Goal: Information Seeking & Learning: Learn about a topic

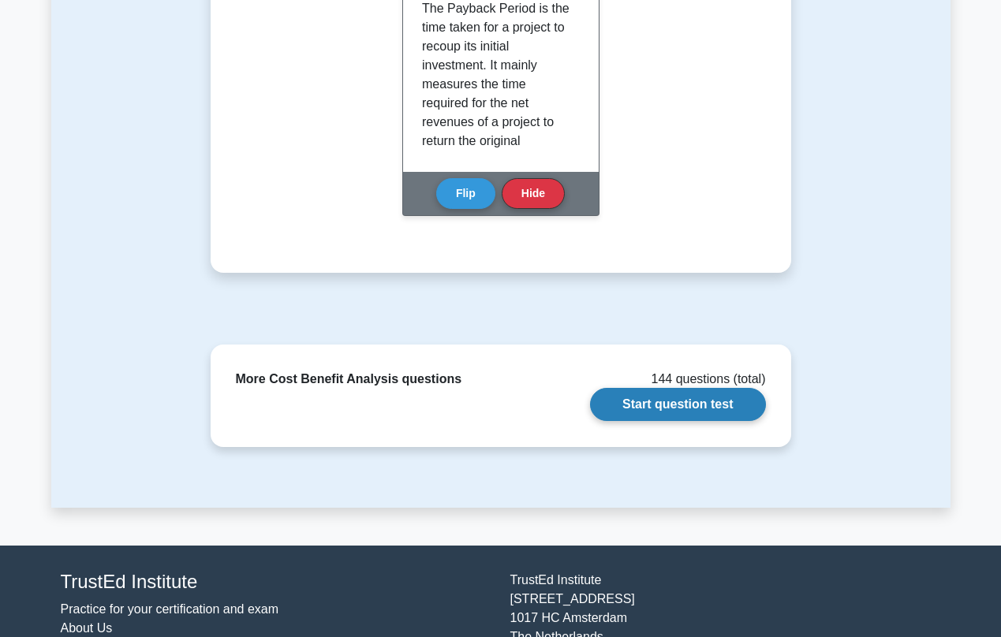
scroll to position [315, 0]
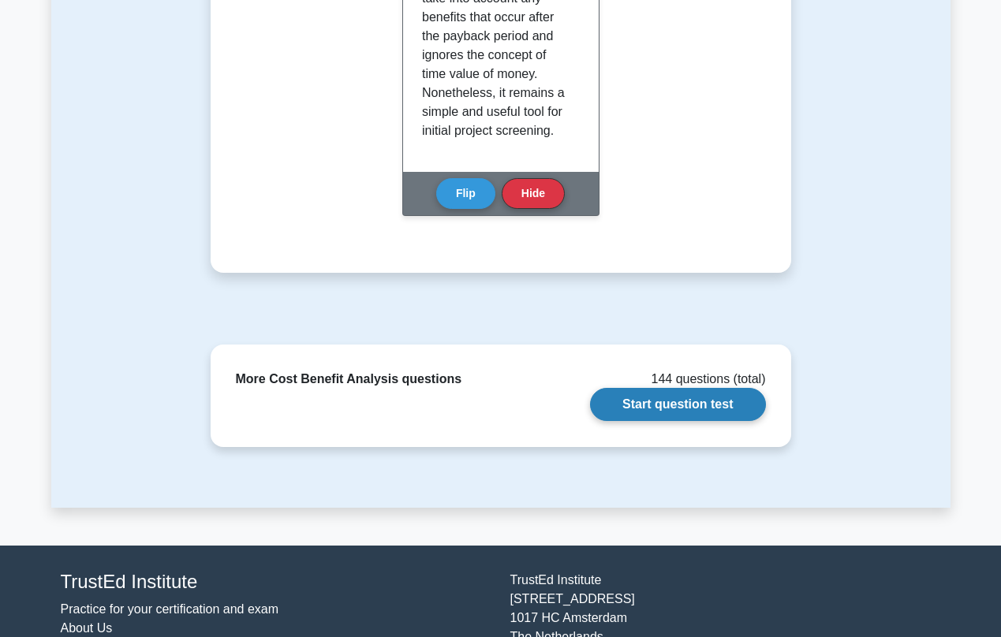
click at [647, 403] on link "Start question test" at bounding box center [677, 404] width 175 height 33
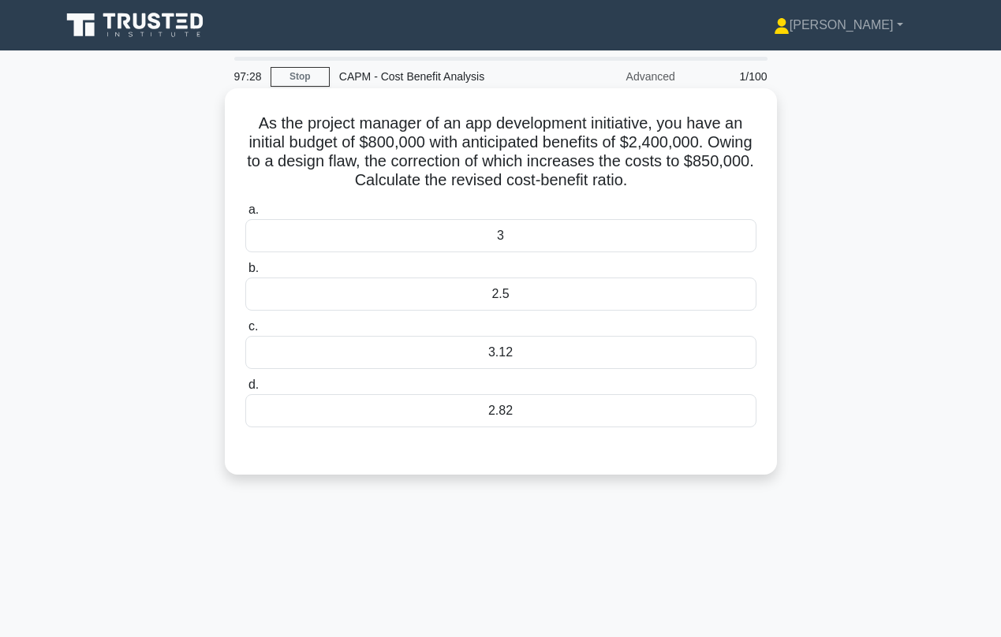
click at [438, 298] on div "2.5" at bounding box center [500, 294] width 511 height 33
click at [245, 274] on input "b. 2.5" at bounding box center [245, 268] width 0 height 10
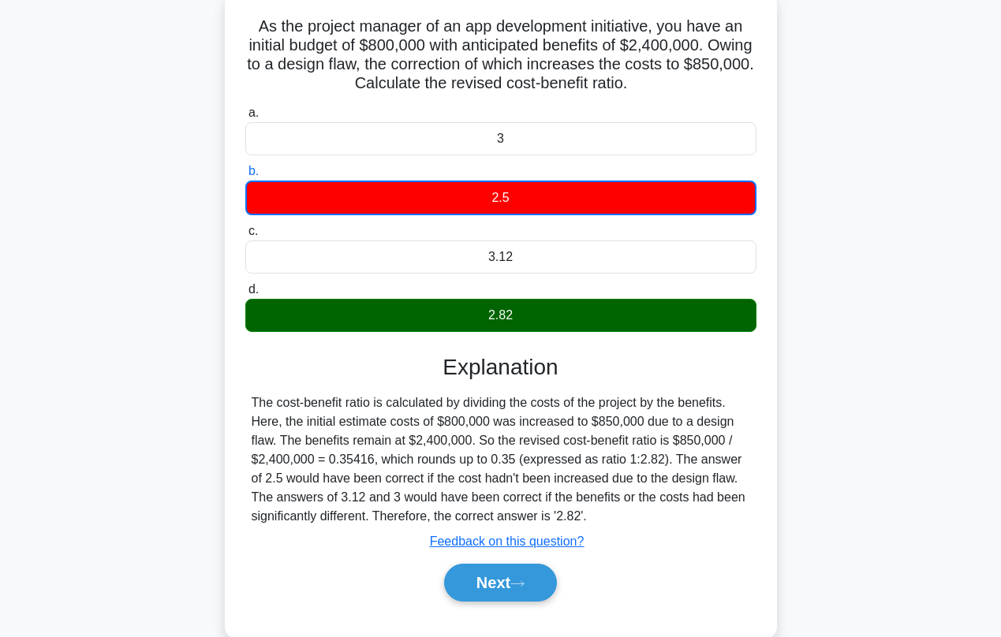
scroll to position [114, 0]
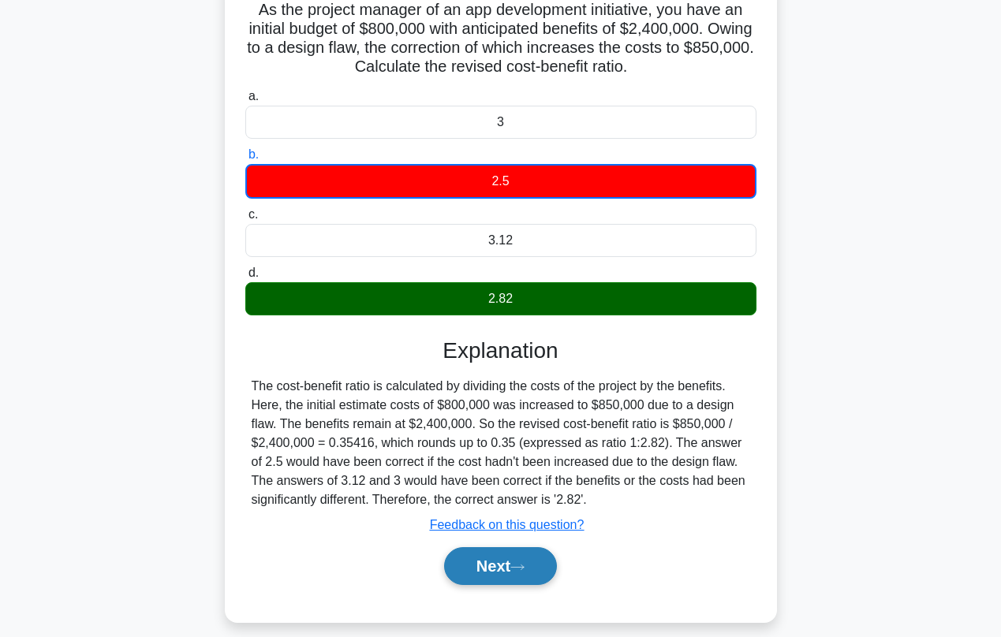
click at [475, 558] on button "Next" at bounding box center [500, 566] width 113 height 38
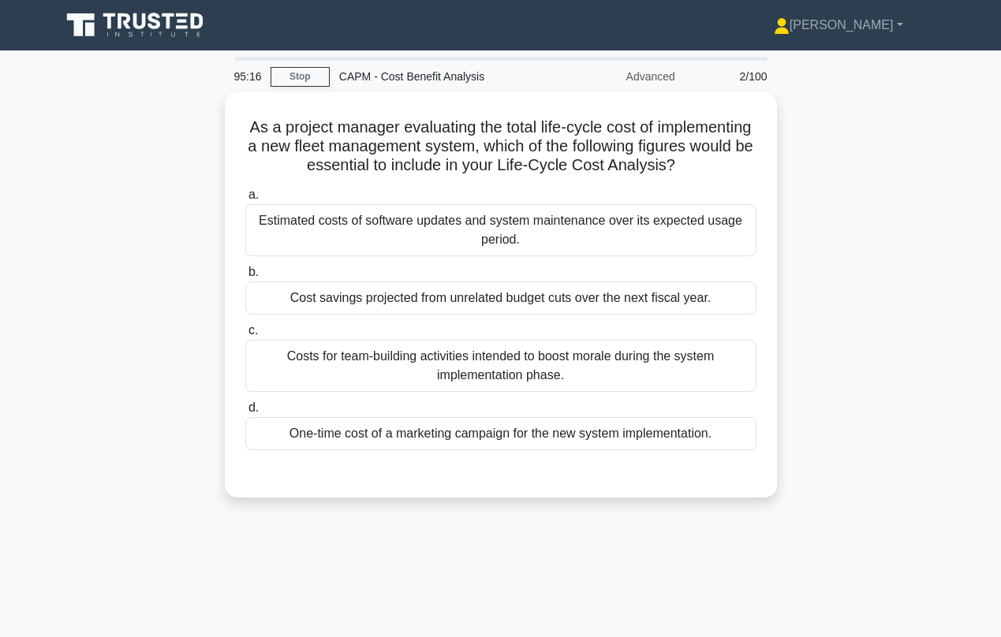
scroll to position [0, 0]
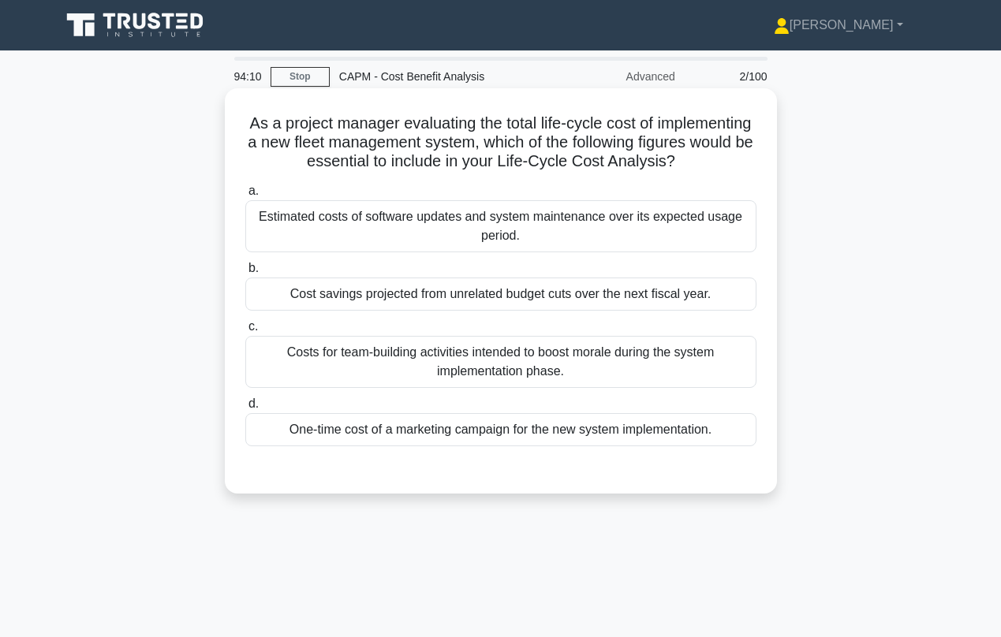
click at [321, 215] on div "Estimated costs of software updates and system maintenance over its expected us…" at bounding box center [500, 226] width 511 height 52
click at [245, 196] on input "a. Estimated costs of software updates and system maintenance over its expected…" at bounding box center [245, 191] width 0 height 10
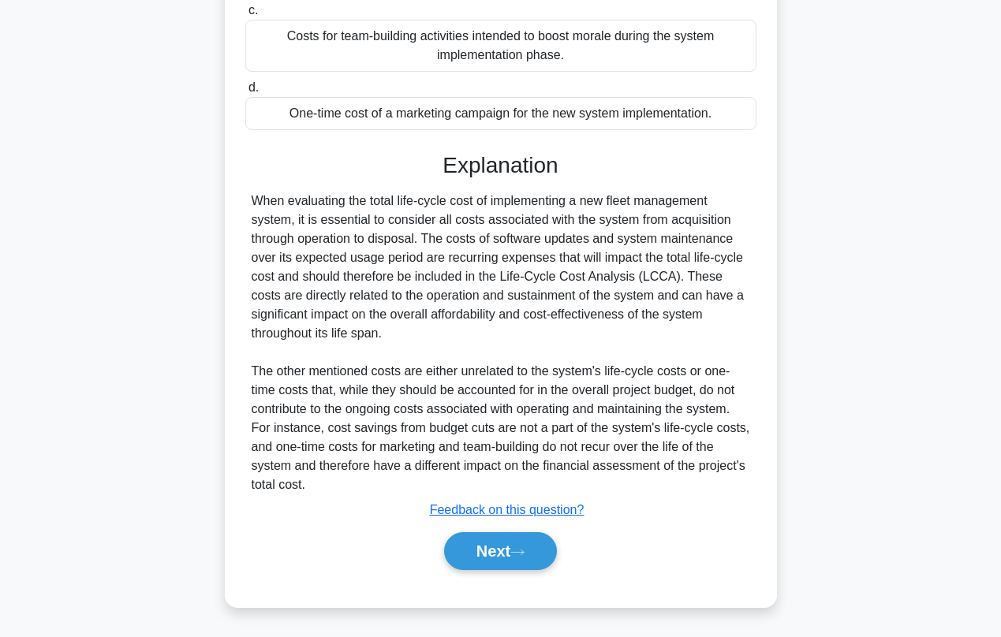
scroll to position [316, 0]
click at [480, 549] on button "Next" at bounding box center [500, 551] width 113 height 38
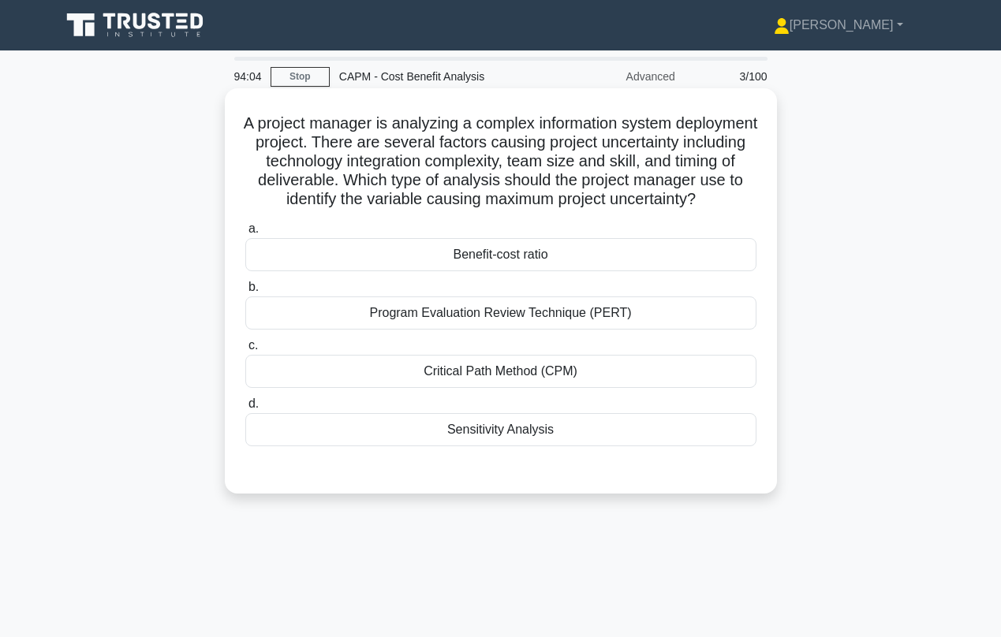
scroll to position [0, 0]
click at [433, 446] on div "Sensitivity Analysis" at bounding box center [500, 429] width 511 height 33
click at [245, 409] on input "d. Sensitivity Analysis" at bounding box center [245, 404] width 0 height 10
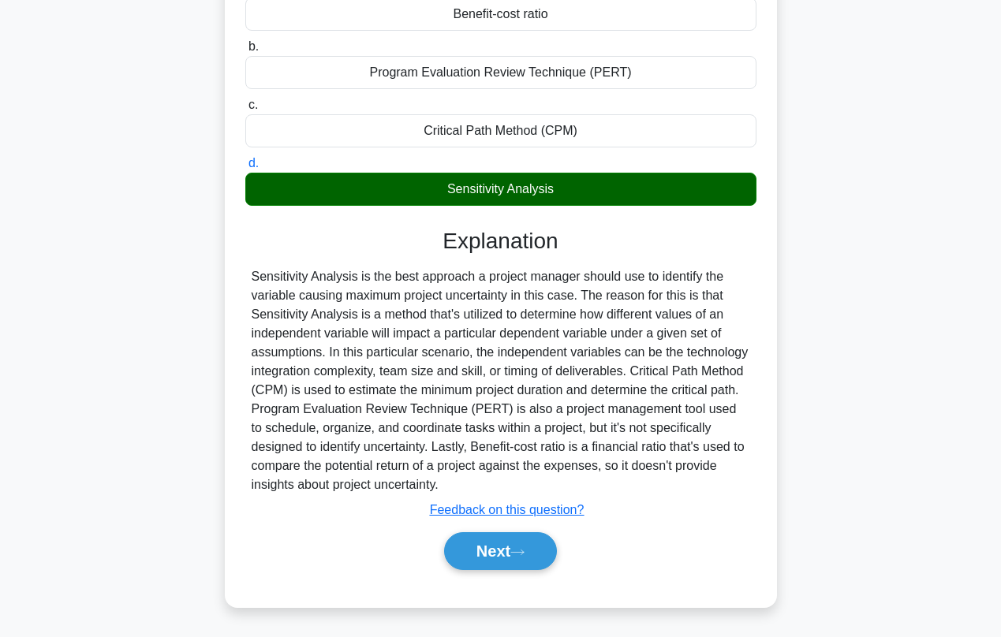
scroll to position [241, 0]
click at [478, 556] on button "Next" at bounding box center [500, 551] width 113 height 38
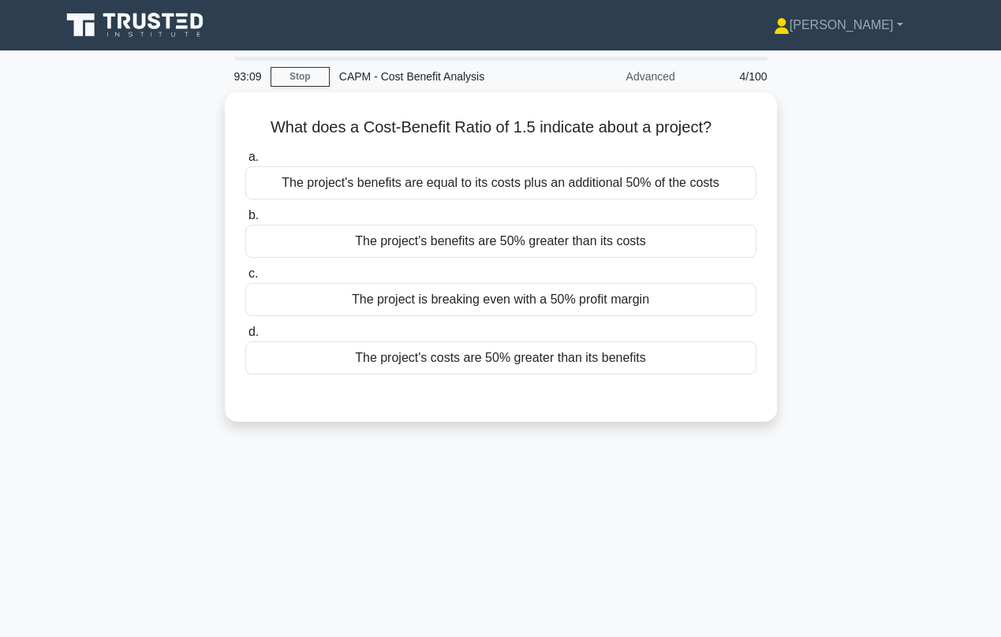
scroll to position [0, 0]
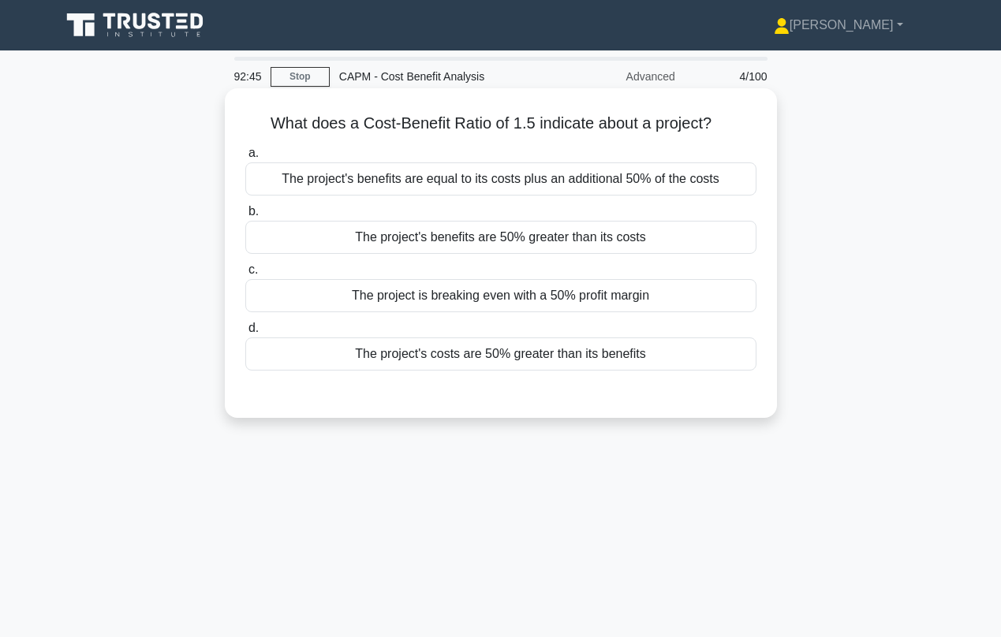
click at [404, 240] on div "The project's benefits are 50% greater than its costs" at bounding box center [500, 237] width 511 height 33
click at [245, 217] on input "b. The project's benefits are 50% greater than its costs" at bounding box center [245, 212] width 0 height 10
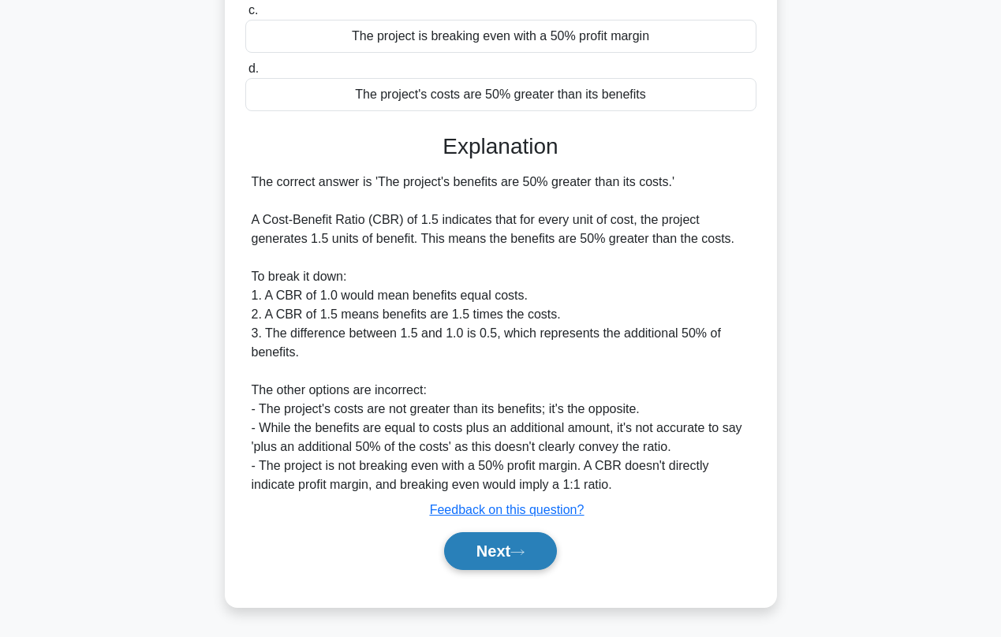
scroll to position [259, 0]
click at [491, 556] on button "Next" at bounding box center [500, 551] width 113 height 38
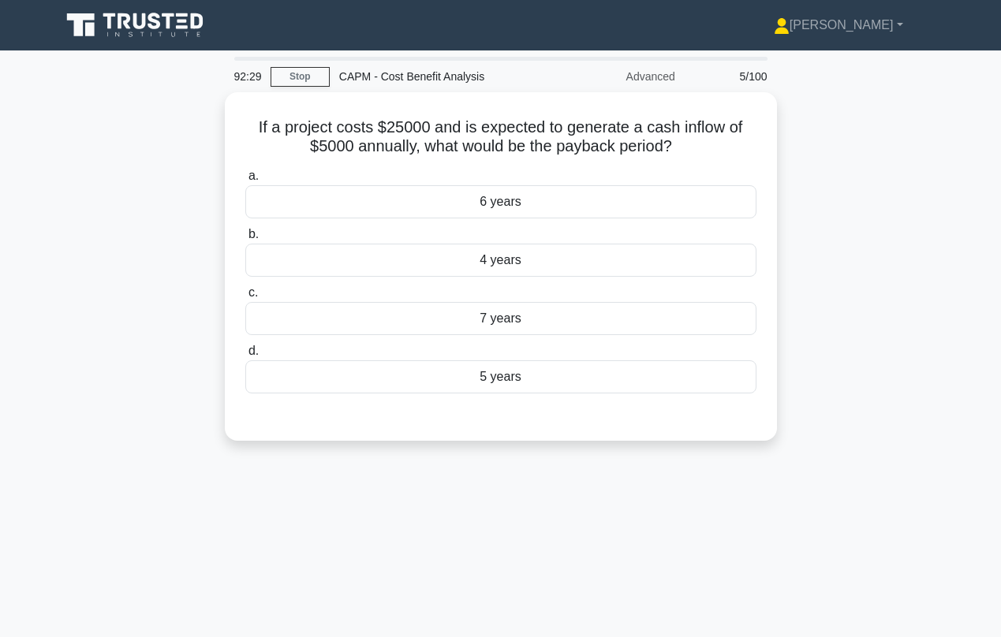
scroll to position [0, 0]
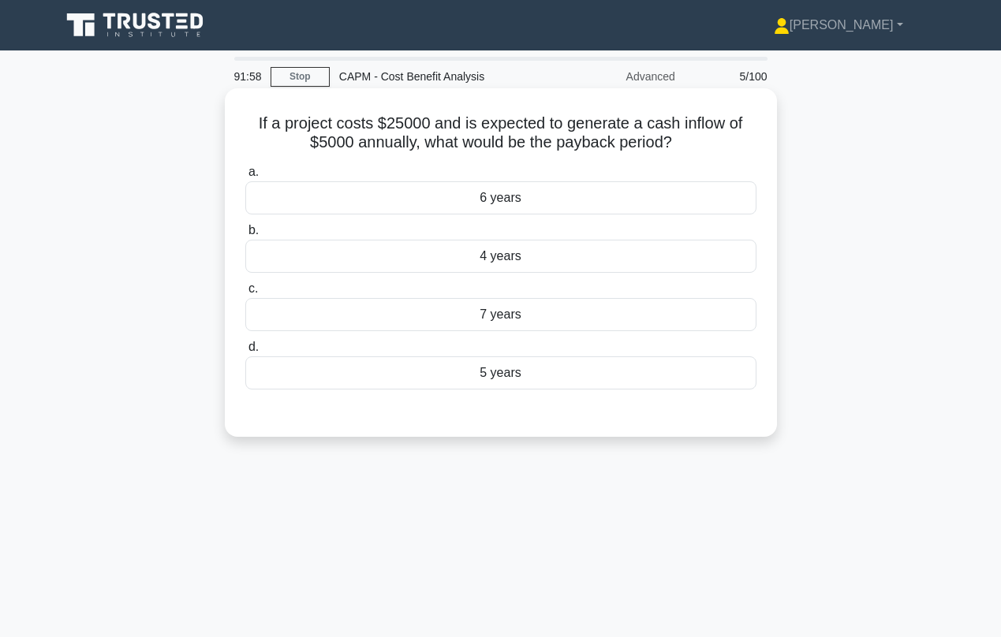
click at [455, 364] on div "5 years" at bounding box center [500, 372] width 511 height 33
click at [245, 353] on input "d. 5 years" at bounding box center [245, 347] width 0 height 10
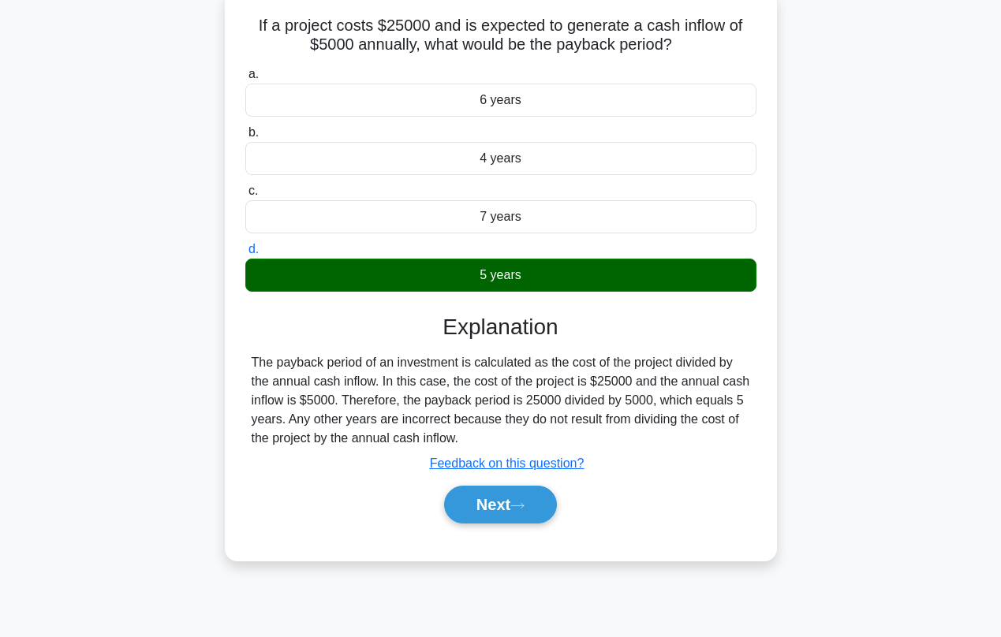
scroll to position [109, 0]
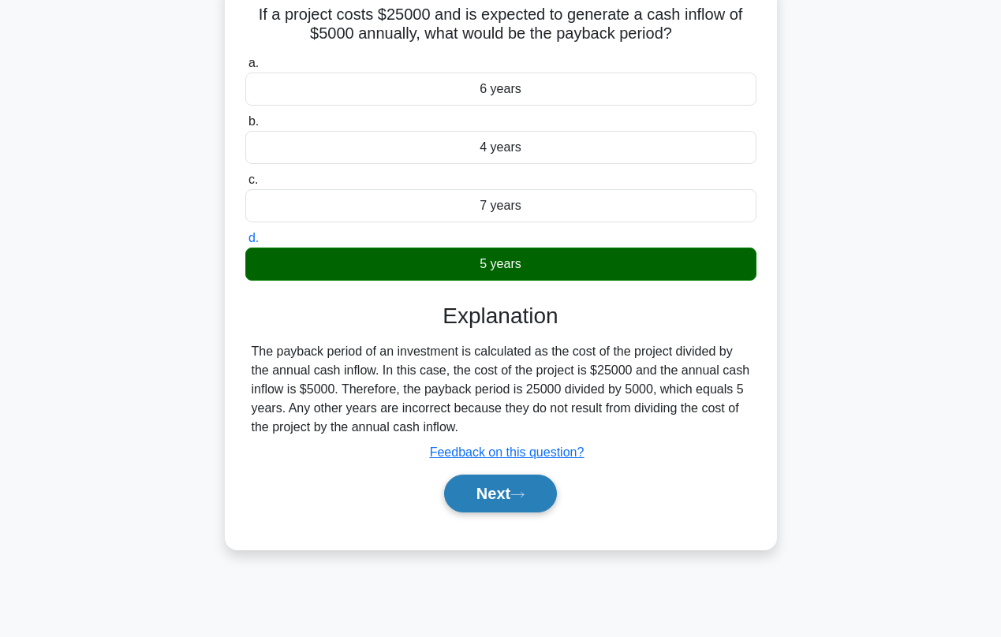
click at [504, 497] on button "Next" at bounding box center [500, 494] width 113 height 38
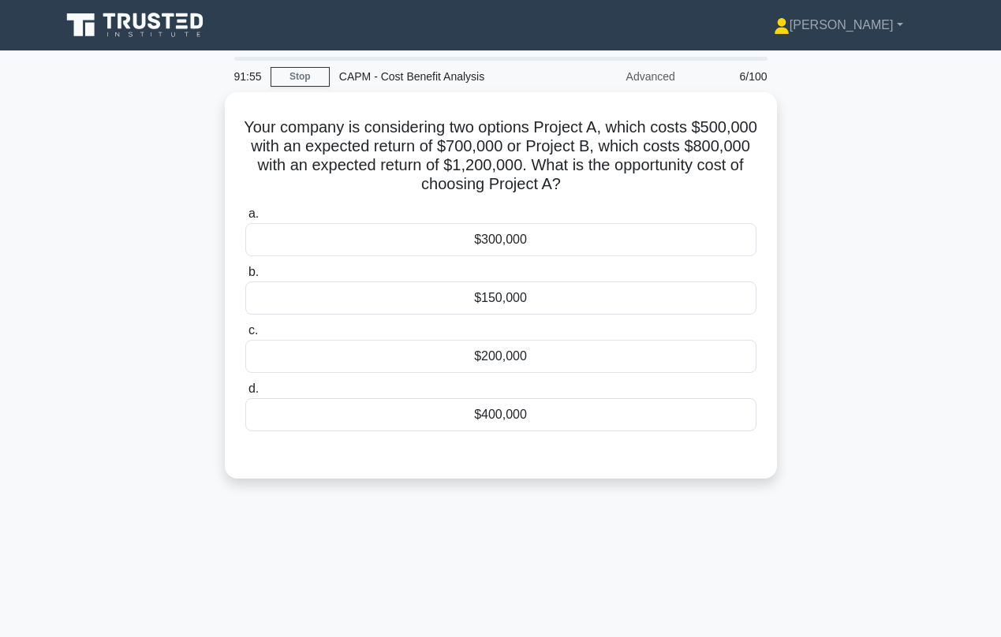
scroll to position [0, 0]
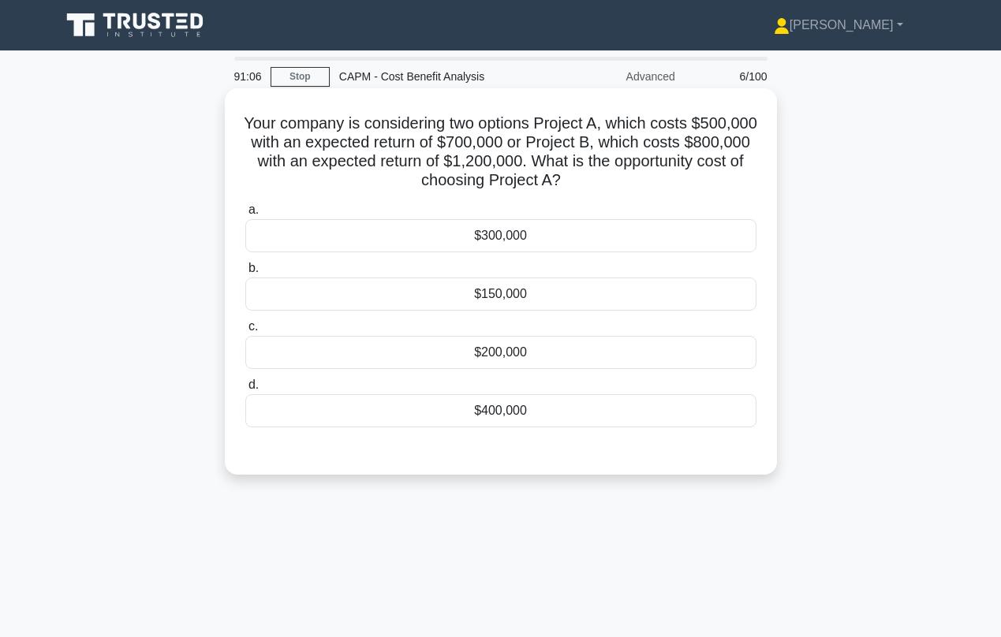
click at [482, 238] on div "$300,000" at bounding box center [500, 235] width 511 height 33
click at [245, 215] on input "a. $300,000" at bounding box center [245, 210] width 0 height 10
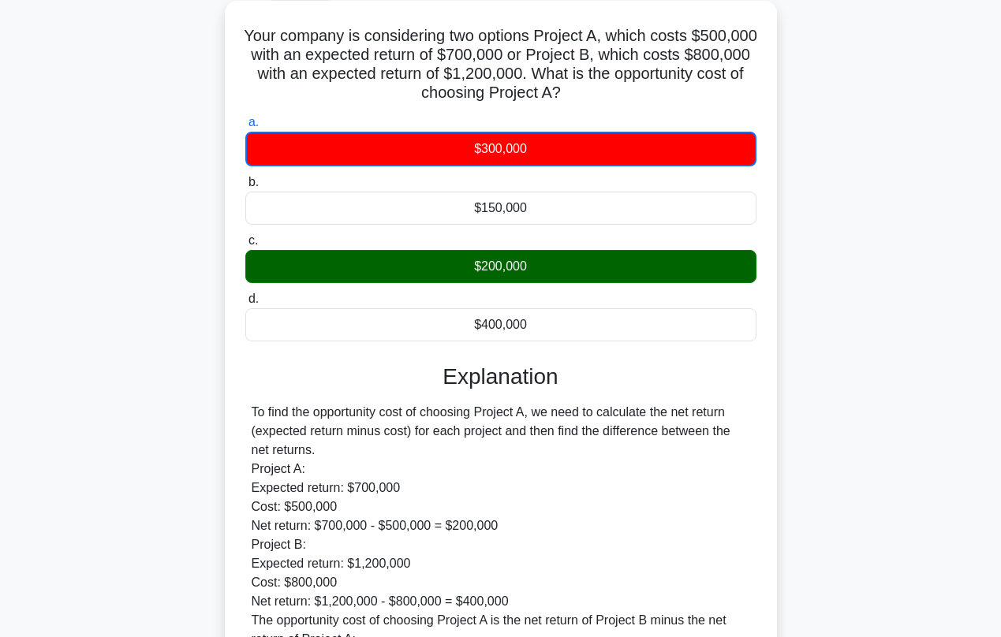
scroll to position [89, 0]
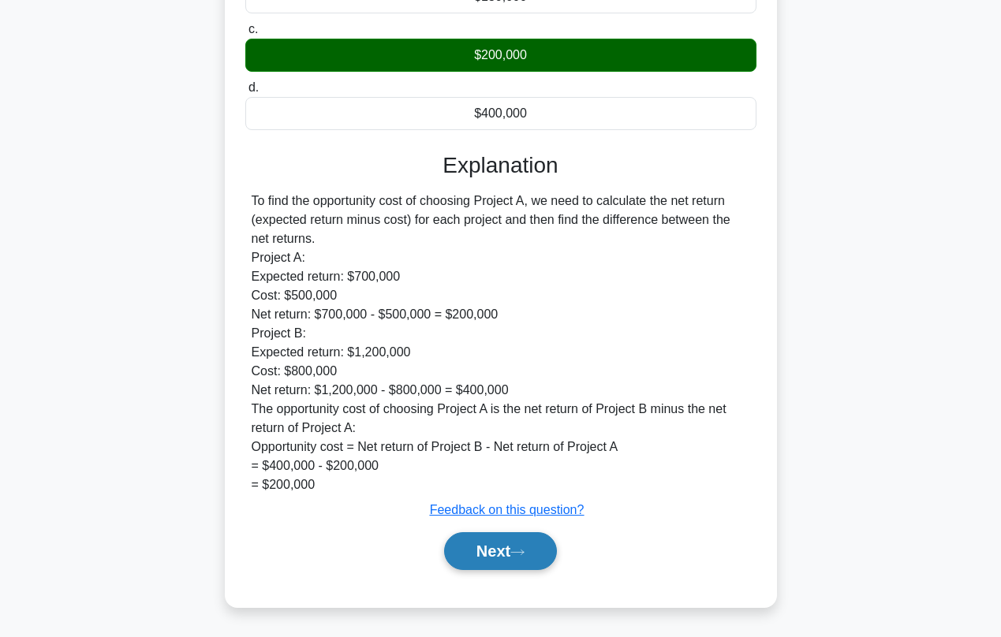
click at [470, 544] on button "Next" at bounding box center [500, 551] width 113 height 38
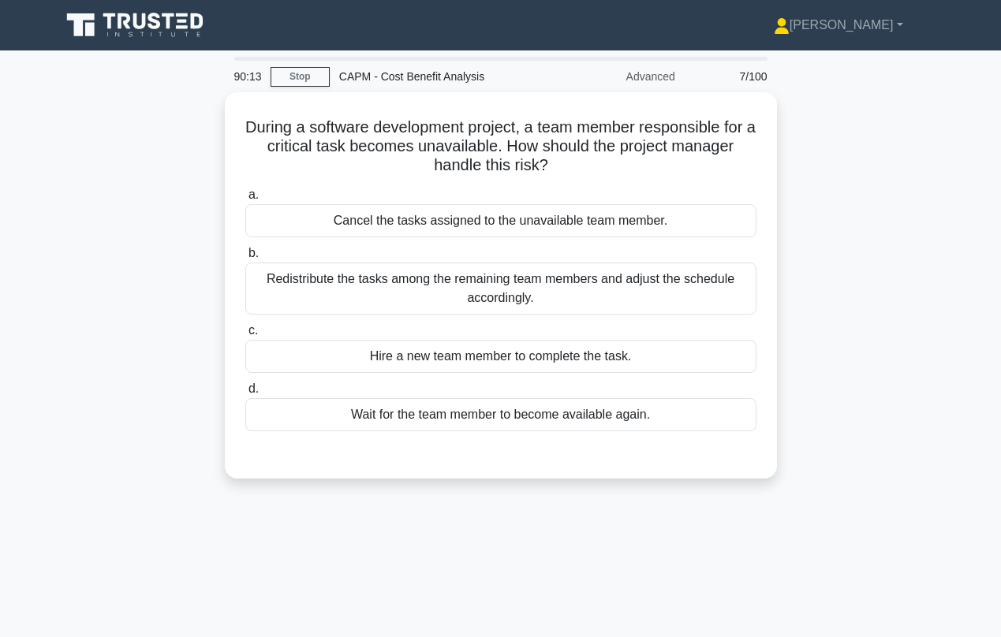
scroll to position [0, 0]
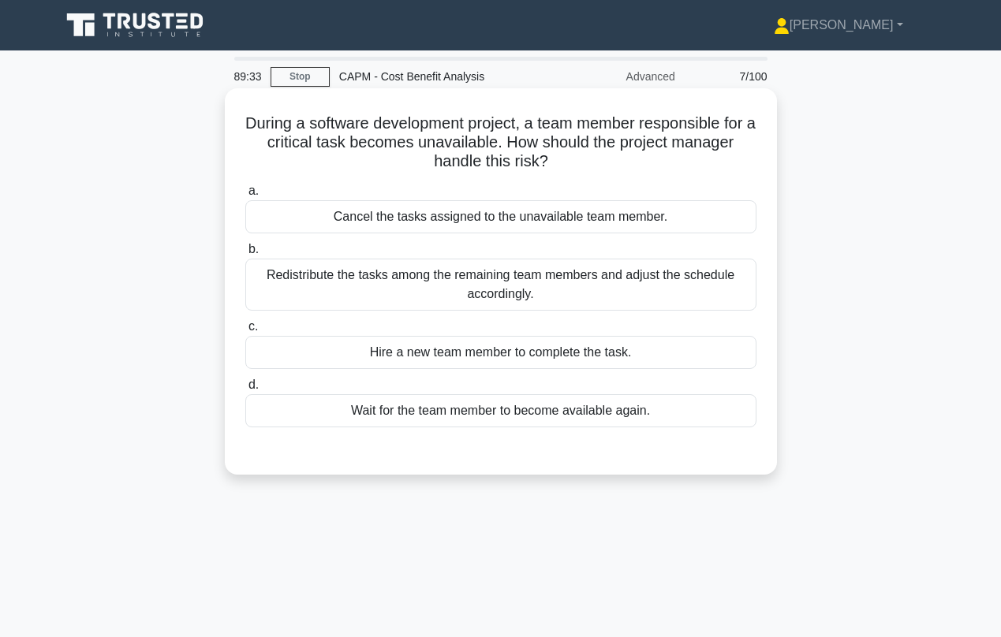
click at [403, 357] on div "Hire a new team member to complete the task." at bounding box center [500, 352] width 511 height 33
click at [245, 332] on input "c. Hire a new team member to complete the task." at bounding box center [245, 327] width 0 height 10
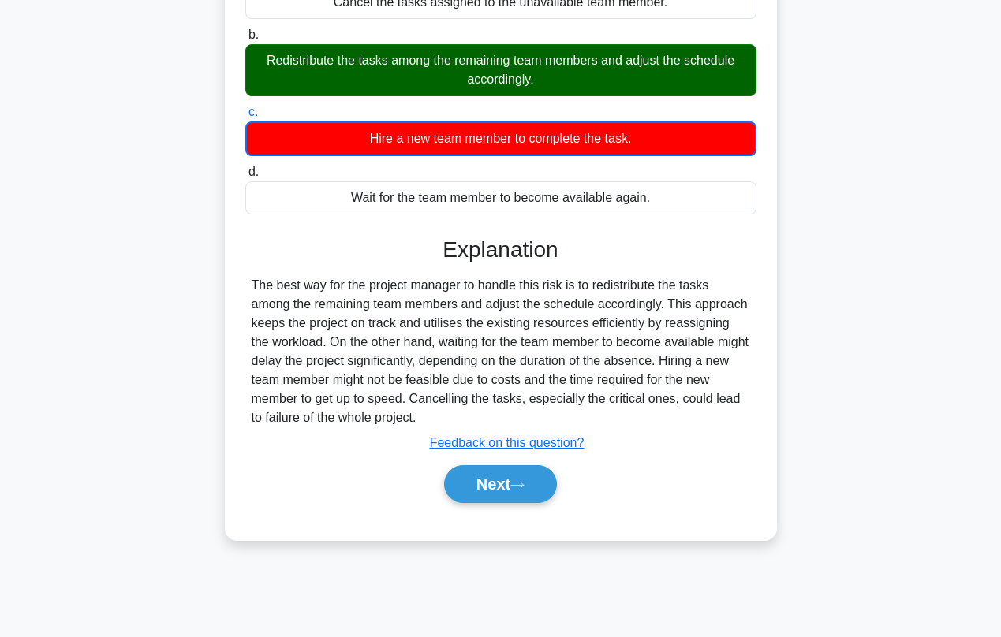
scroll to position [215, 0]
click at [468, 481] on button "Next" at bounding box center [500, 484] width 113 height 38
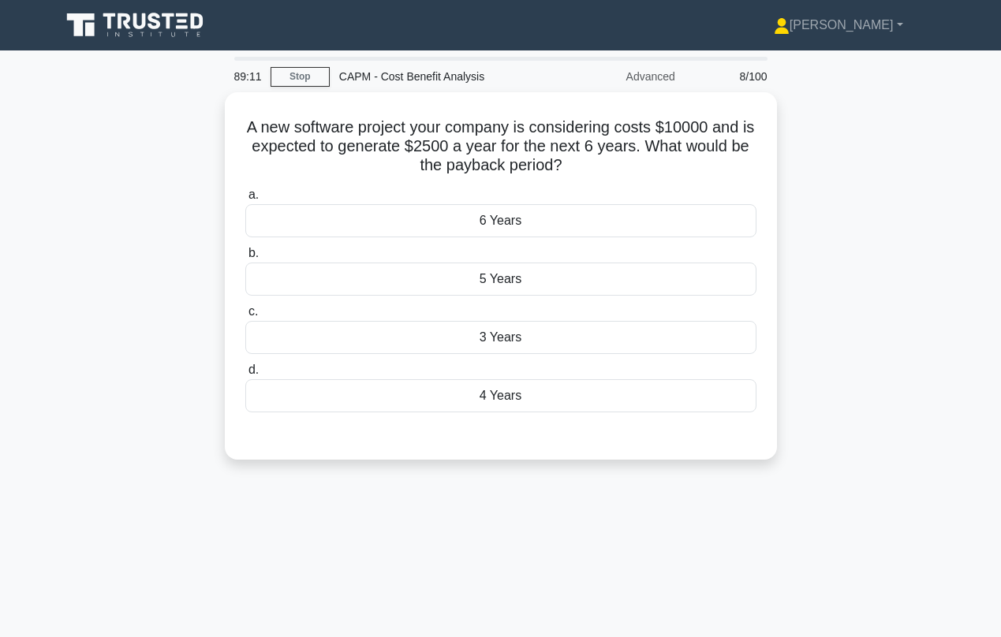
scroll to position [0, 0]
click at [527, 398] on div "4 Years" at bounding box center [500, 395] width 511 height 33
click at [245, 375] on input "d. 4 Years" at bounding box center [245, 370] width 0 height 10
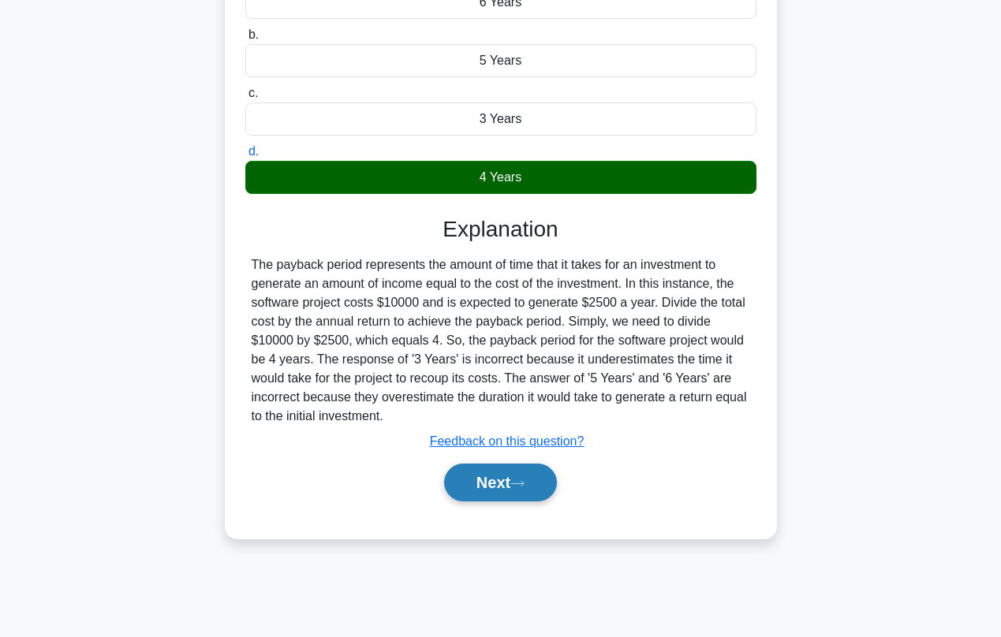
scroll to position [215, 0]
click at [477, 483] on button "Next" at bounding box center [500, 483] width 113 height 38
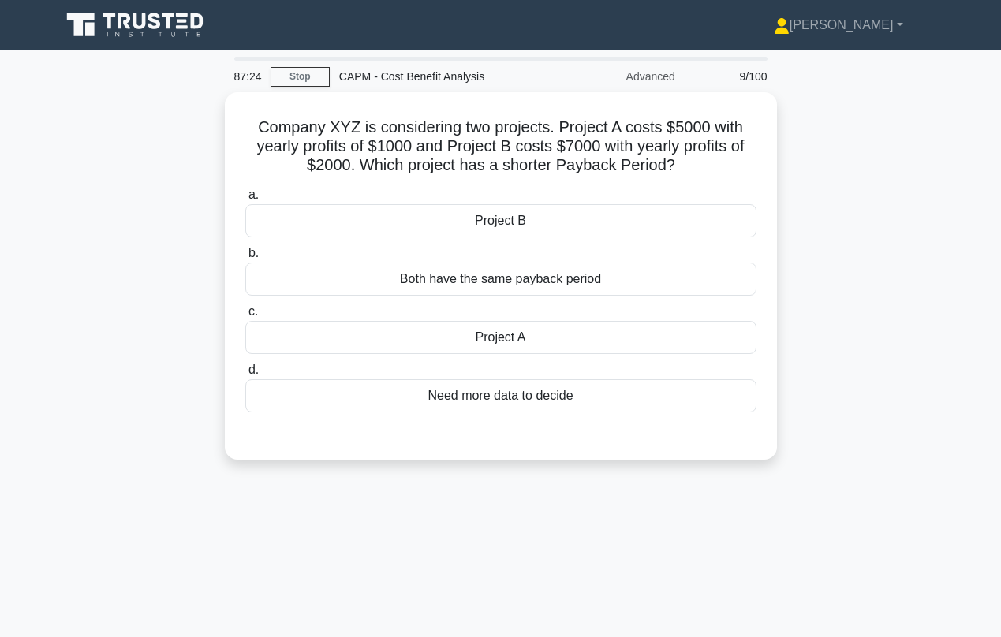
scroll to position [0, 0]
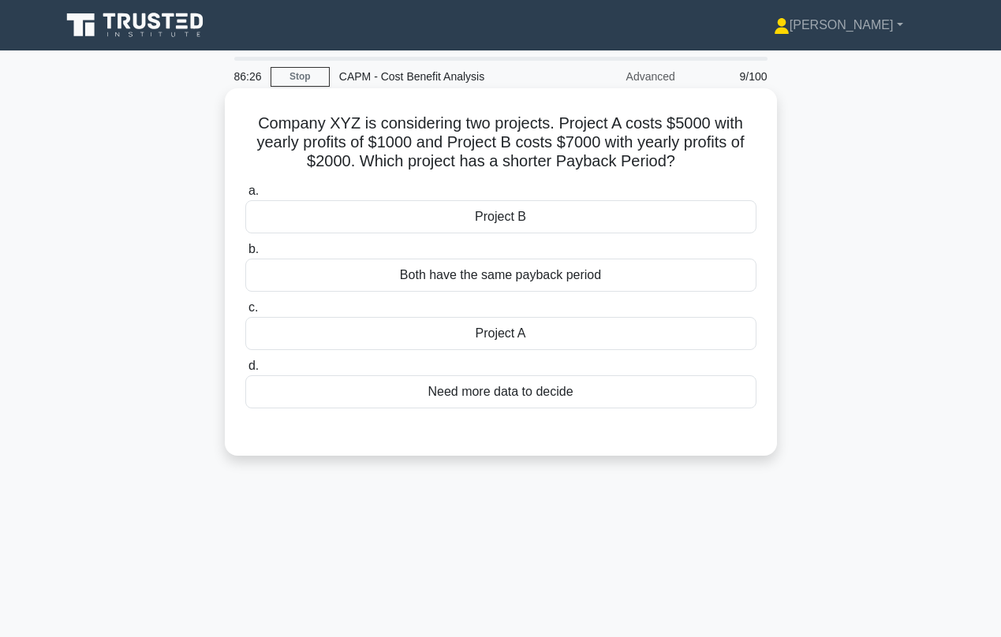
click at [505, 217] on div "Project B" at bounding box center [500, 216] width 511 height 33
click at [245, 196] on input "a. Project B" at bounding box center [245, 191] width 0 height 10
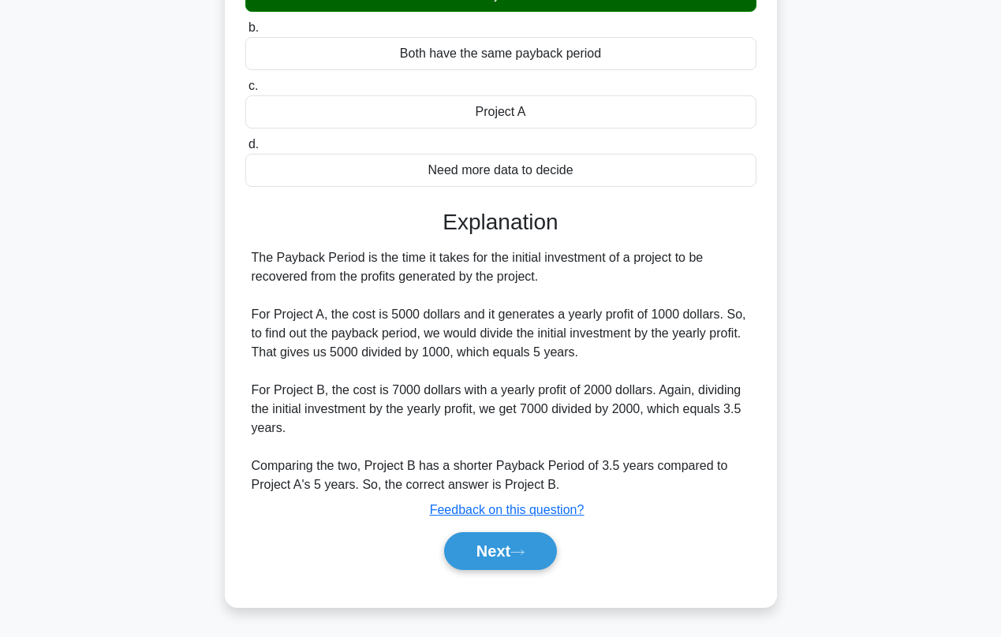
scroll to position [222, 0]
click at [505, 554] on button "Next" at bounding box center [500, 551] width 113 height 38
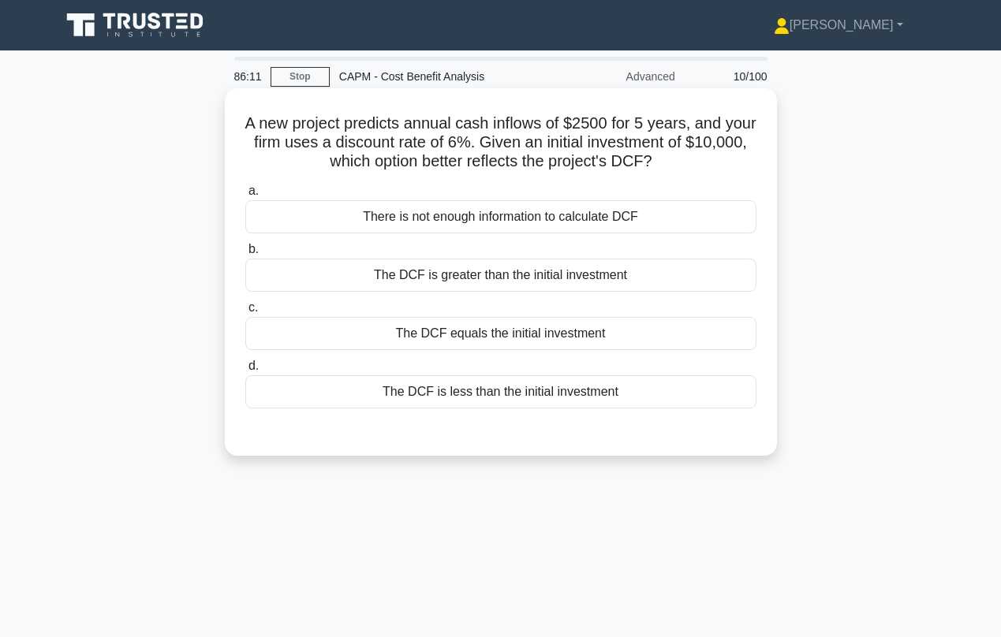
scroll to position [0, 0]
click at [521, 278] on div "The DCF is greater than the initial investment" at bounding box center [500, 275] width 511 height 33
click at [245, 255] on input "b. The DCF is greater than the initial investment" at bounding box center [245, 249] width 0 height 10
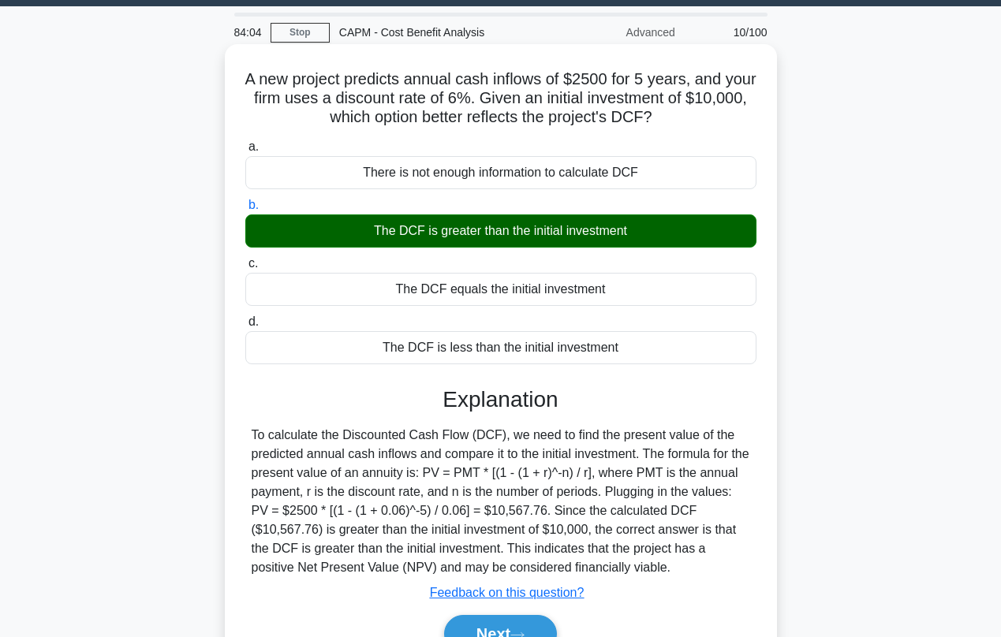
scroll to position [44, 0]
drag, startPoint x: 244, startPoint y: 81, endPoint x: 701, endPoint y: 126, distance: 459.6
click at [700, 127] on h5 "A new project predicts annual cash inflows of $2500 for 5 years, and your firm …" at bounding box center [501, 98] width 514 height 58
copy h5 "A new project predicts annual cash inflows of $2500 for 5 years, and your firm …"
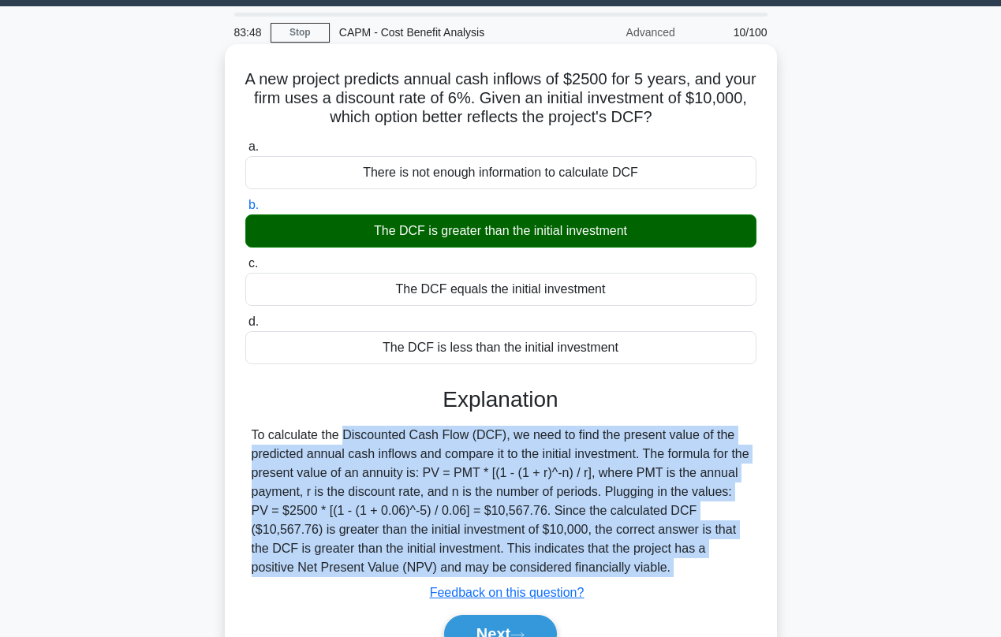
drag, startPoint x: 252, startPoint y: 436, endPoint x: 681, endPoint y: 579, distance: 452.9
click at [681, 579] on div "Explanation To calculate the Discounted Cash Flow (DCF), we need to find the pr…" at bounding box center [500, 522] width 511 height 273
copy div "To calculate the Discounted Cash Flow (DCF), we need to find the present value …"
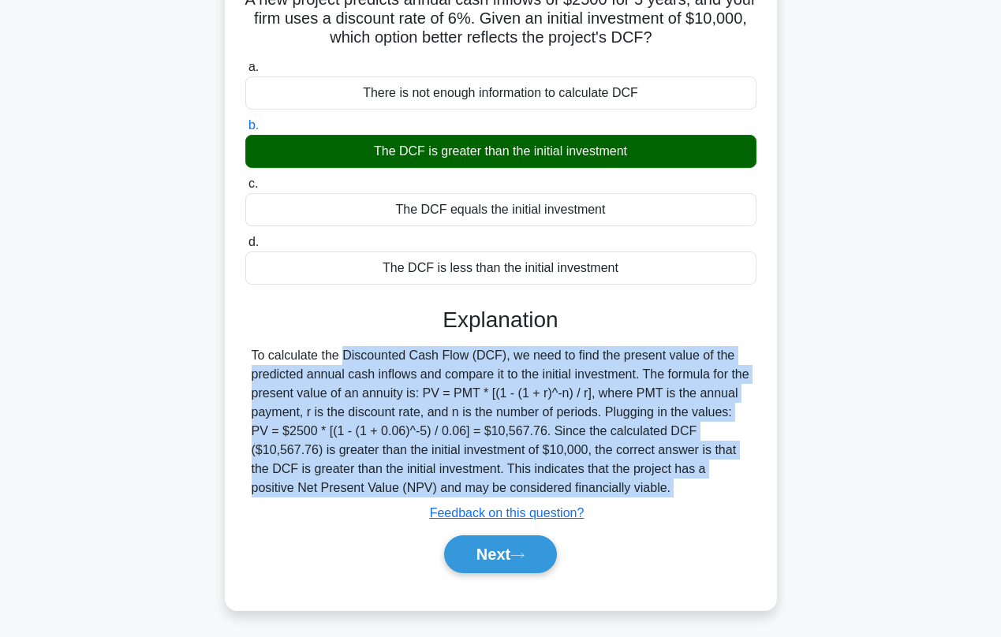
scroll to position [99, 0]
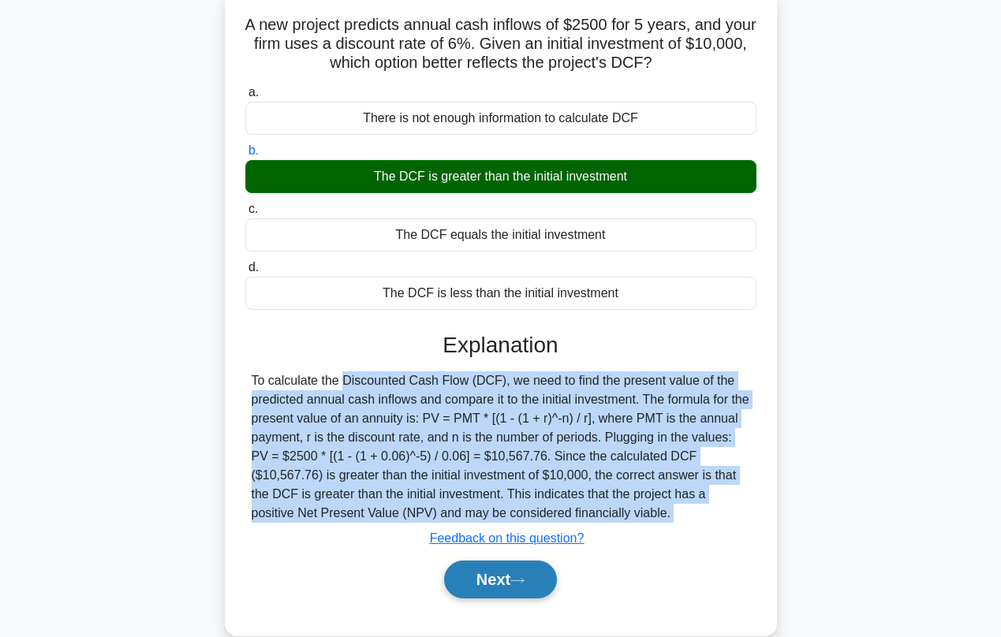
click at [468, 574] on button "Next" at bounding box center [500, 580] width 113 height 38
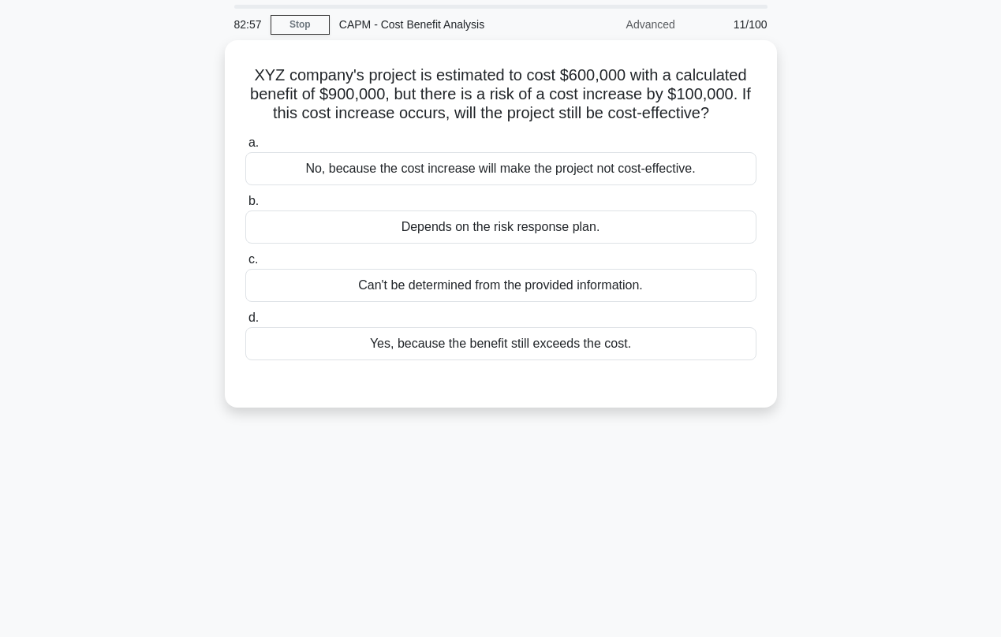
scroll to position [24, 0]
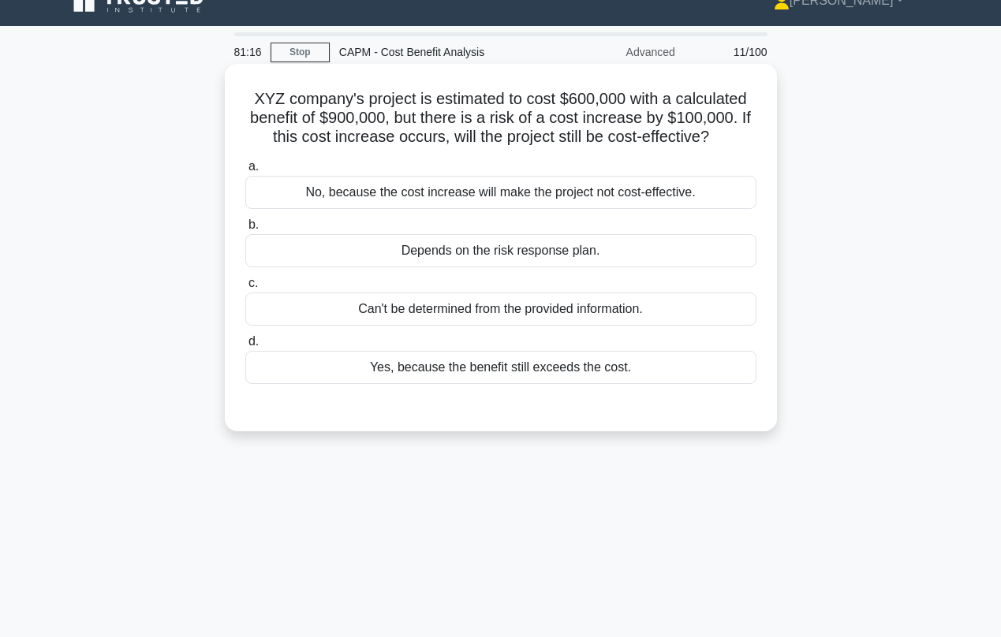
click at [407, 375] on div "Yes, because the benefit still exceeds the cost." at bounding box center [500, 367] width 511 height 33
click at [245, 347] on input "d. Yes, because the benefit still exceeds the cost." at bounding box center [245, 342] width 0 height 10
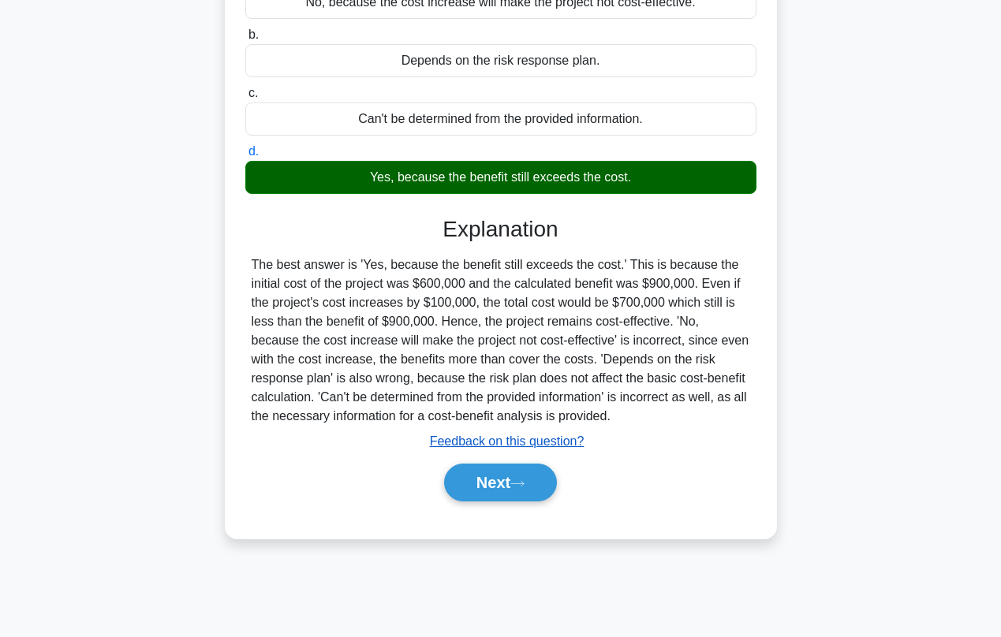
scroll to position [215, 0]
click at [475, 487] on button "Next" at bounding box center [500, 483] width 113 height 38
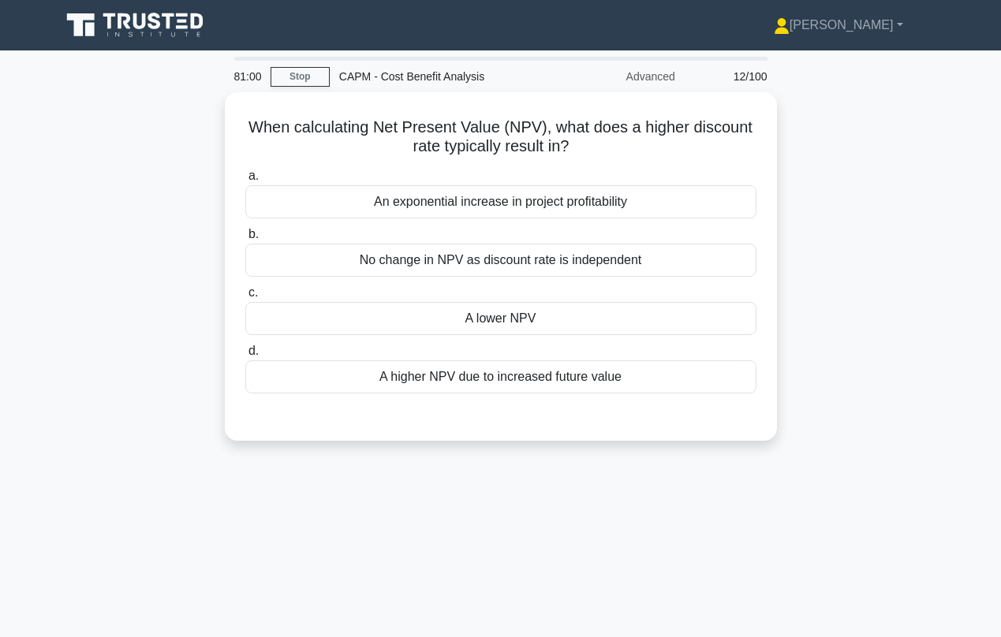
scroll to position [0, 0]
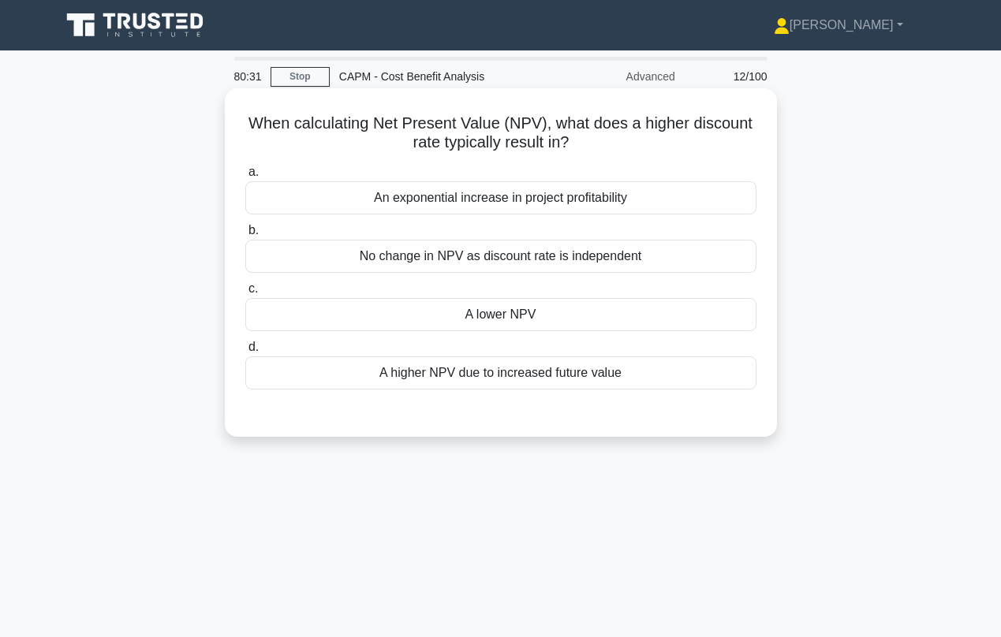
click at [440, 259] on div "No change in NPV as discount rate is independent" at bounding box center [500, 256] width 511 height 33
click at [245, 236] on input "b. No change in NPV as discount rate is independent" at bounding box center [245, 231] width 0 height 10
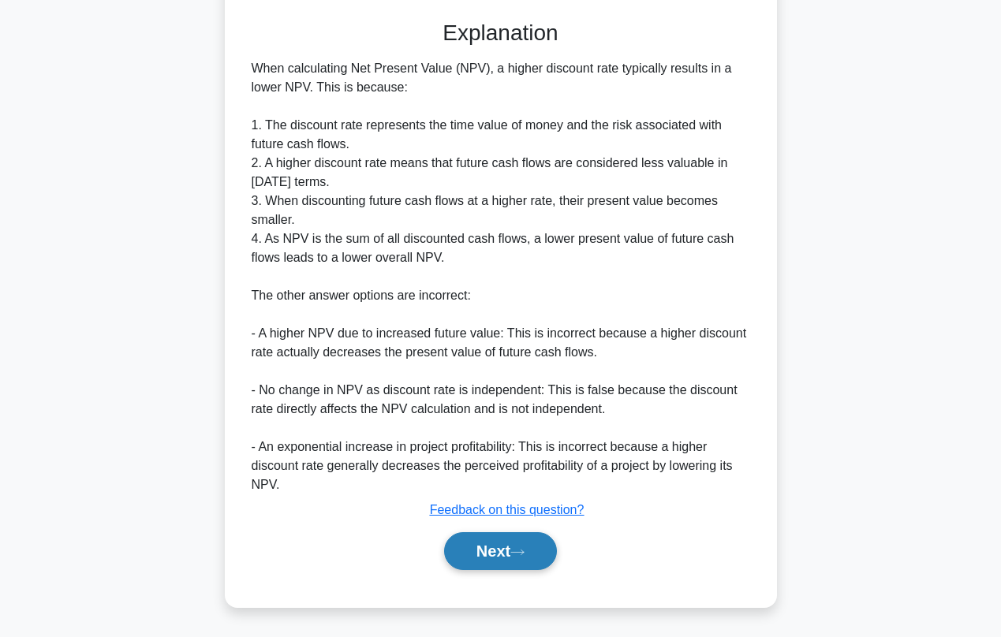
scroll to position [394, 0]
click at [517, 556] on icon at bounding box center [517, 552] width 14 height 9
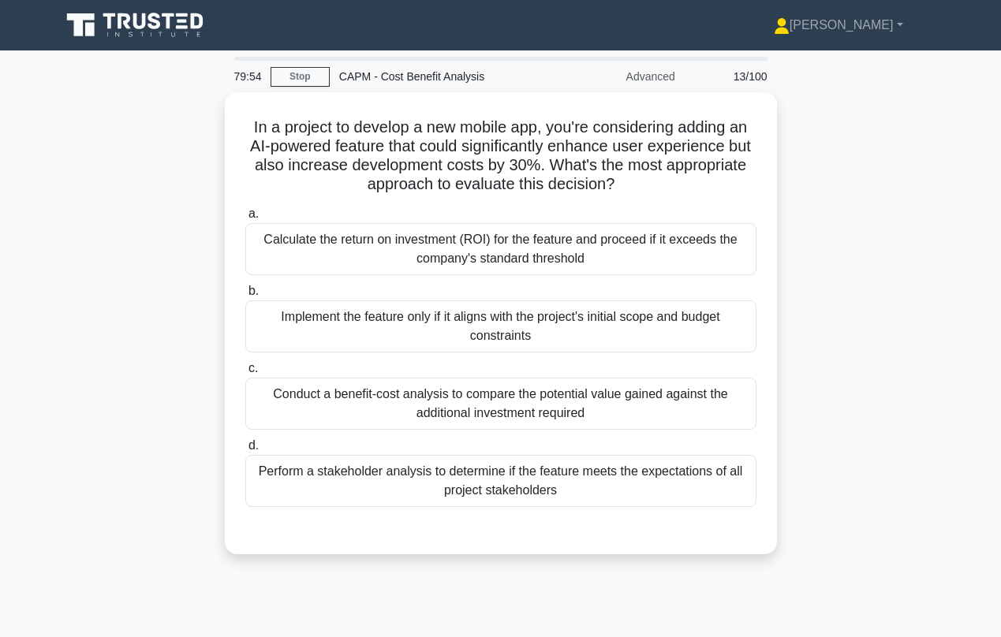
scroll to position [0, 0]
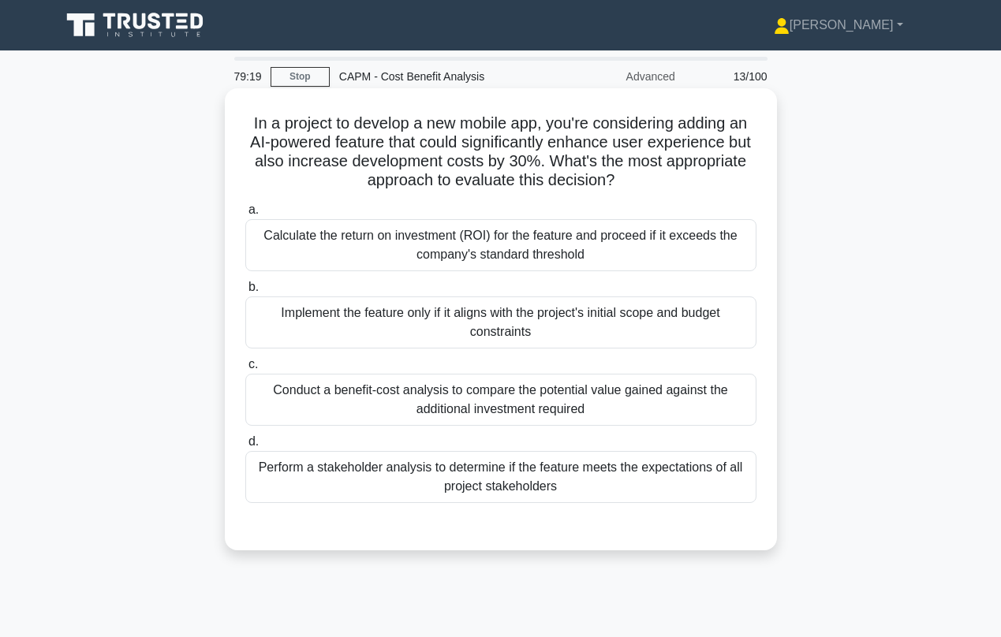
click at [420, 395] on div "Conduct a benefit-cost analysis to compare the potential value gained against t…" at bounding box center [500, 400] width 511 height 52
click at [245, 370] on input "c. Conduct a benefit-cost analysis to compare the potential value gained agains…" at bounding box center [245, 365] width 0 height 10
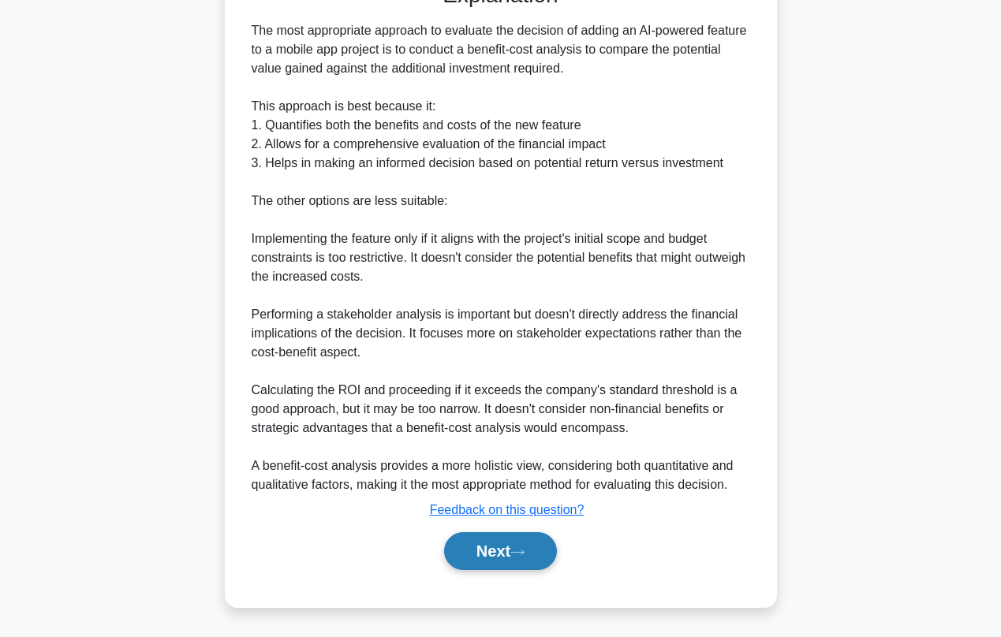
click at [487, 546] on button "Next" at bounding box center [500, 551] width 113 height 38
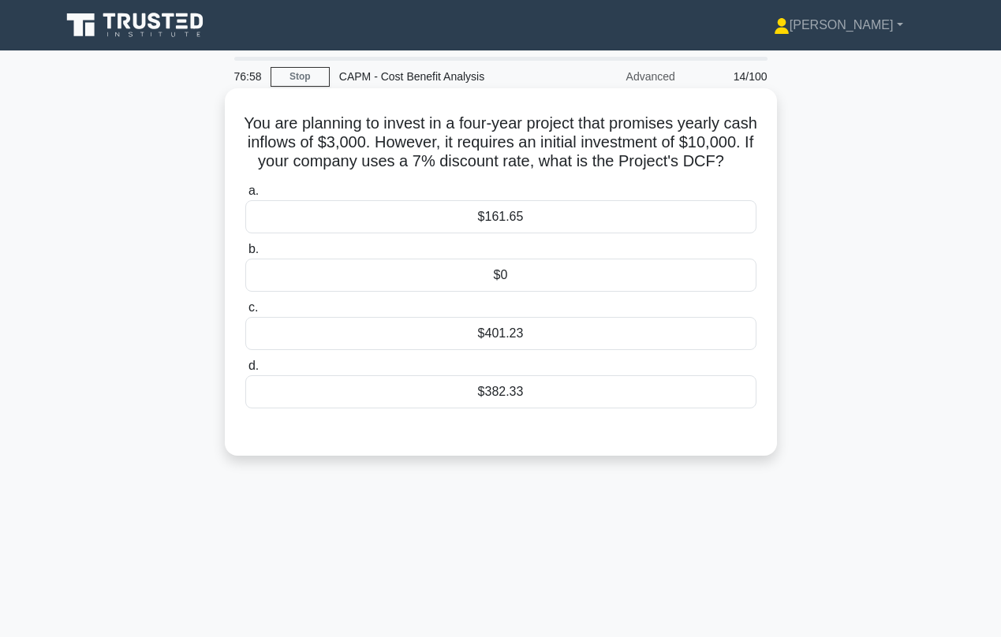
click at [494, 233] on div "$161.65" at bounding box center [500, 216] width 511 height 33
click at [245, 196] on input "a. $161.65" at bounding box center [245, 191] width 0 height 10
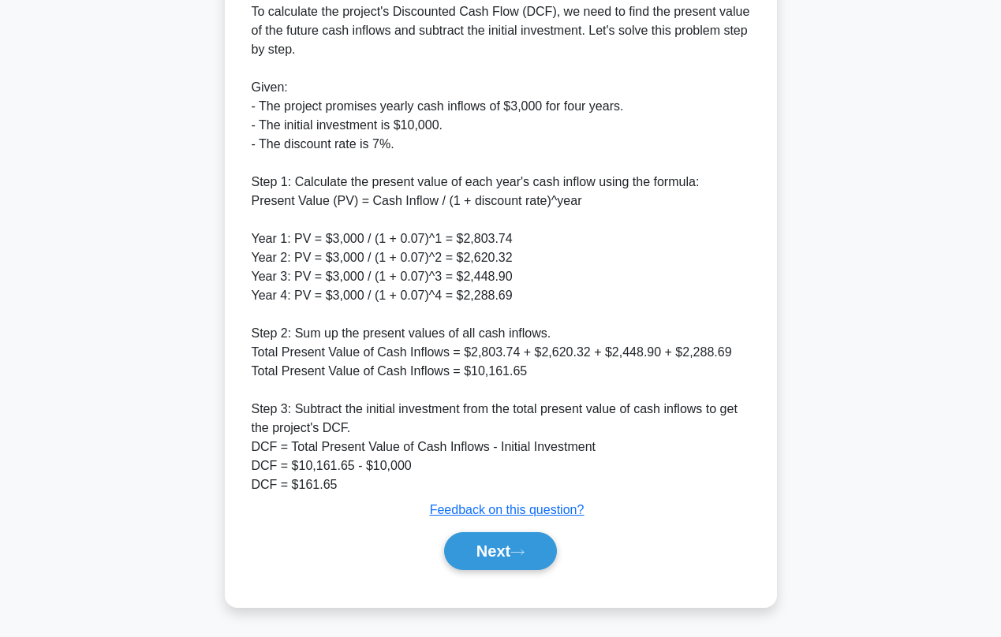
scroll to position [487, 0]
click at [475, 554] on button "Next" at bounding box center [500, 551] width 113 height 38
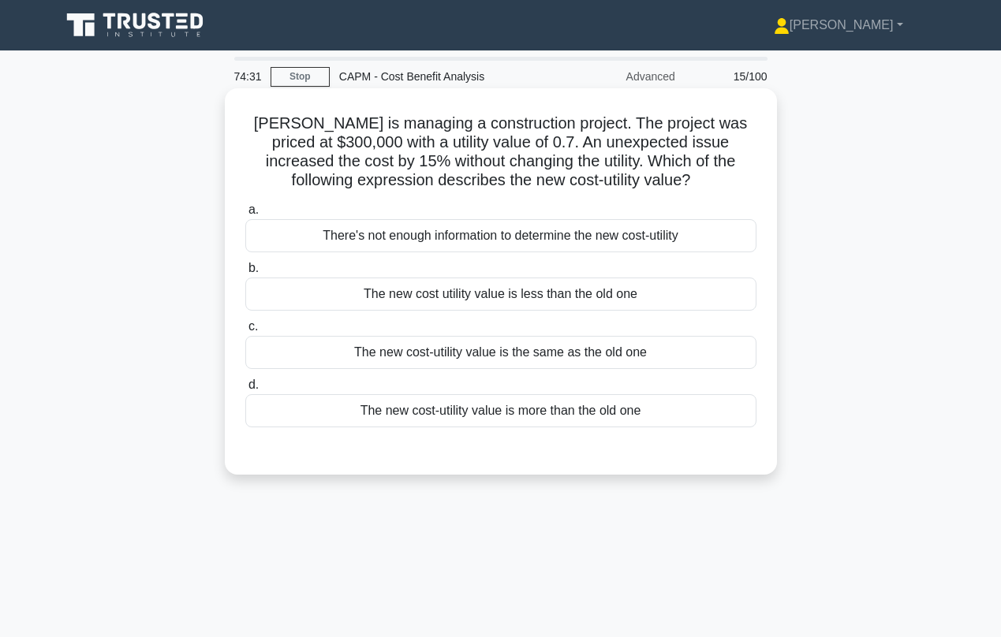
scroll to position [0, 0]
click at [446, 356] on div "The new cost-utility value is the same as the old one" at bounding box center [500, 352] width 511 height 33
click at [245, 332] on input "c. The new cost-utility value is the same as the old one" at bounding box center [245, 327] width 0 height 10
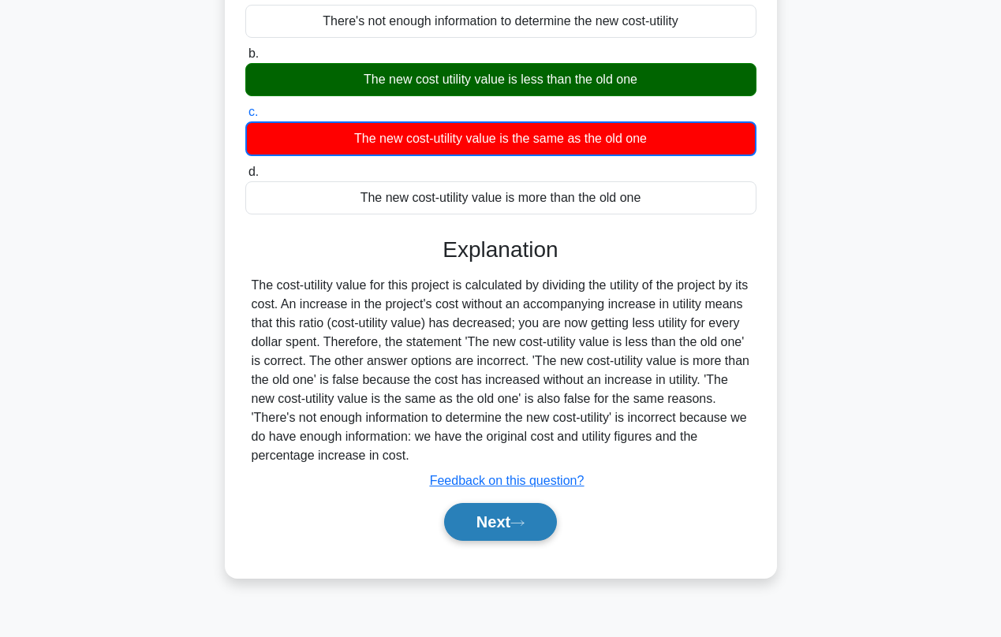
scroll to position [215, 0]
click at [458, 518] on button "Next" at bounding box center [500, 522] width 113 height 38
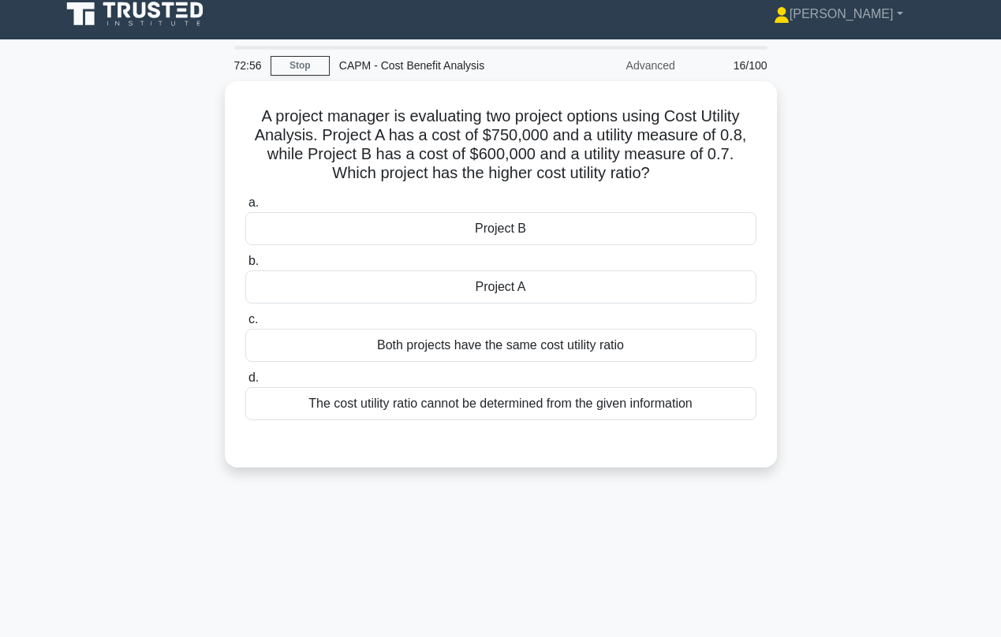
scroll to position [6, 0]
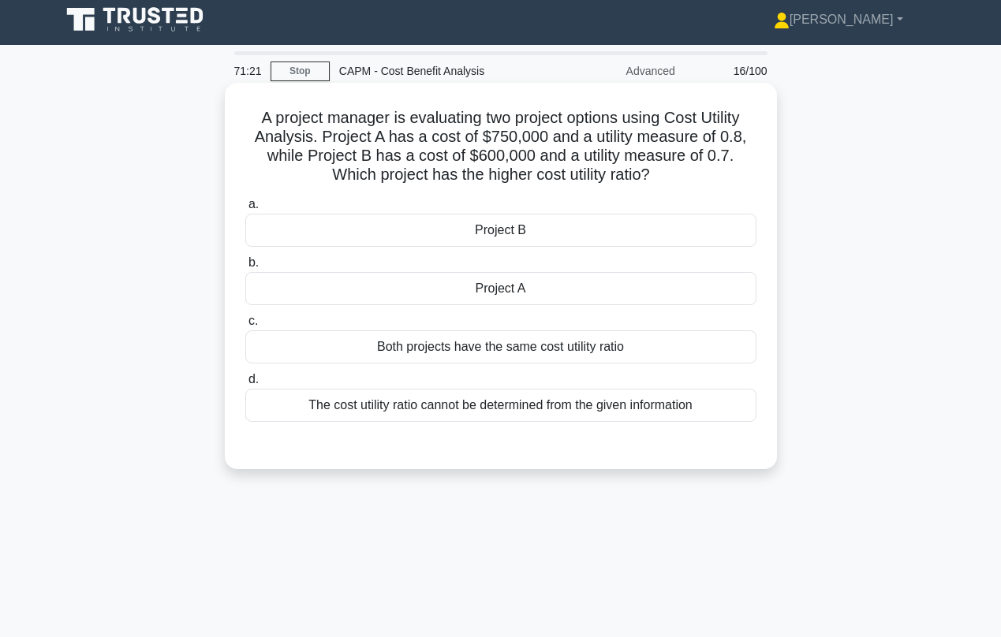
click at [491, 297] on div "Project A" at bounding box center [500, 288] width 511 height 33
click at [245, 268] on input "b. Project A" at bounding box center [245, 263] width 0 height 10
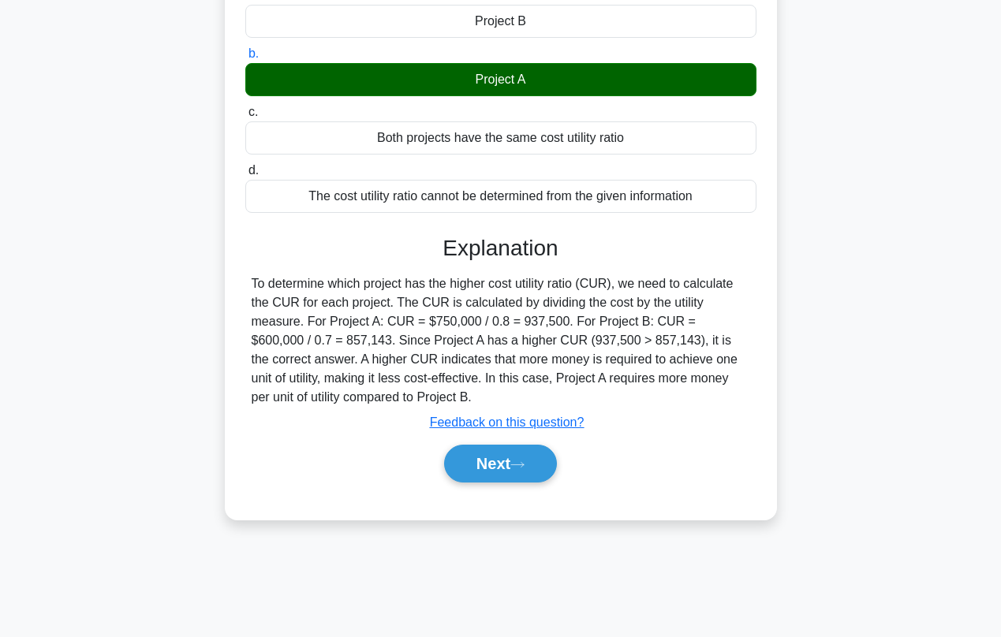
scroll to position [215, 0]
click at [517, 471] on button "Next" at bounding box center [500, 464] width 113 height 38
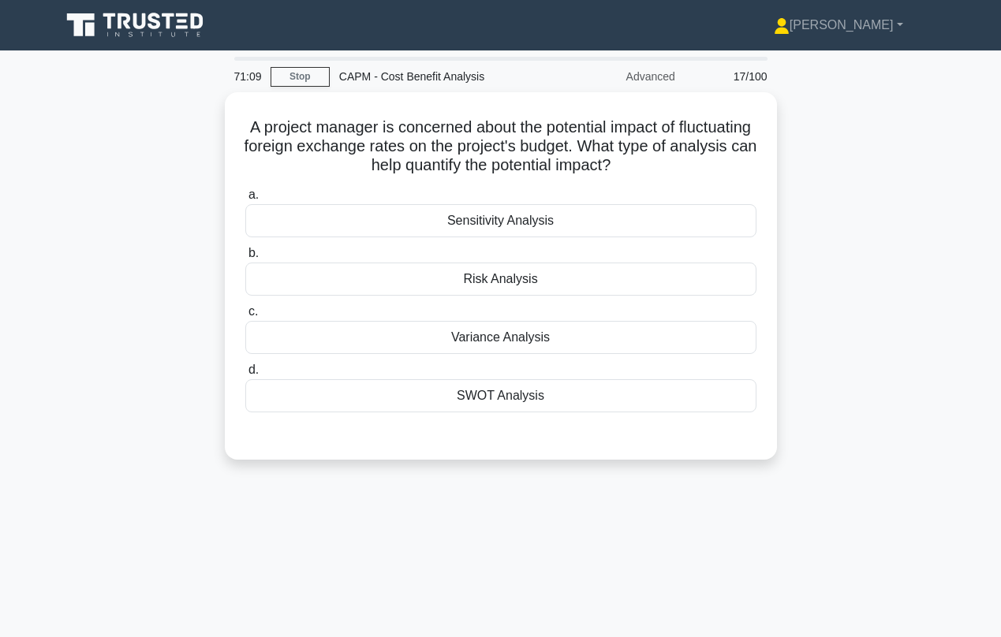
scroll to position [0, 0]
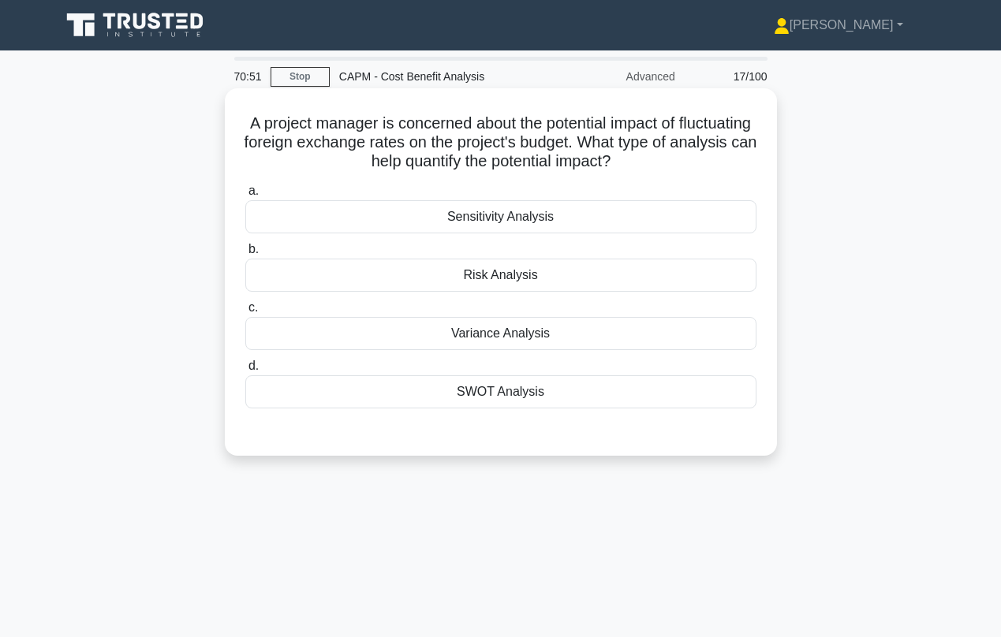
click at [487, 216] on div "Sensitivity Analysis" at bounding box center [500, 216] width 511 height 33
click at [245, 196] on input "a. Sensitivity Analysis" at bounding box center [245, 191] width 0 height 10
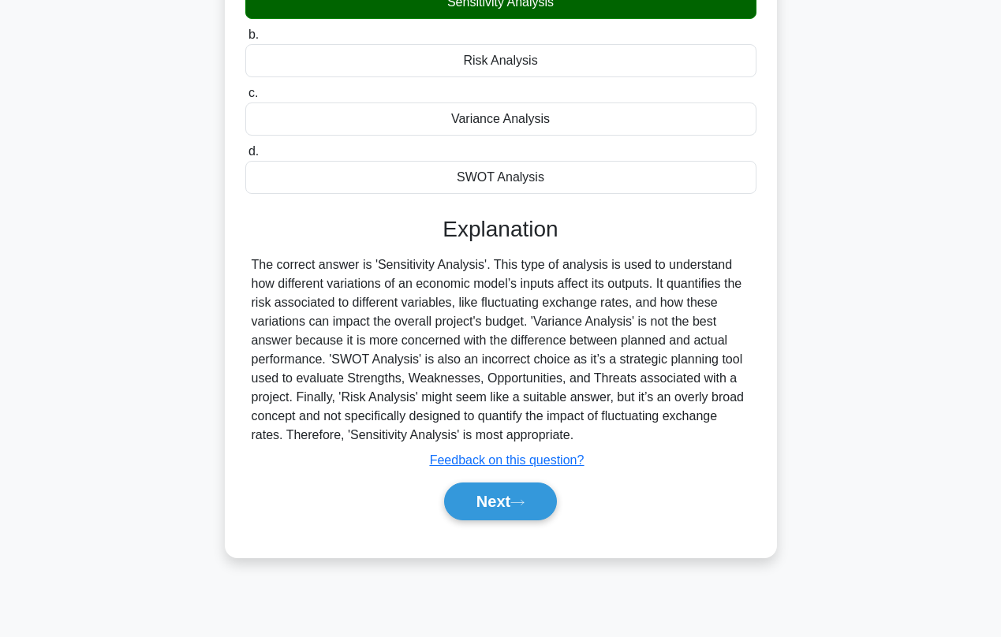
scroll to position [215, 0]
click at [472, 506] on button "Next" at bounding box center [500, 502] width 113 height 38
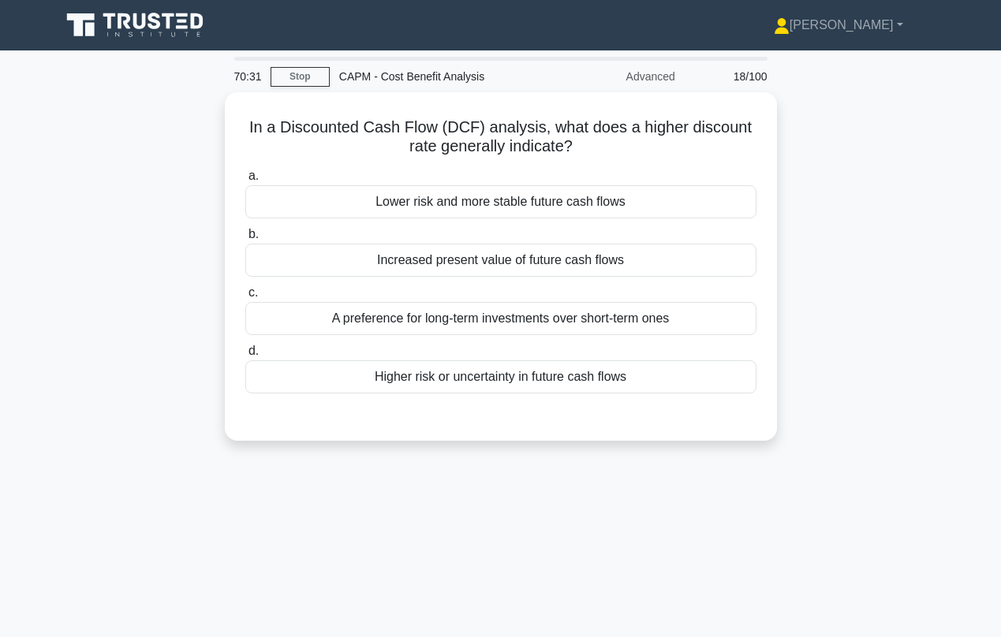
scroll to position [0, 0]
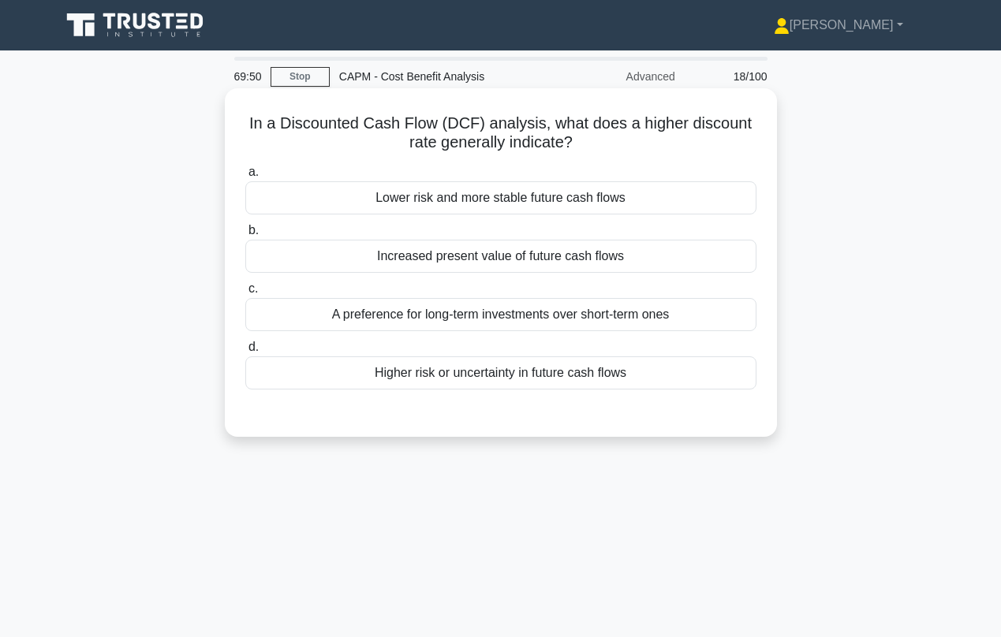
click at [408, 379] on div "Higher risk or uncertainty in future cash flows" at bounding box center [500, 372] width 511 height 33
click at [245, 353] on input "d. Higher risk or uncertainty in future cash flows" at bounding box center [245, 347] width 0 height 10
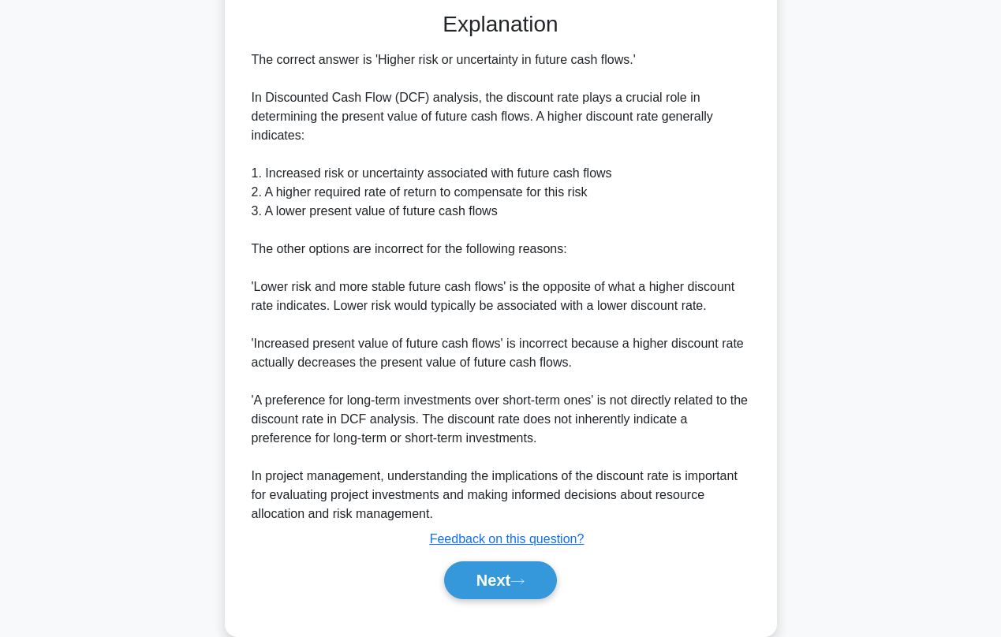
scroll to position [402, 0]
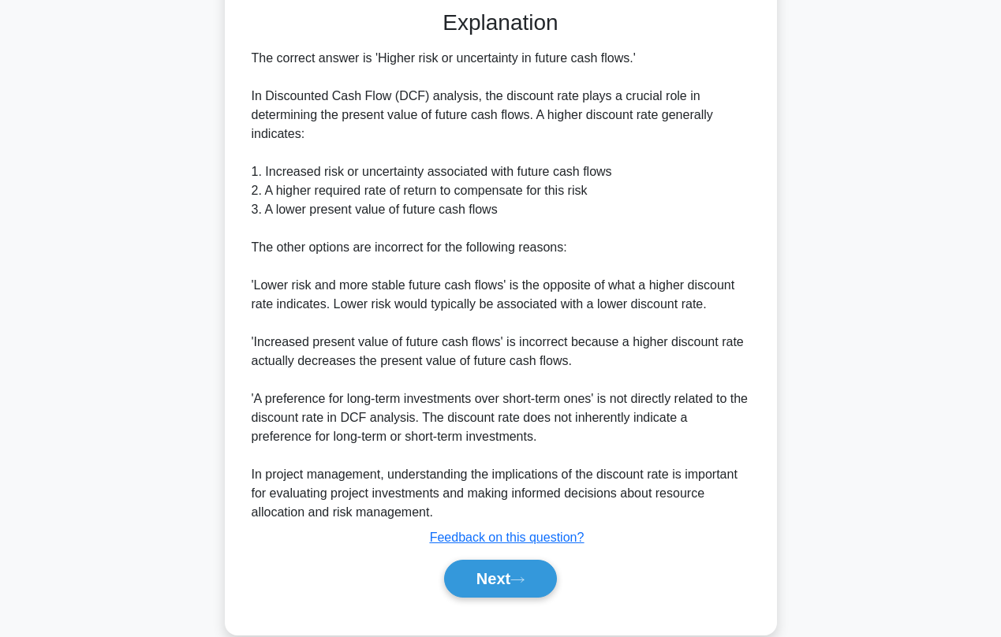
click at [408, 379] on div "The correct answer is 'Higher risk or uncertainty in future cash flows.' In Dis…" at bounding box center [501, 285] width 498 height 473
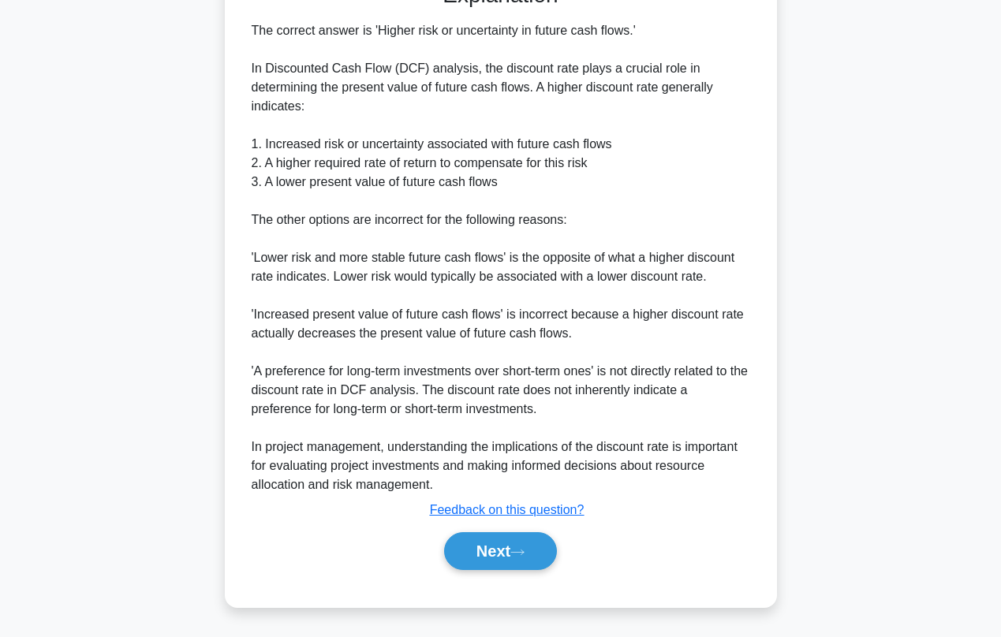
scroll to position [430, 0]
click at [480, 558] on button "Next" at bounding box center [500, 551] width 113 height 38
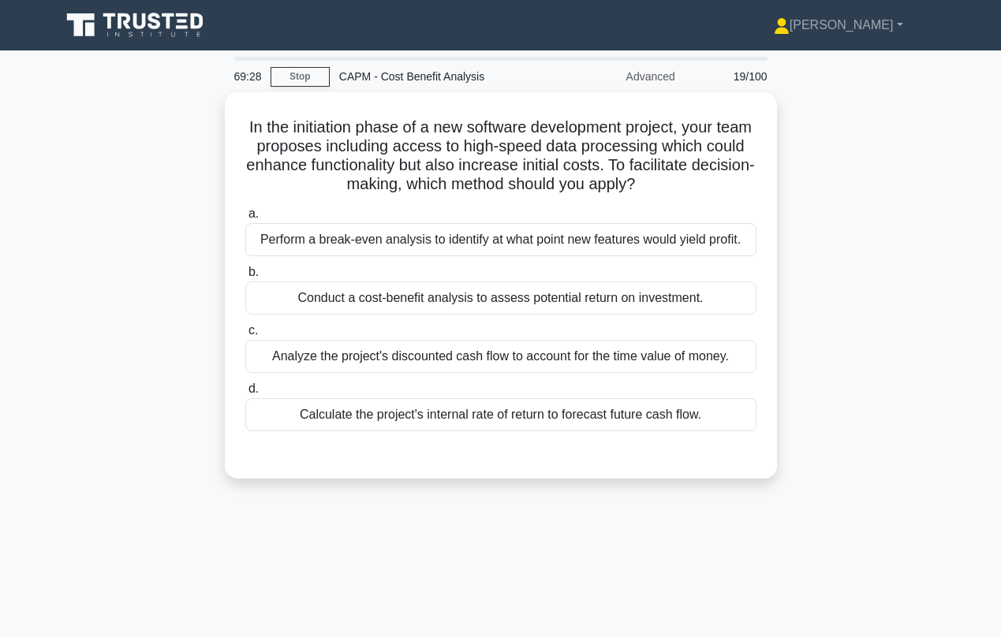
scroll to position [0, 0]
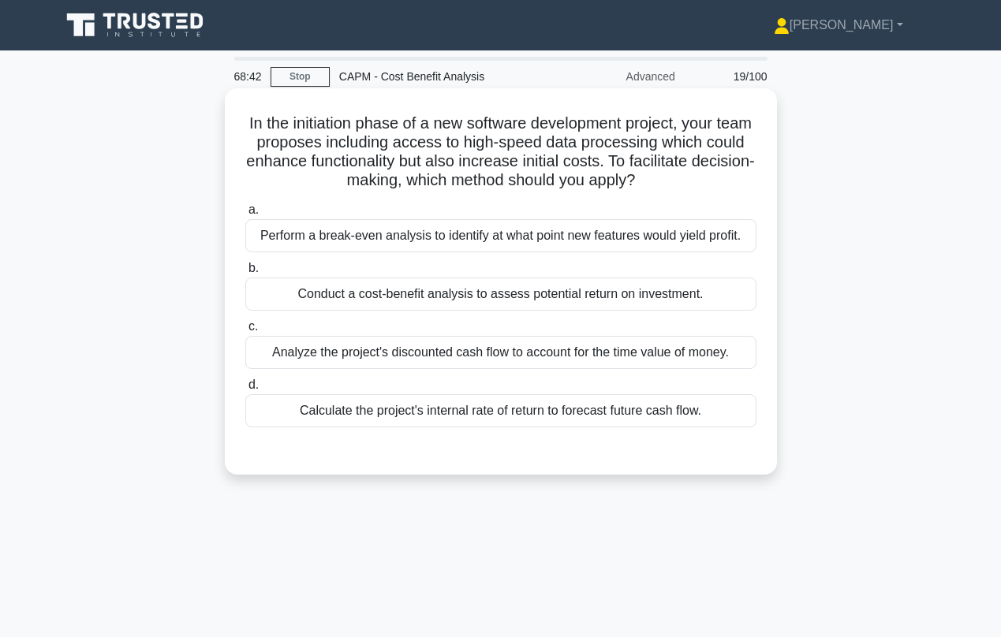
click at [468, 305] on div "Conduct a cost-benefit analysis to assess potential return on investment." at bounding box center [500, 294] width 511 height 33
click at [245, 274] on input "b. Conduct a cost-benefit analysis to assess potential return on investment." at bounding box center [245, 268] width 0 height 10
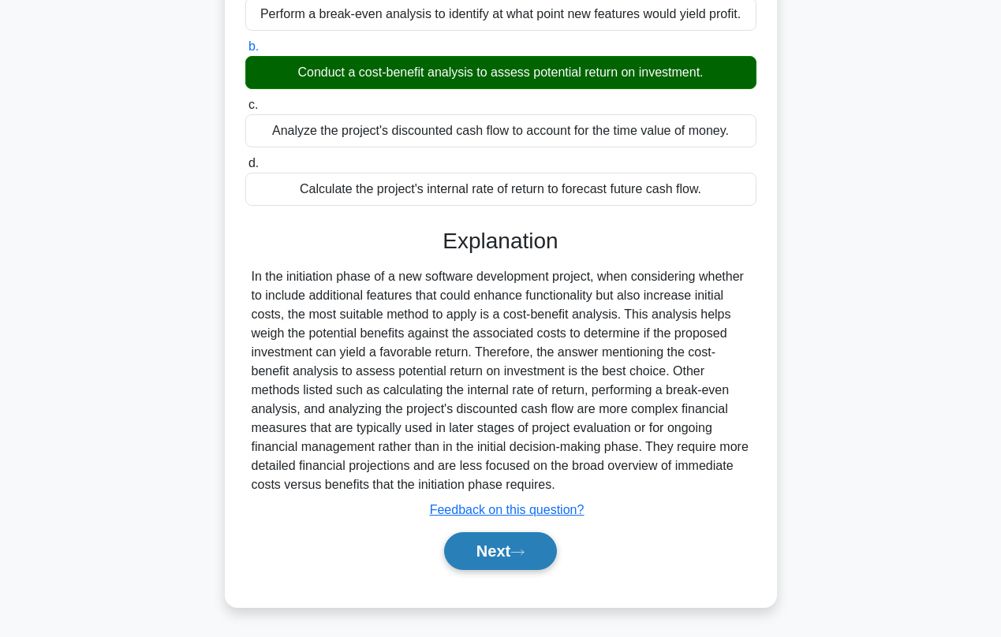
click at [488, 549] on button "Next" at bounding box center [500, 551] width 113 height 38
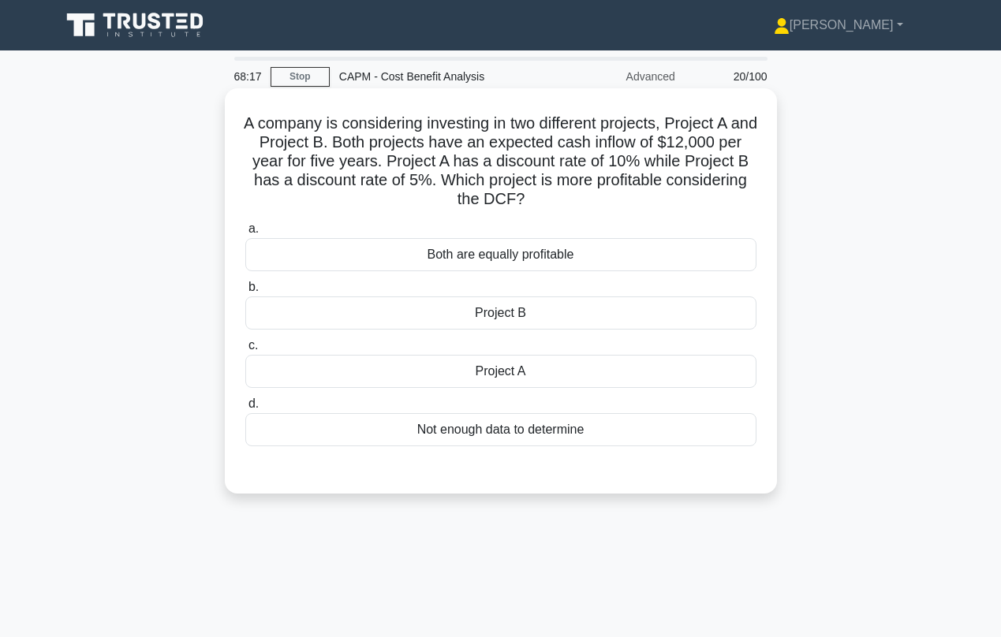
click at [483, 322] on div "Project B" at bounding box center [500, 313] width 511 height 33
click at [245, 293] on input "b. Project B" at bounding box center [245, 287] width 0 height 10
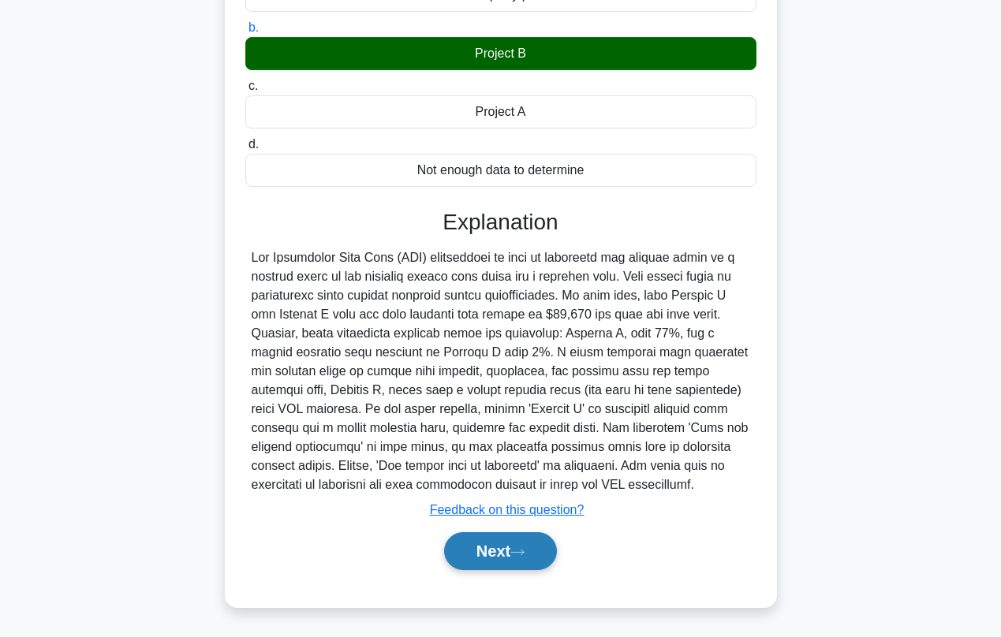
scroll to position [259, 0]
click at [493, 547] on button "Next" at bounding box center [500, 551] width 113 height 38
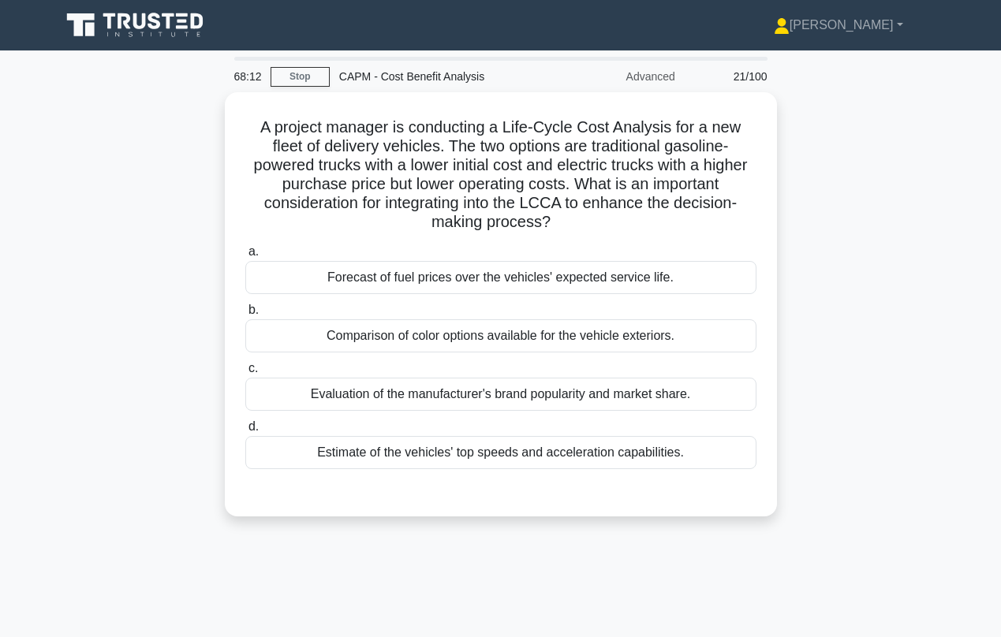
scroll to position [0, 0]
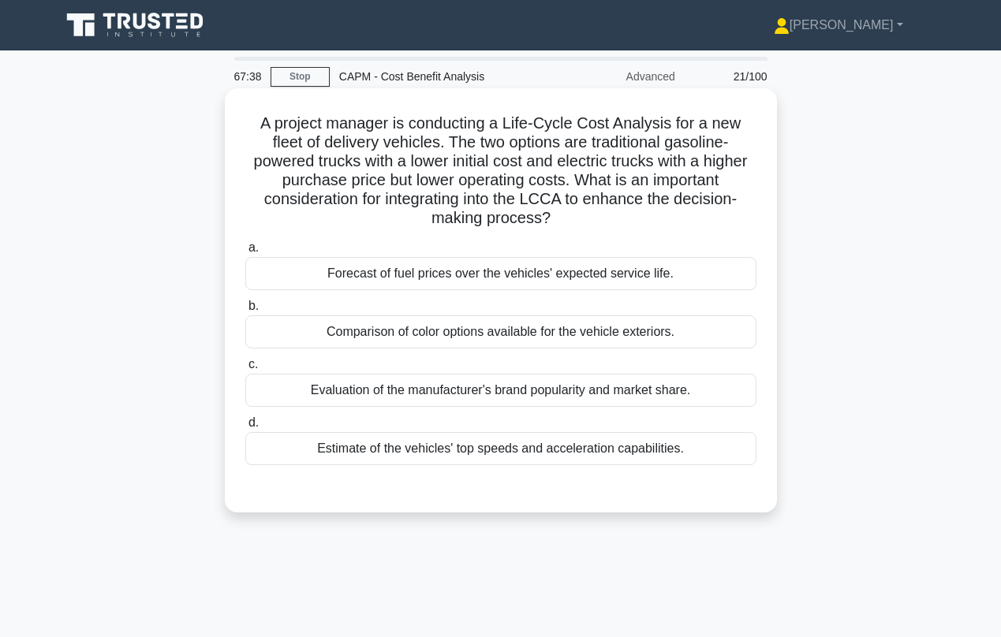
click at [456, 257] on div "Forecast of fuel prices over the vehicles' expected service life." at bounding box center [500, 273] width 511 height 33
click at [245, 253] on input "a. Forecast of fuel prices over the vehicles' expected service life." at bounding box center [245, 248] width 0 height 10
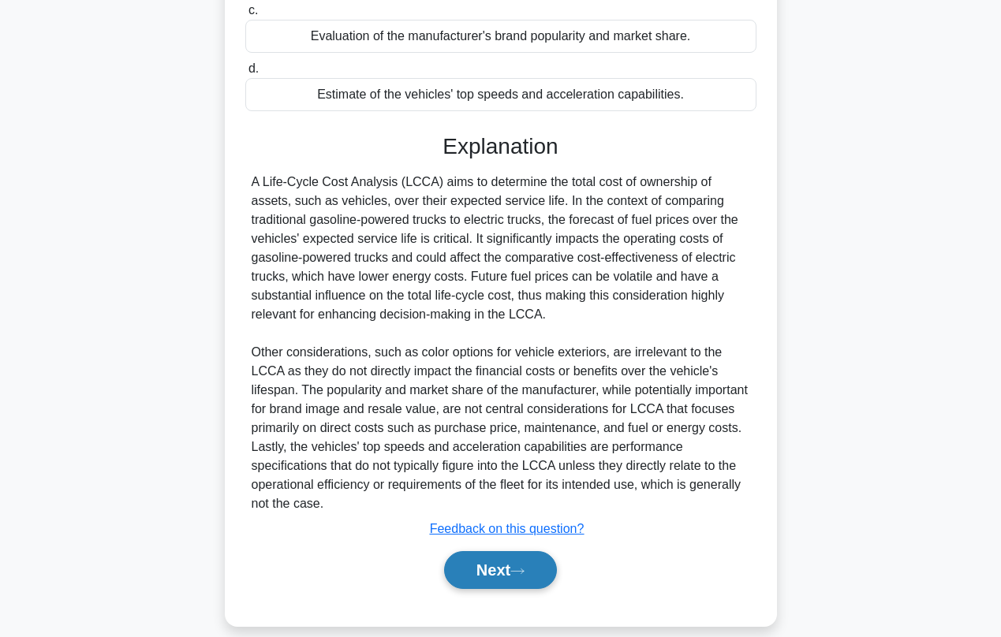
click at [499, 551] on button "Next" at bounding box center [500, 570] width 113 height 38
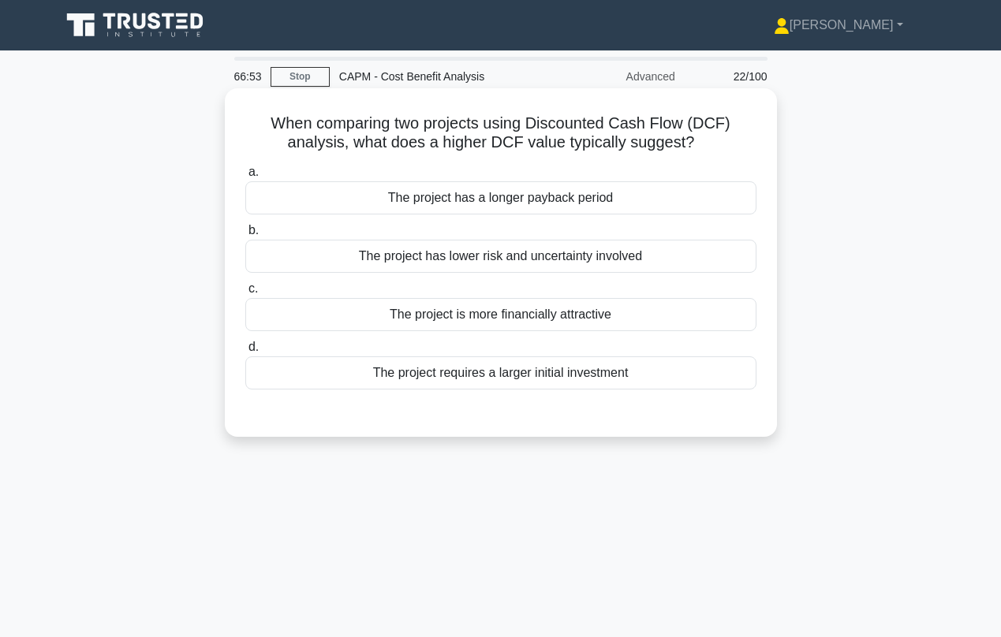
click at [416, 201] on div "The project has a longer payback period" at bounding box center [500, 197] width 511 height 33
click at [245, 177] on input "a. The project has a longer payback period" at bounding box center [245, 172] width 0 height 10
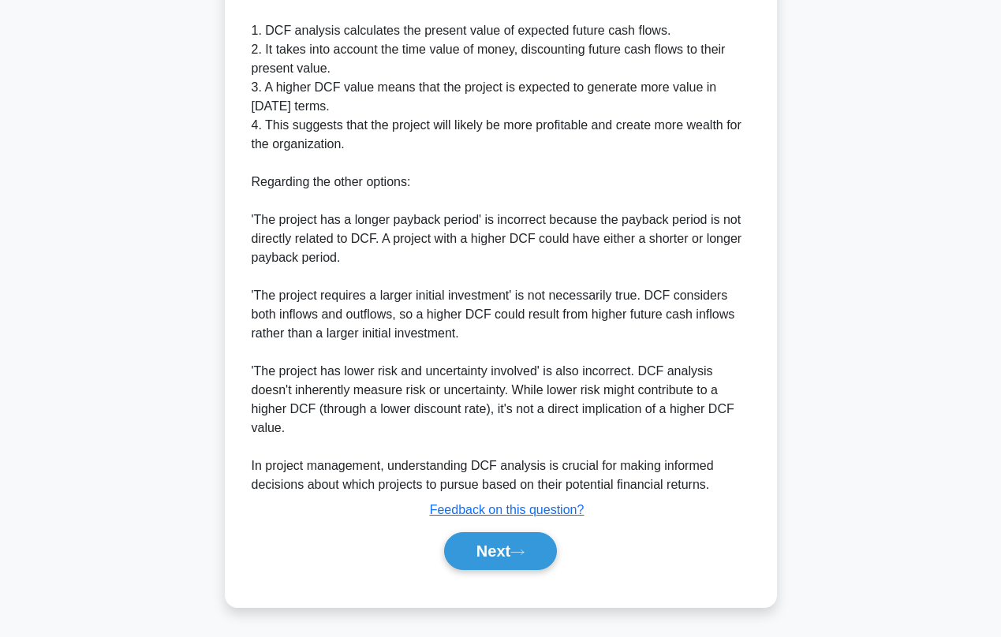
scroll to position [526, 0]
click at [482, 547] on button "Next" at bounding box center [500, 551] width 113 height 38
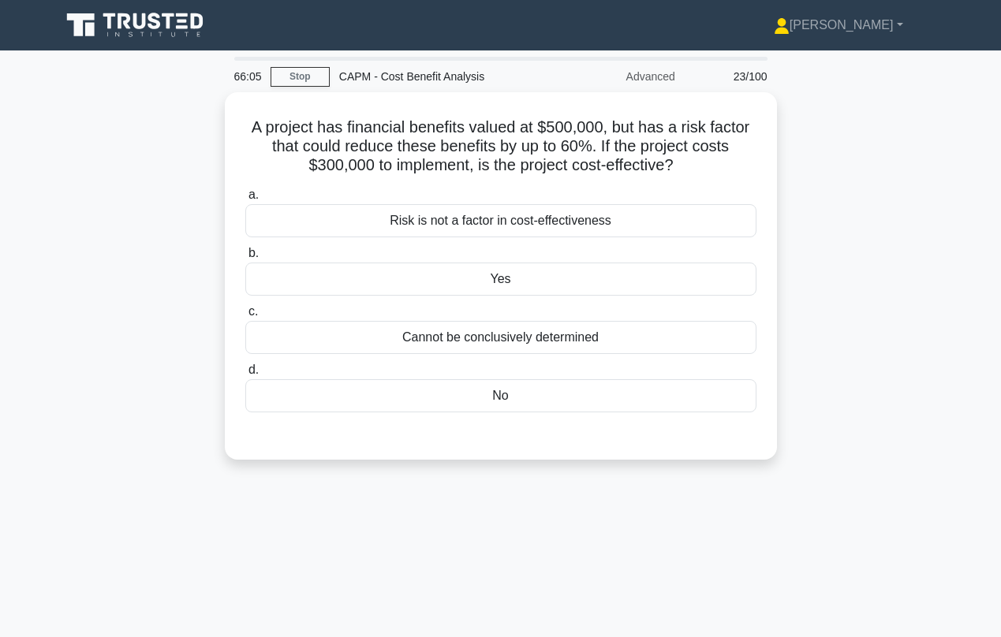
scroll to position [0, 0]
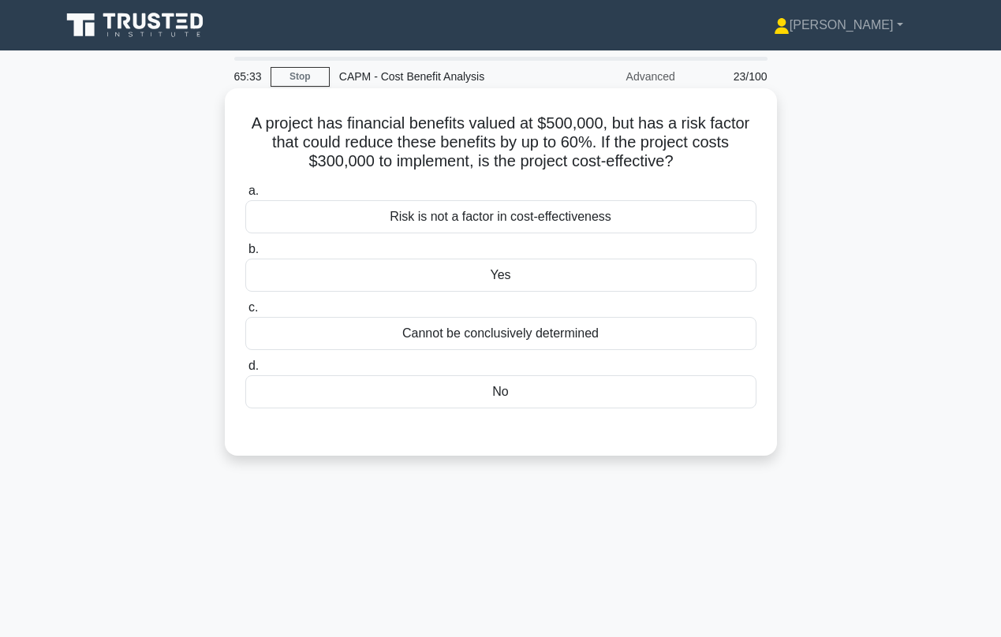
click at [497, 394] on div "No" at bounding box center [500, 391] width 511 height 33
click at [245, 371] on input "d. No" at bounding box center [245, 366] width 0 height 10
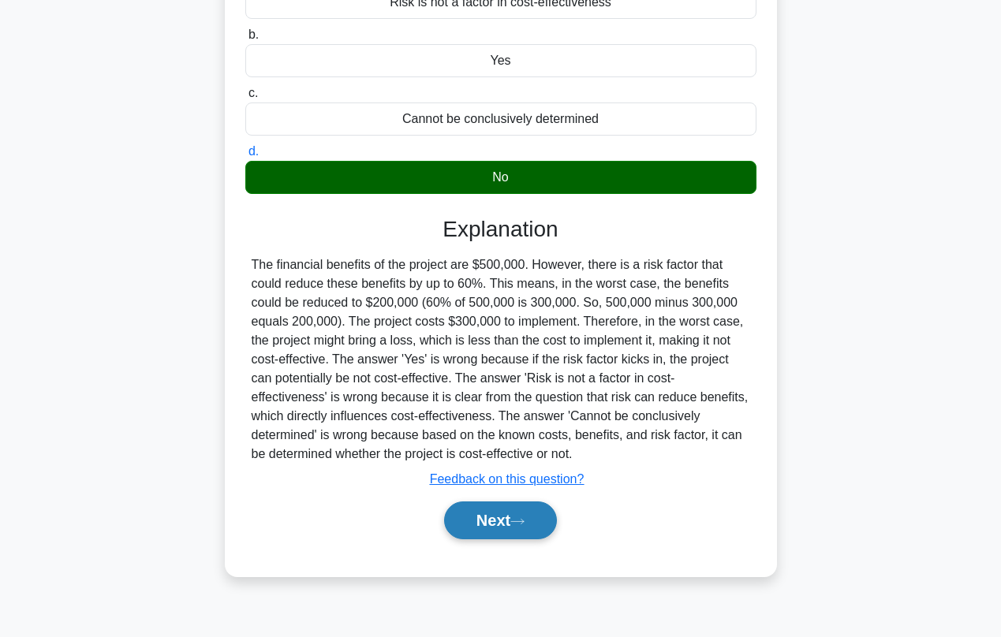
scroll to position [215, 0]
click at [483, 512] on button "Next" at bounding box center [500, 521] width 113 height 38
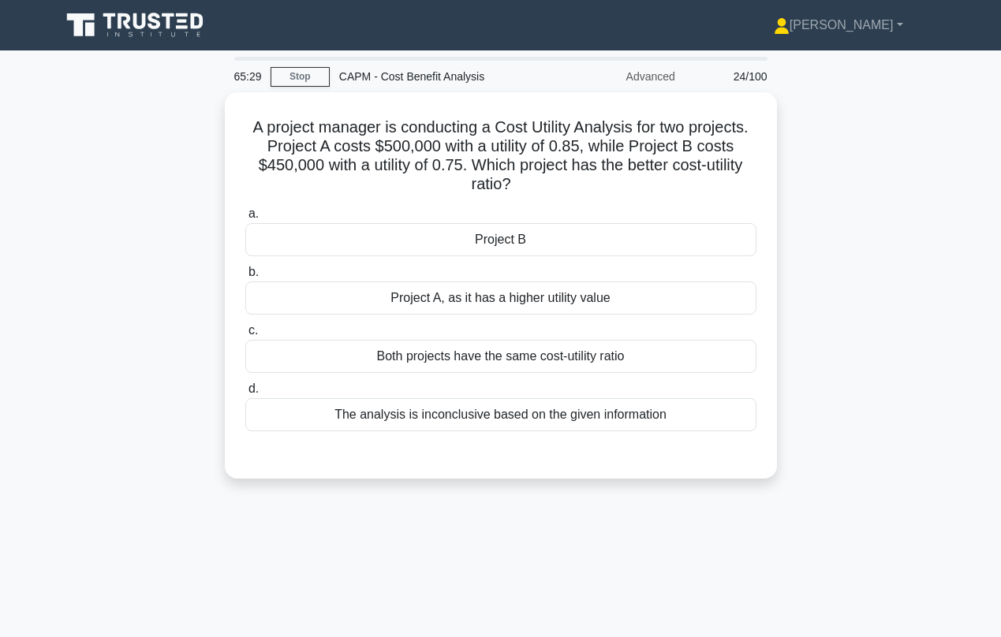
scroll to position [0, 0]
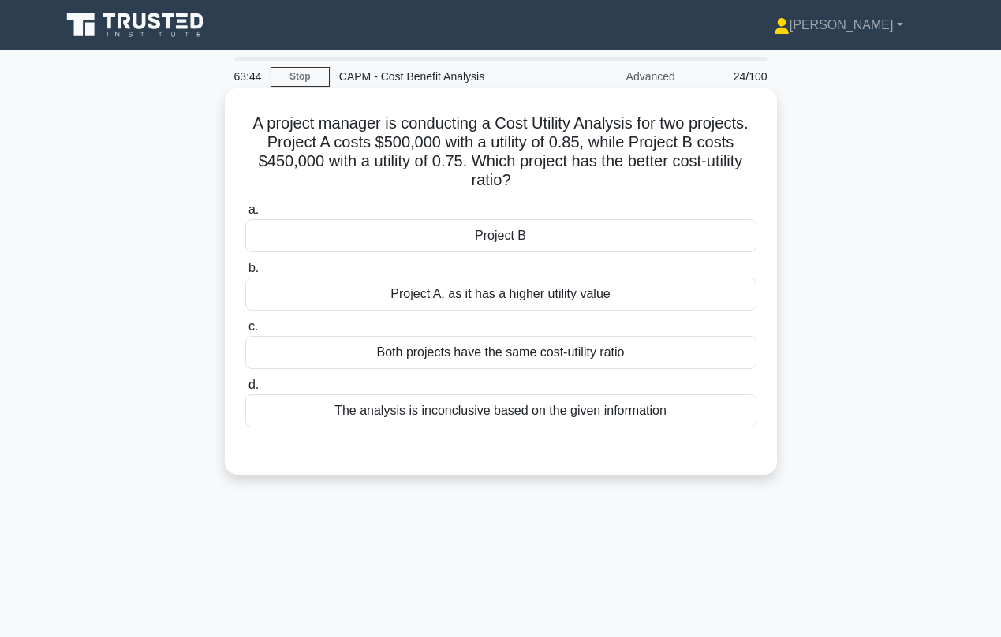
click at [500, 244] on div "Project B" at bounding box center [500, 235] width 511 height 33
click at [245, 215] on input "a. Project B" at bounding box center [245, 210] width 0 height 10
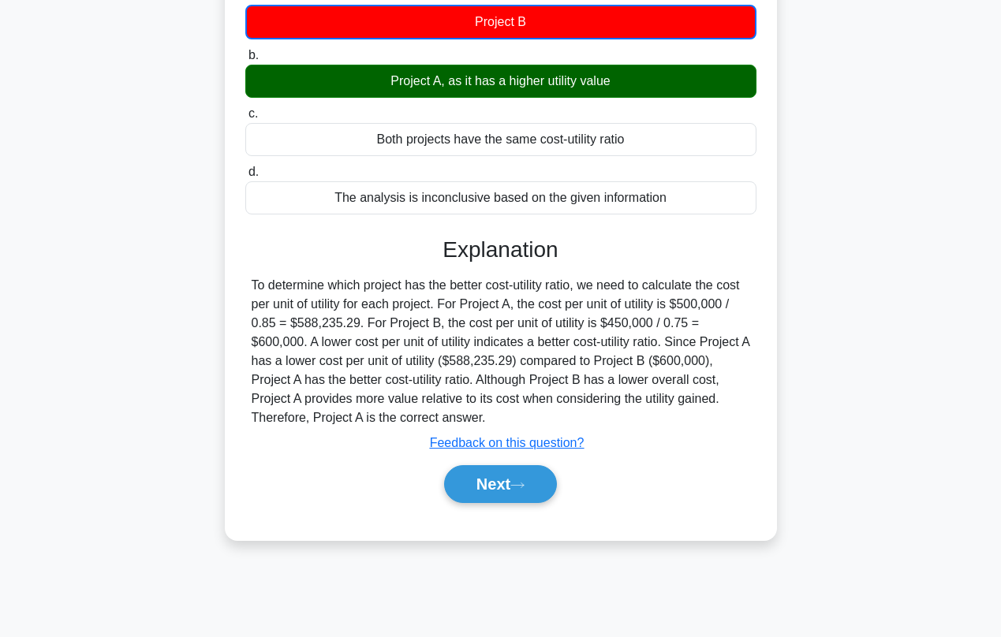
scroll to position [215, 0]
click at [472, 483] on button "Next" at bounding box center [500, 484] width 113 height 38
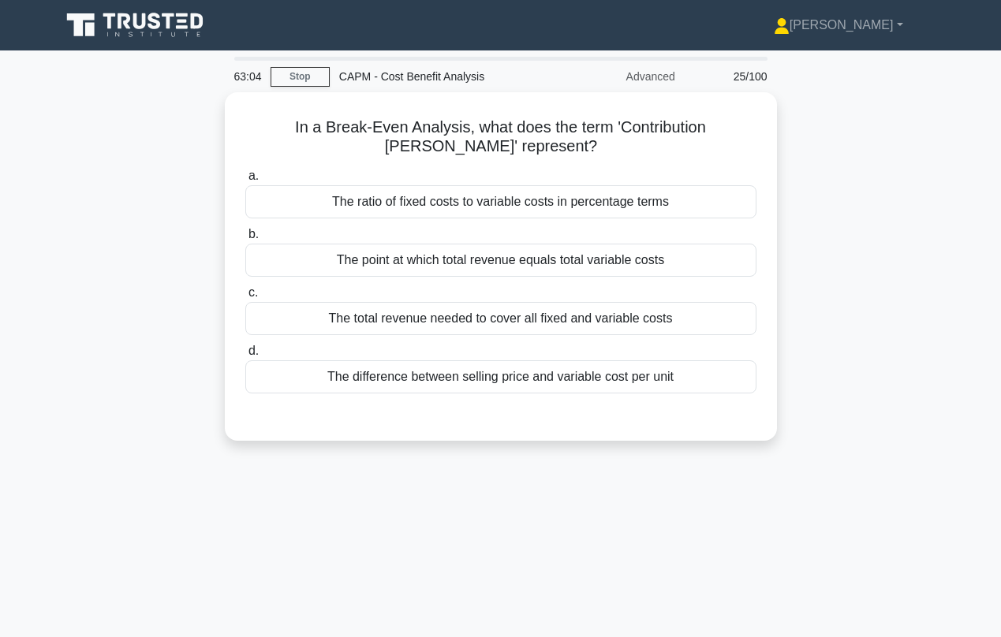
scroll to position [0, 0]
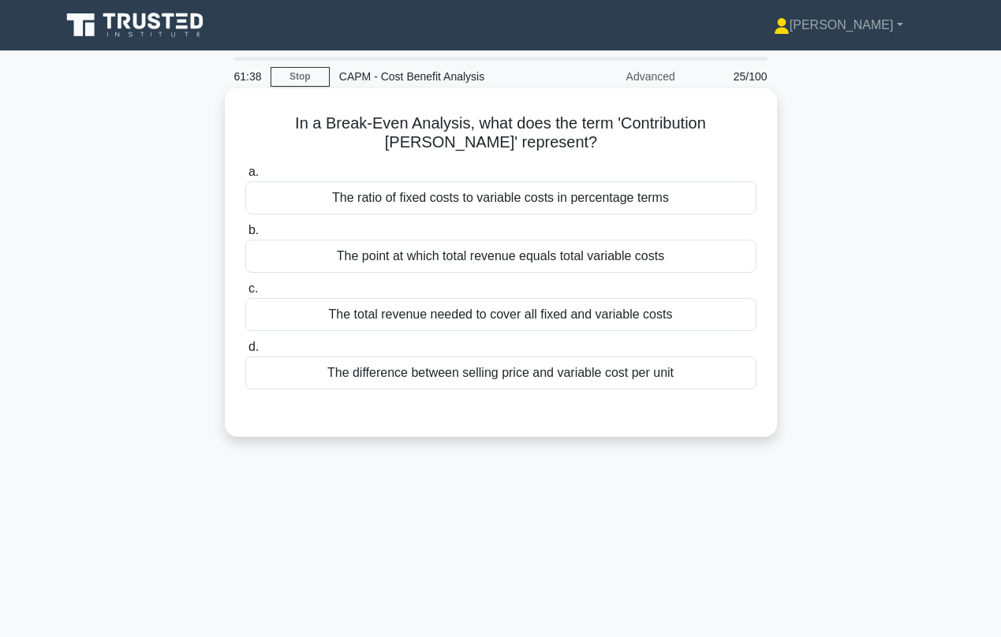
click at [422, 312] on div "The total revenue needed to cover all fixed and variable costs" at bounding box center [500, 314] width 511 height 33
click at [245, 294] on input "c. The total revenue needed to cover all fixed and variable costs" at bounding box center [245, 289] width 0 height 10
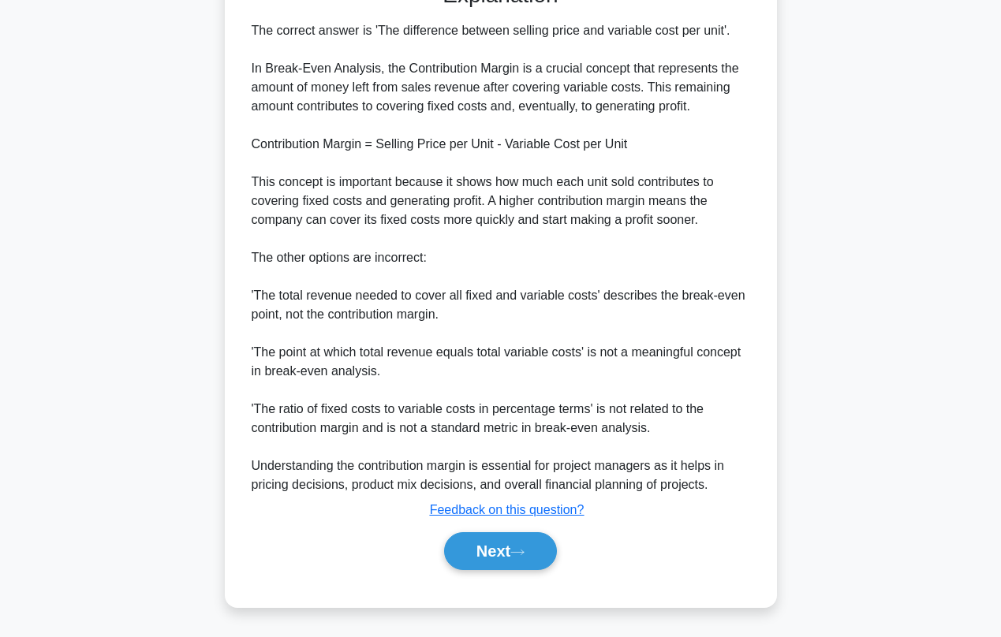
scroll to position [431, 0]
click at [475, 557] on button "Next" at bounding box center [500, 551] width 113 height 38
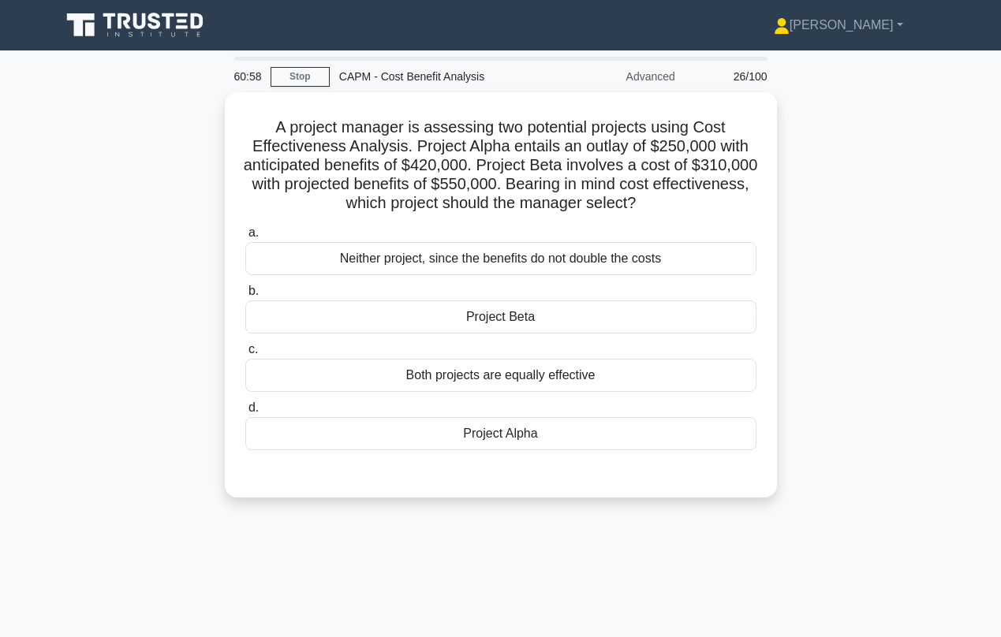
scroll to position [0, 0]
click at [490, 442] on div "Project Alpha" at bounding box center [500, 433] width 511 height 33
click at [245, 413] on input "d. Project Alpha" at bounding box center [245, 408] width 0 height 10
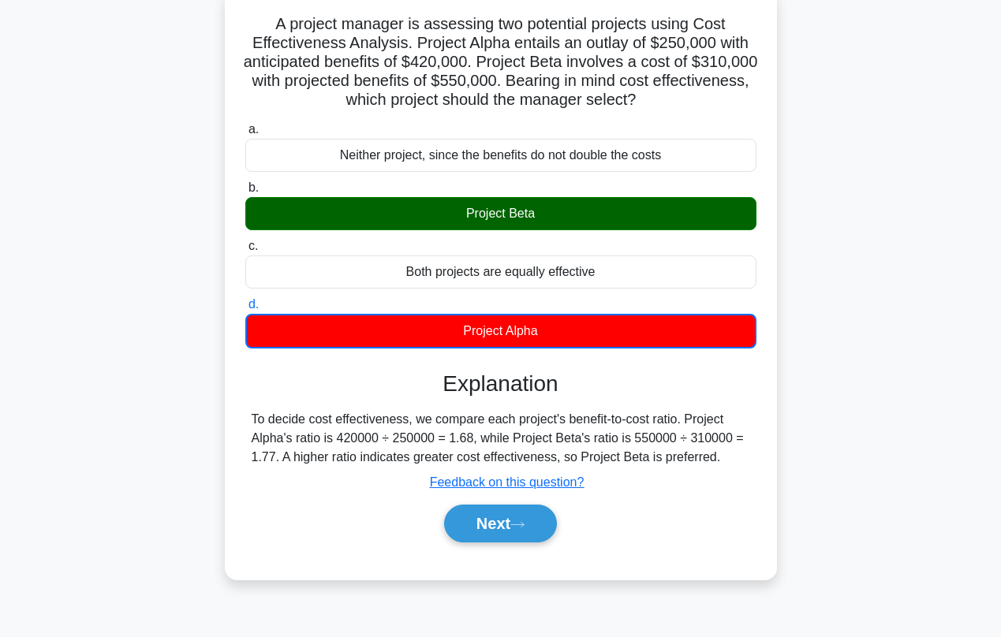
scroll to position [111, 0]
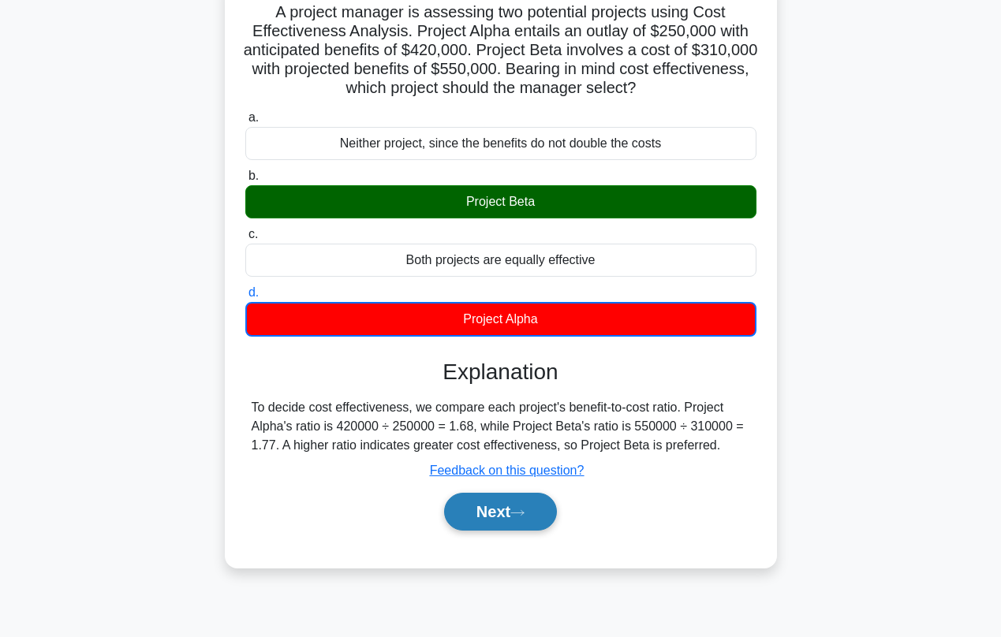
click at [487, 521] on button "Next" at bounding box center [500, 512] width 113 height 38
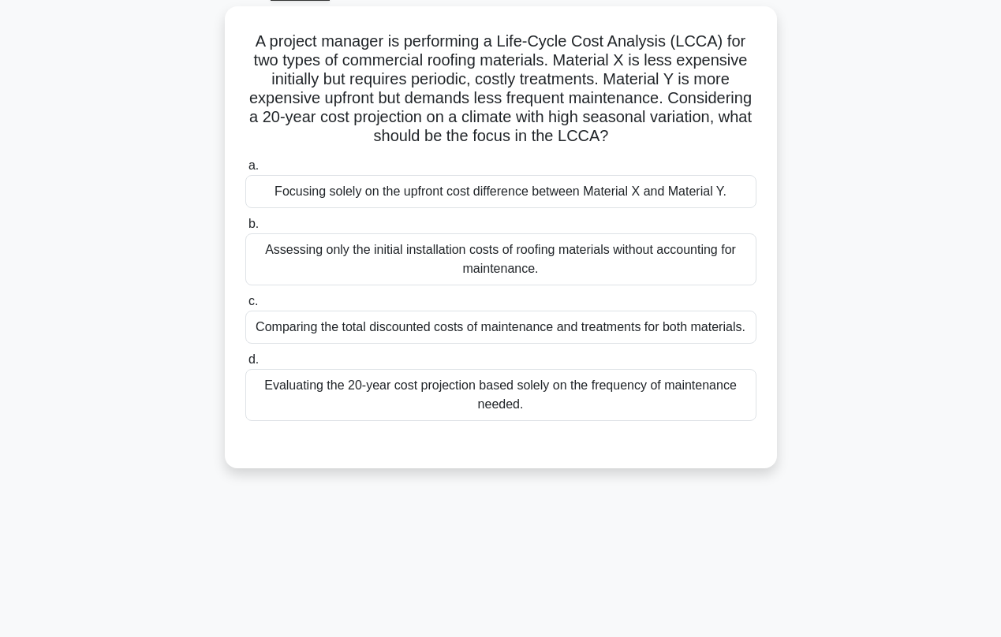
scroll to position [86, 0]
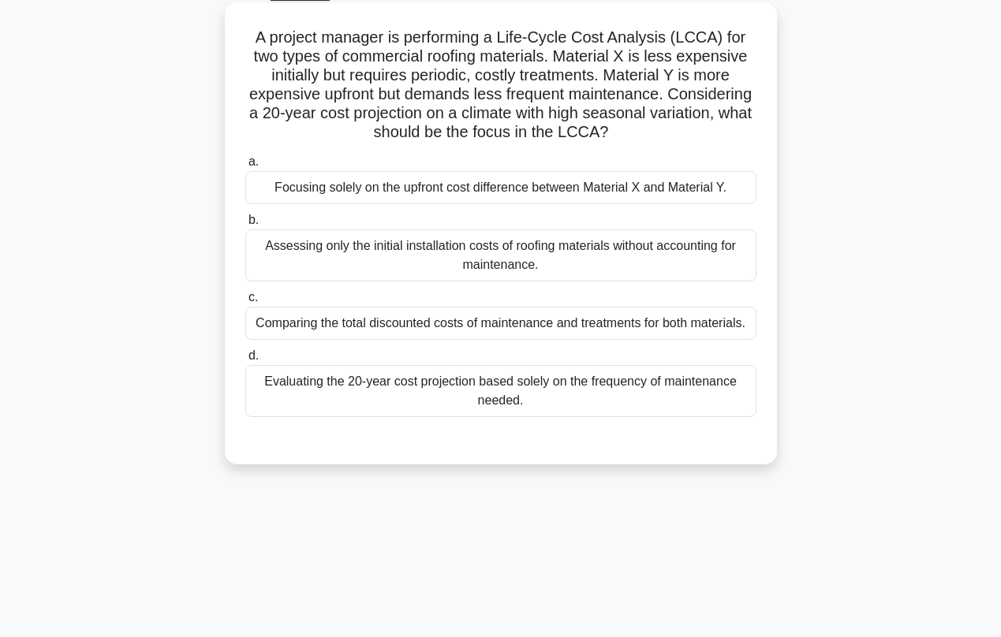
click at [386, 338] on div "Comparing the total discounted costs of maintenance and treatments for both mat…" at bounding box center [500, 323] width 511 height 33
click at [245, 303] on input "c. Comparing the total discounted costs of maintenance and treatments for both …" at bounding box center [245, 298] width 0 height 10
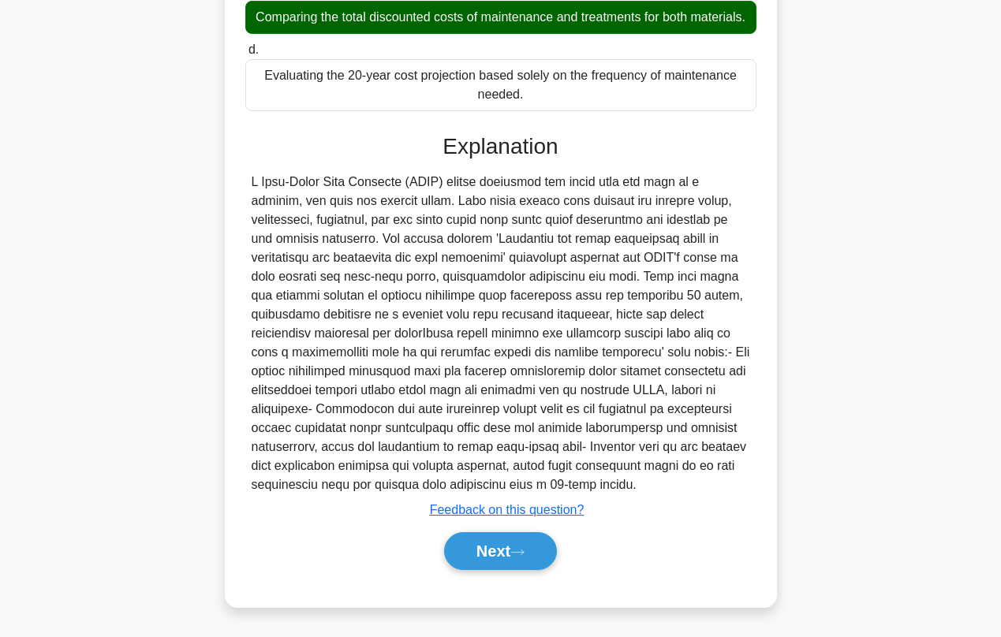
scroll to position [392, 0]
click at [470, 542] on button "Next" at bounding box center [500, 551] width 113 height 38
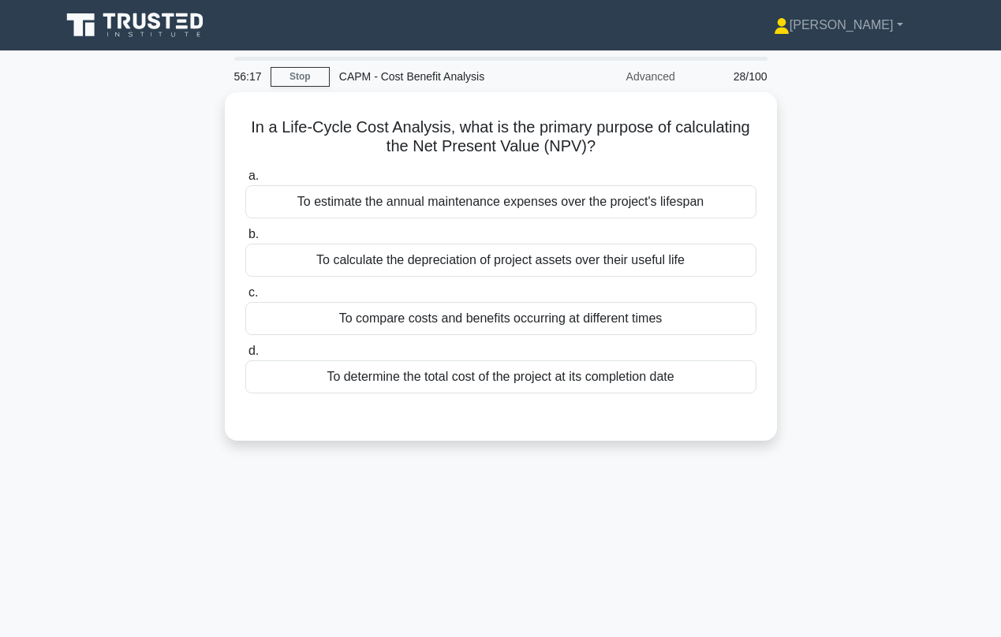
scroll to position [0, 0]
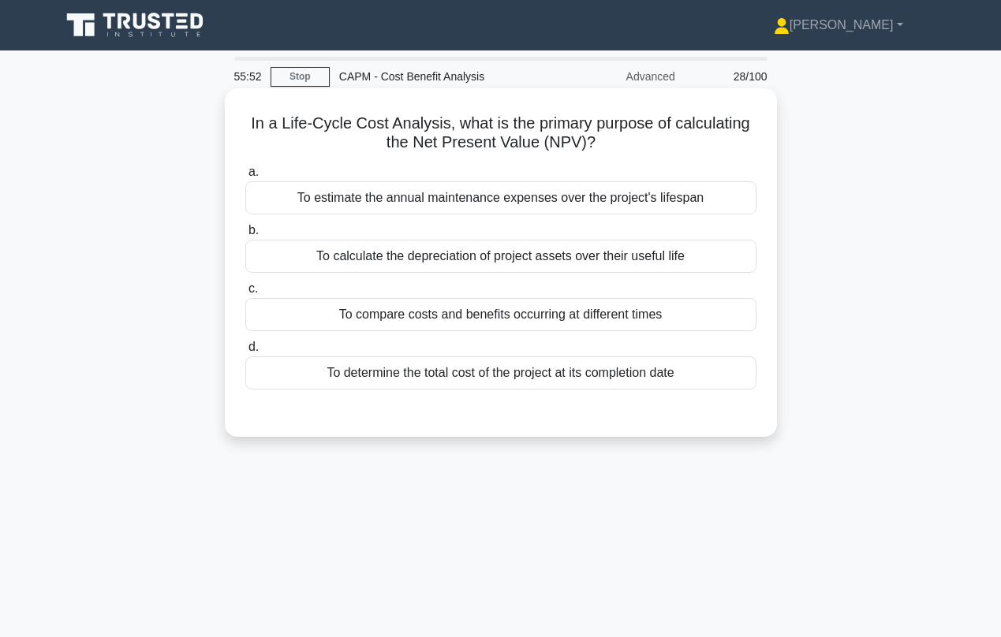
click at [422, 308] on div "To compare costs and benefits occurring at different times" at bounding box center [500, 314] width 511 height 33
click at [245, 294] on input "c. To compare costs and benefits occurring at different times" at bounding box center [245, 289] width 0 height 10
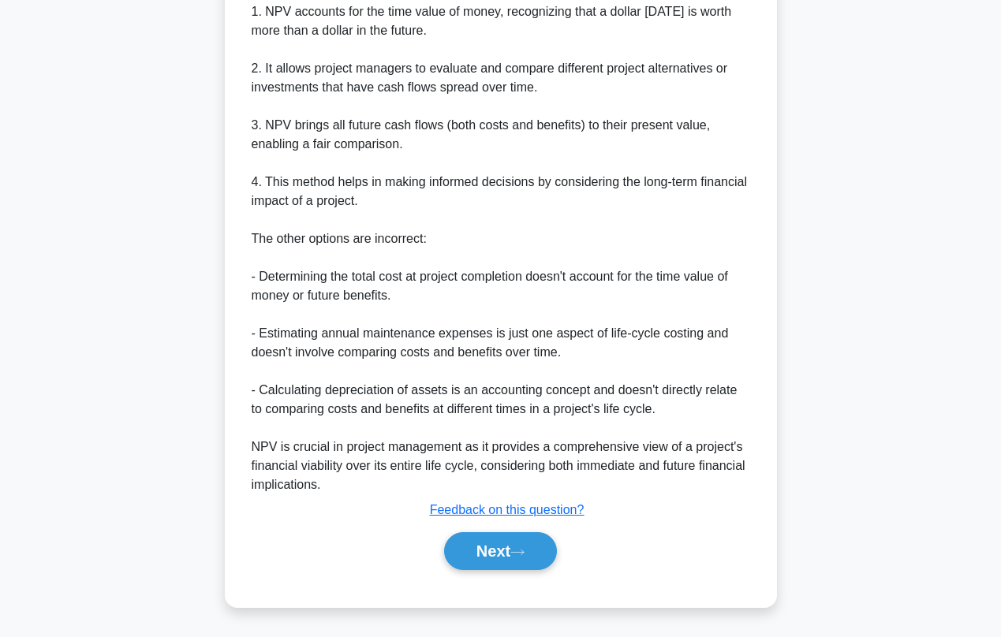
scroll to position [524, 0]
click at [481, 562] on button "Next" at bounding box center [500, 551] width 113 height 38
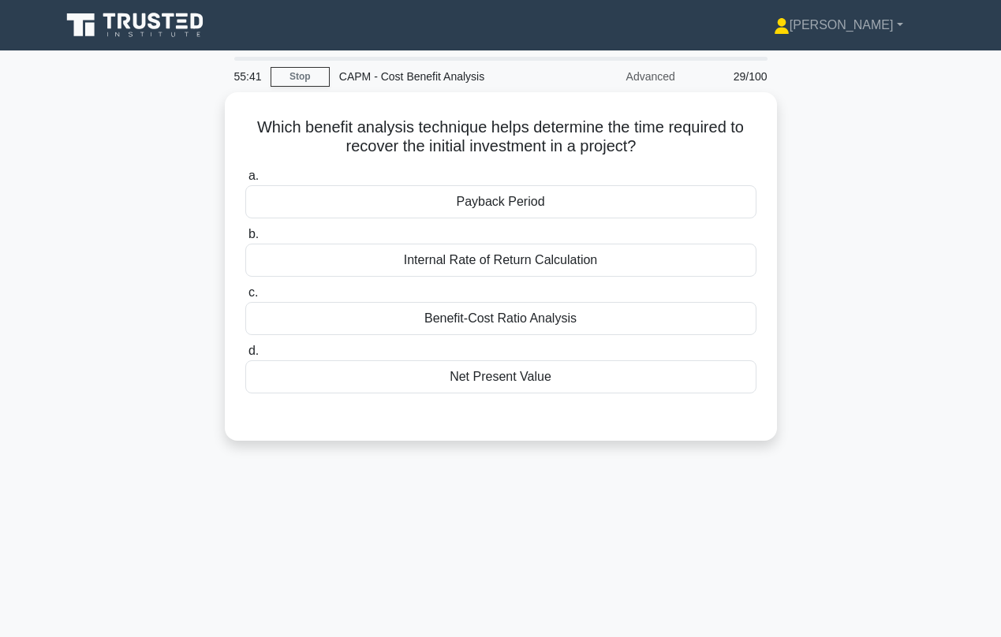
scroll to position [0, 0]
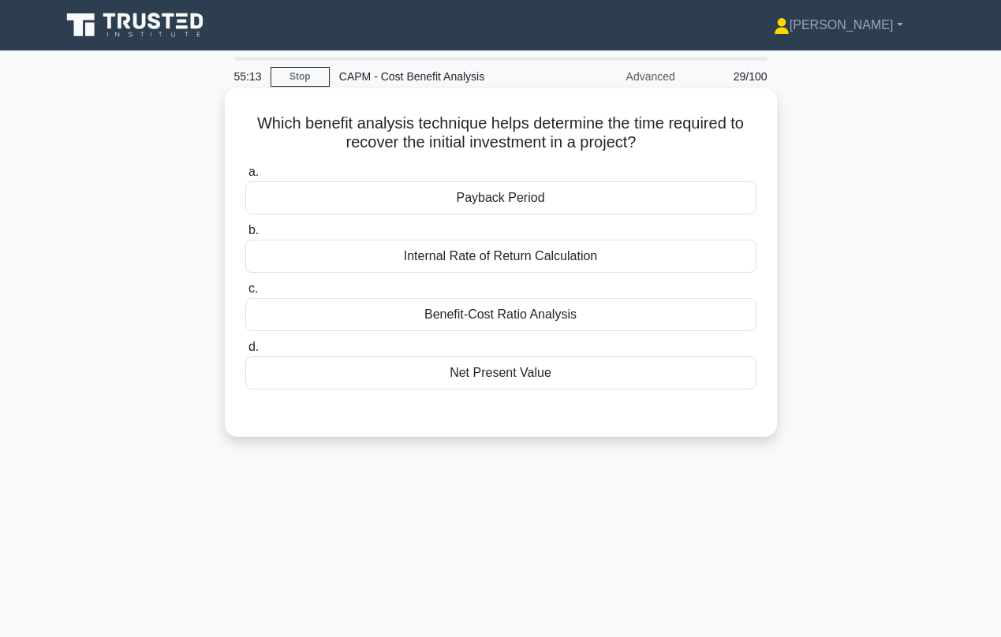
click at [481, 201] on div "Payback Period" at bounding box center [500, 197] width 511 height 33
click at [245, 177] on input "a. Payback Period" at bounding box center [245, 172] width 0 height 10
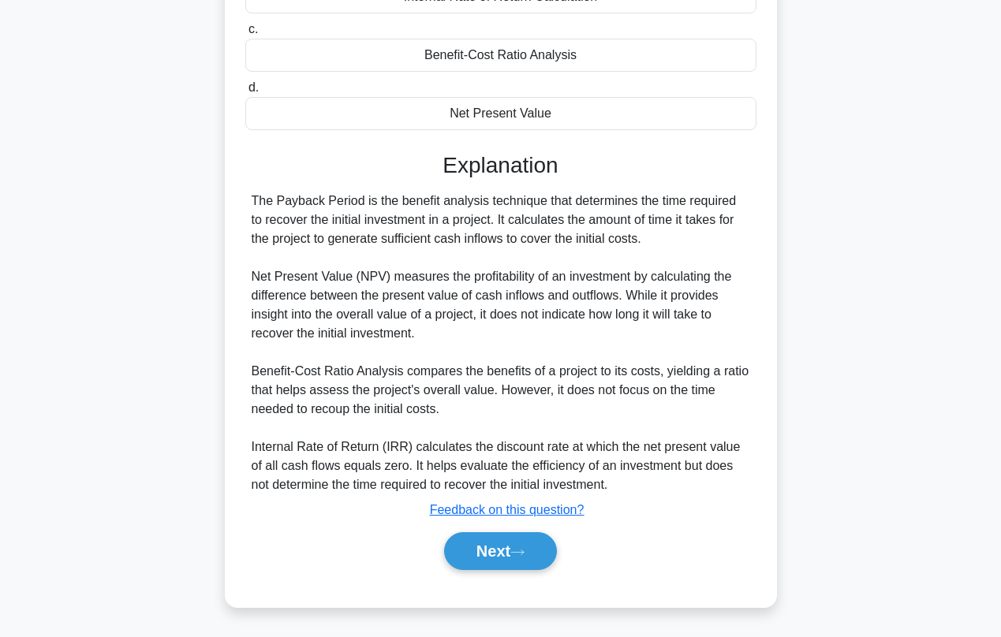
scroll to position [259, 0]
click at [475, 551] on button "Next" at bounding box center [500, 551] width 113 height 38
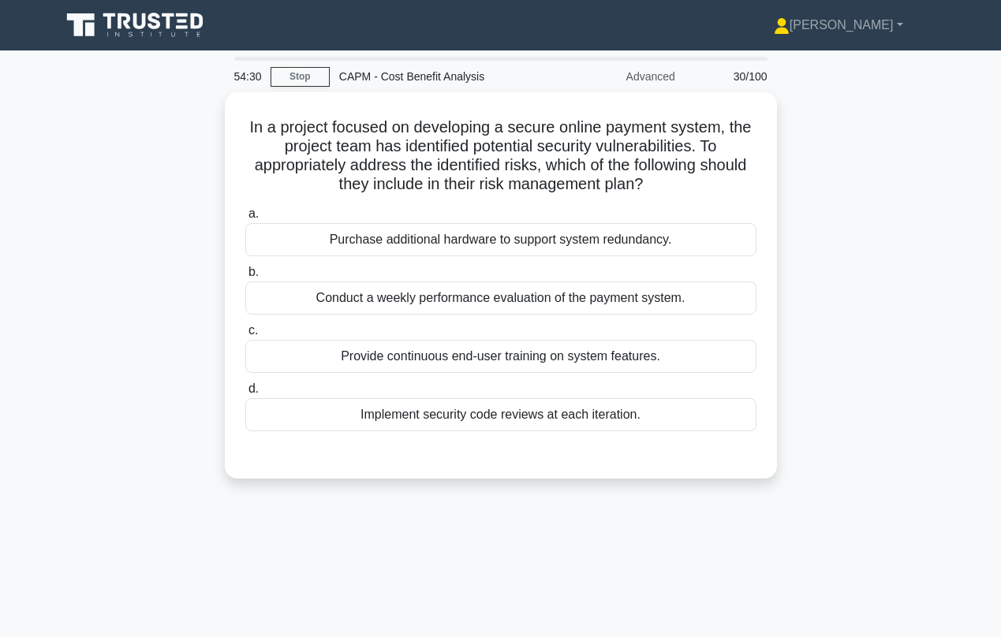
scroll to position [0, 0]
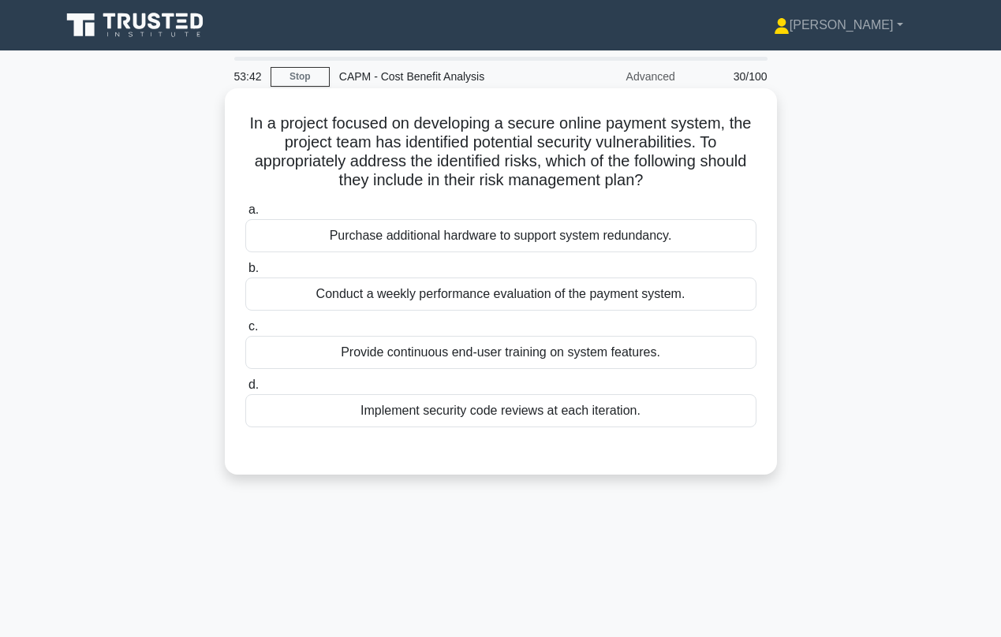
click at [394, 292] on div "Conduct a weekly performance evaluation of the payment system." at bounding box center [500, 294] width 511 height 33
click at [245, 274] on input "b. Conduct a weekly performance evaluation of the payment system." at bounding box center [245, 268] width 0 height 10
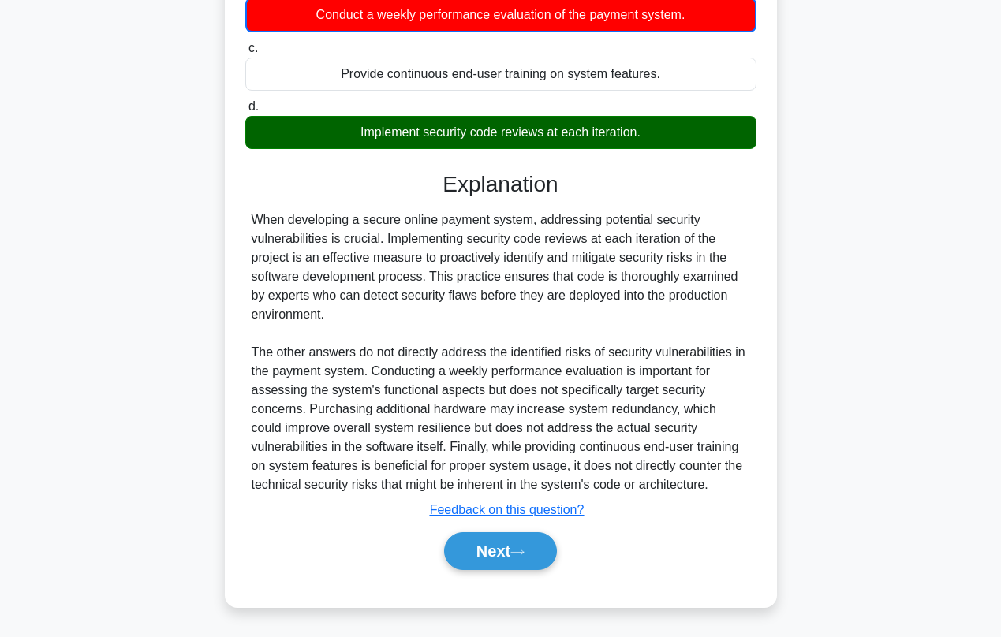
scroll to position [280, 0]
click at [462, 557] on button "Next" at bounding box center [500, 551] width 113 height 38
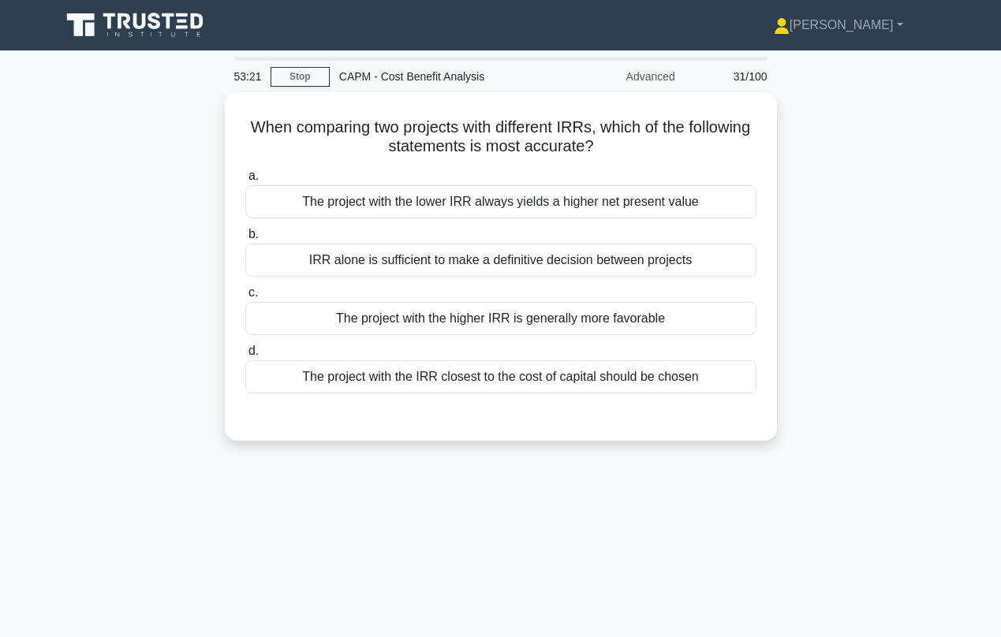
scroll to position [0, 0]
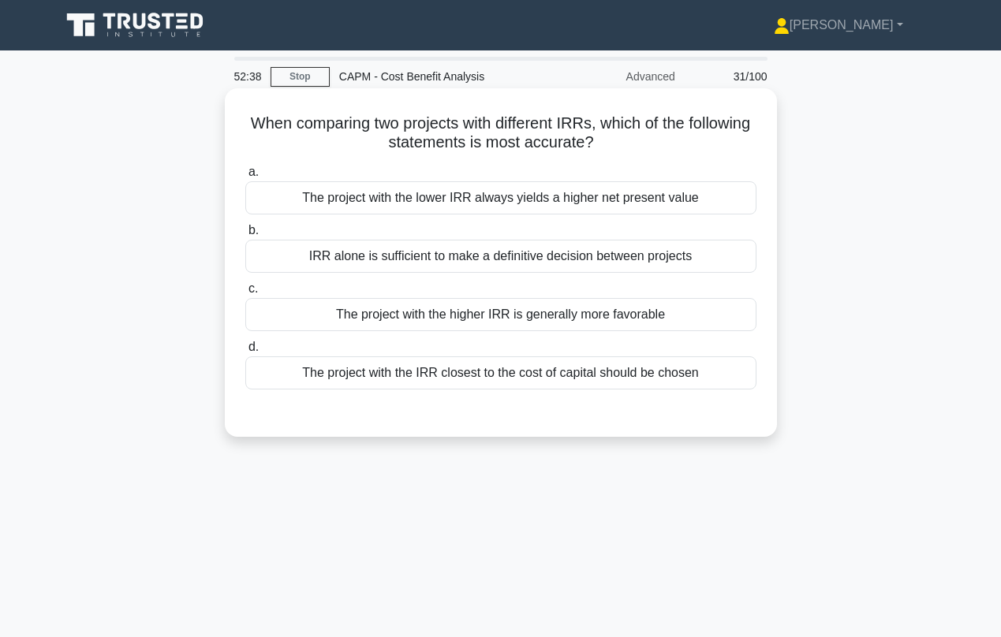
click at [435, 317] on div "The project with the higher IRR is generally more favorable" at bounding box center [500, 314] width 511 height 33
click at [245, 294] on input "c. The project with the higher IRR is generally more favorable" at bounding box center [245, 289] width 0 height 10
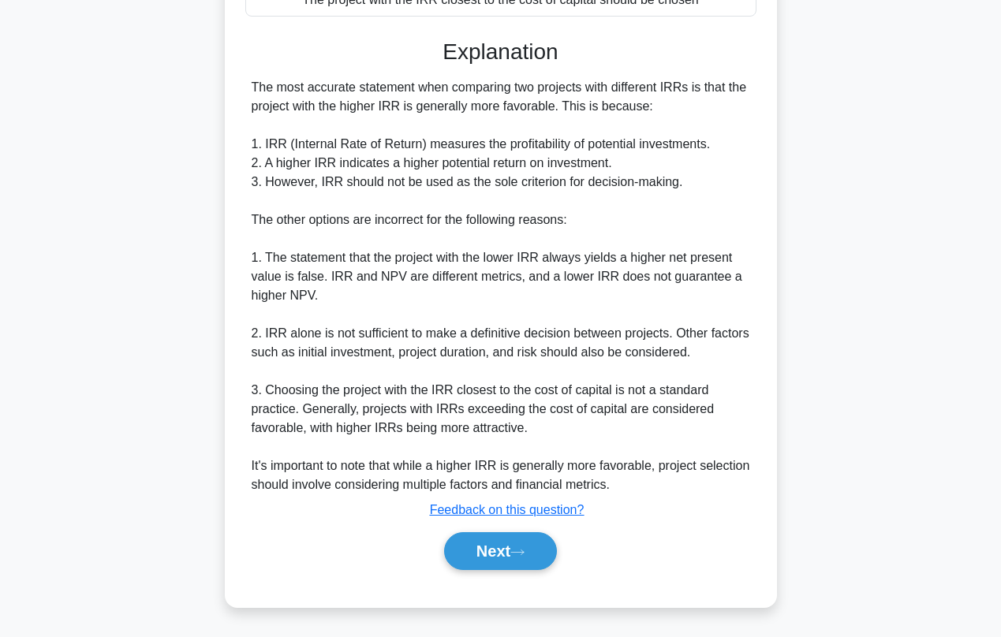
scroll to position [373, 0]
click at [498, 562] on button "Next" at bounding box center [500, 551] width 113 height 38
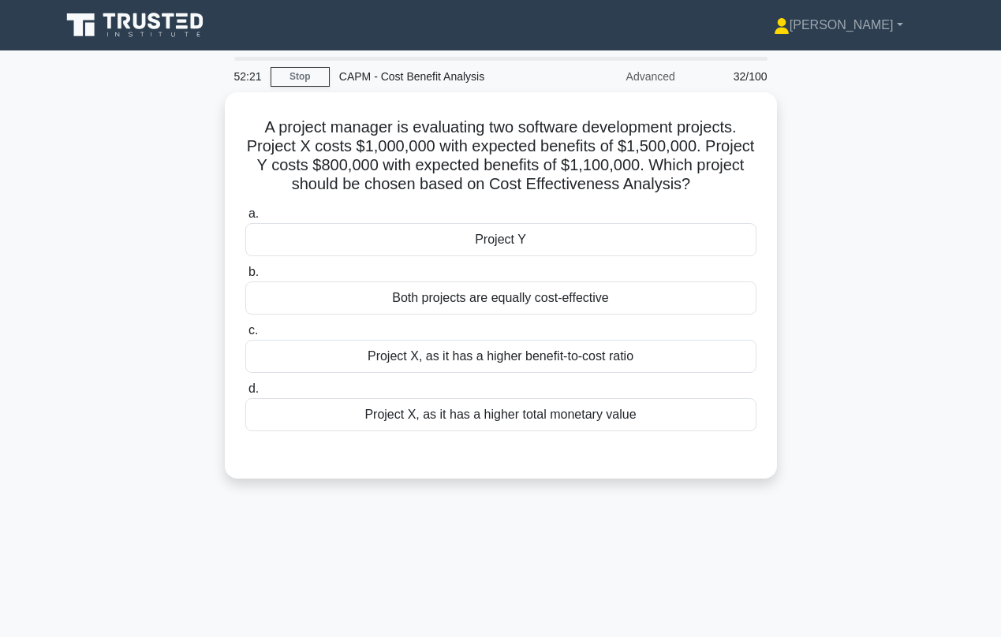
scroll to position [0, 0]
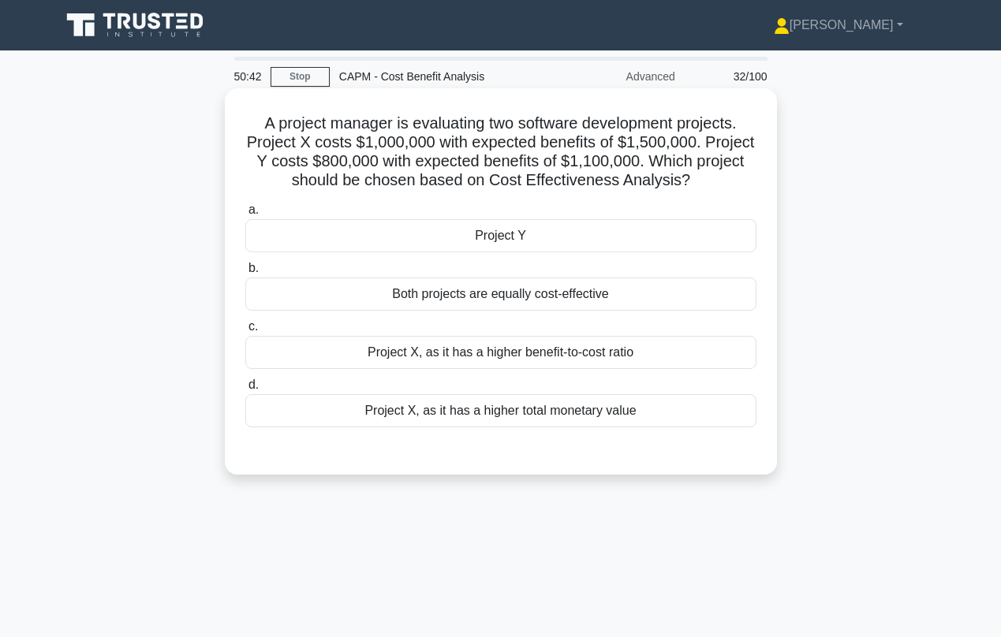
click at [543, 361] on div "Project X, as it has a higher benefit-to-cost ratio" at bounding box center [500, 352] width 511 height 33
click at [245, 332] on input "c. Project X, as it has a higher benefit-to-cost ratio" at bounding box center [245, 327] width 0 height 10
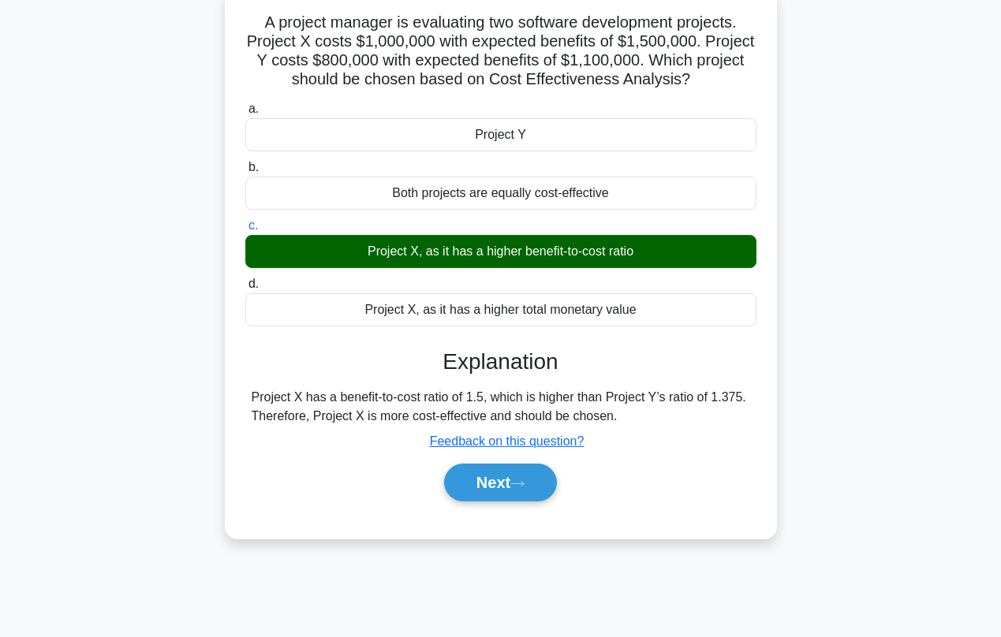
scroll to position [126, 0]
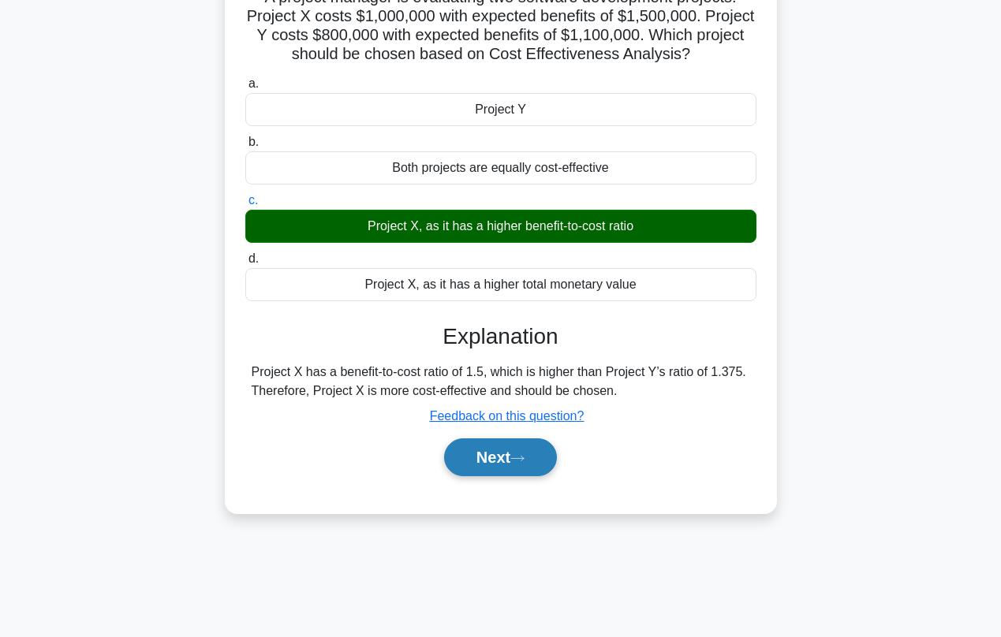
click at [486, 462] on button "Next" at bounding box center [500, 457] width 113 height 38
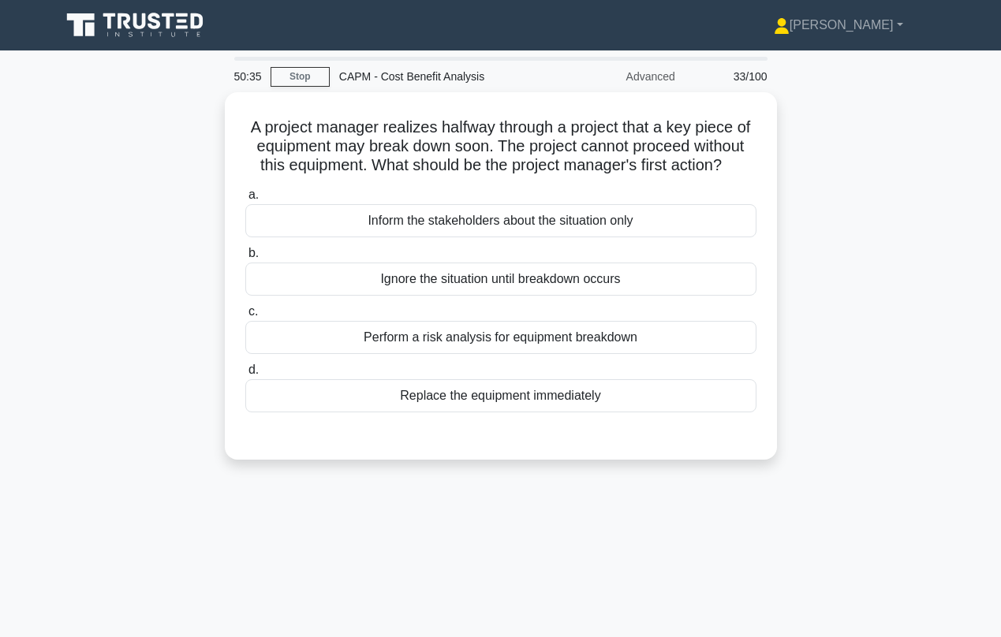
scroll to position [0, 0]
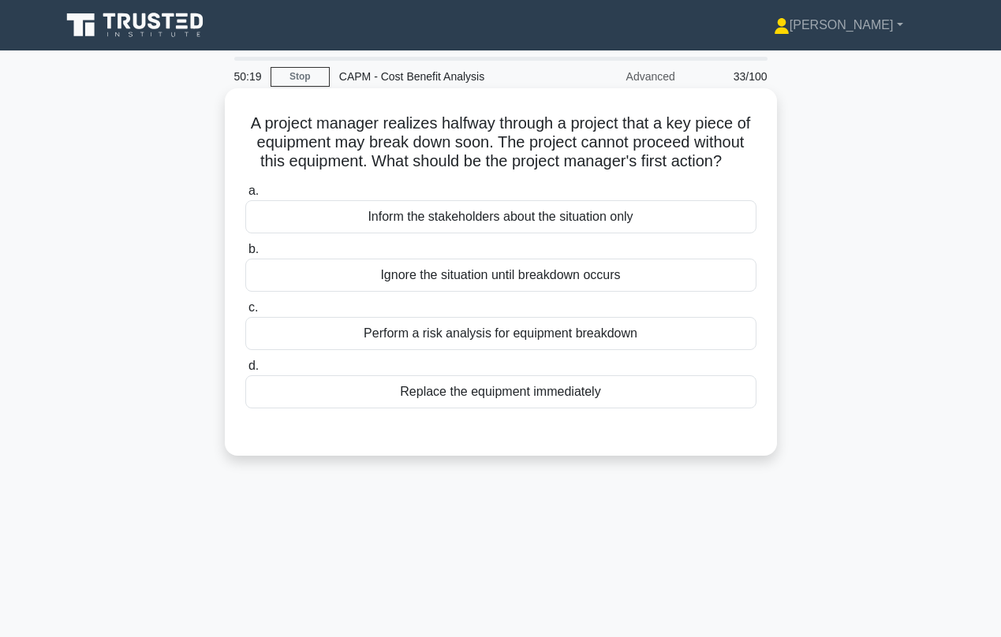
click at [450, 340] on div "Perform a risk analysis for equipment breakdown" at bounding box center [500, 333] width 511 height 33
click at [245, 313] on input "c. Perform a risk analysis for equipment breakdown" at bounding box center [245, 308] width 0 height 10
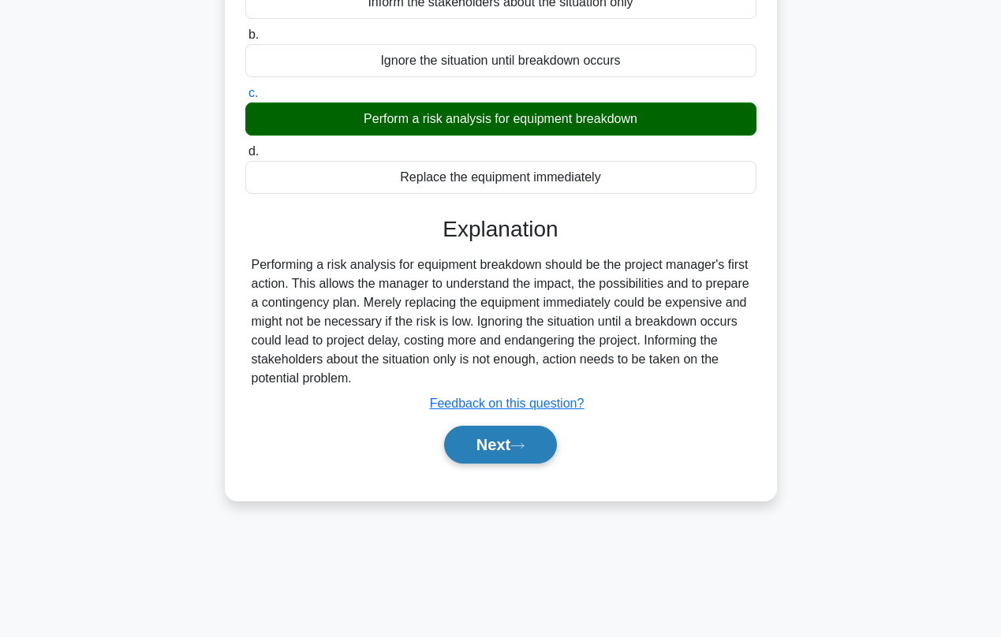
click at [492, 440] on button "Next" at bounding box center [500, 445] width 113 height 38
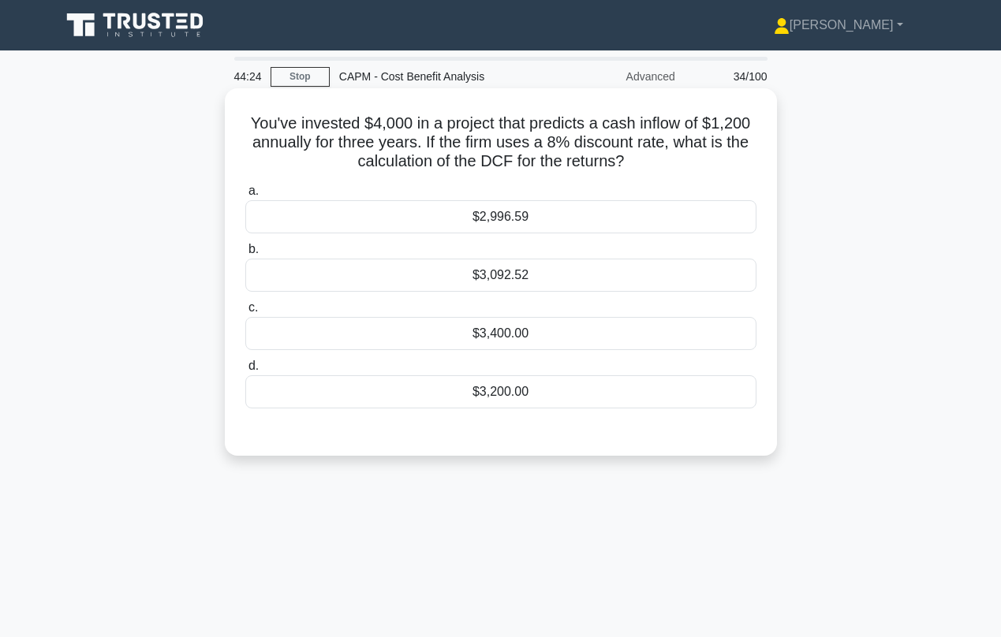
click at [498, 282] on div "$3,092.52" at bounding box center [500, 275] width 511 height 33
click at [245, 255] on input "b. $3,092.52" at bounding box center [245, 249] width 0 height 10
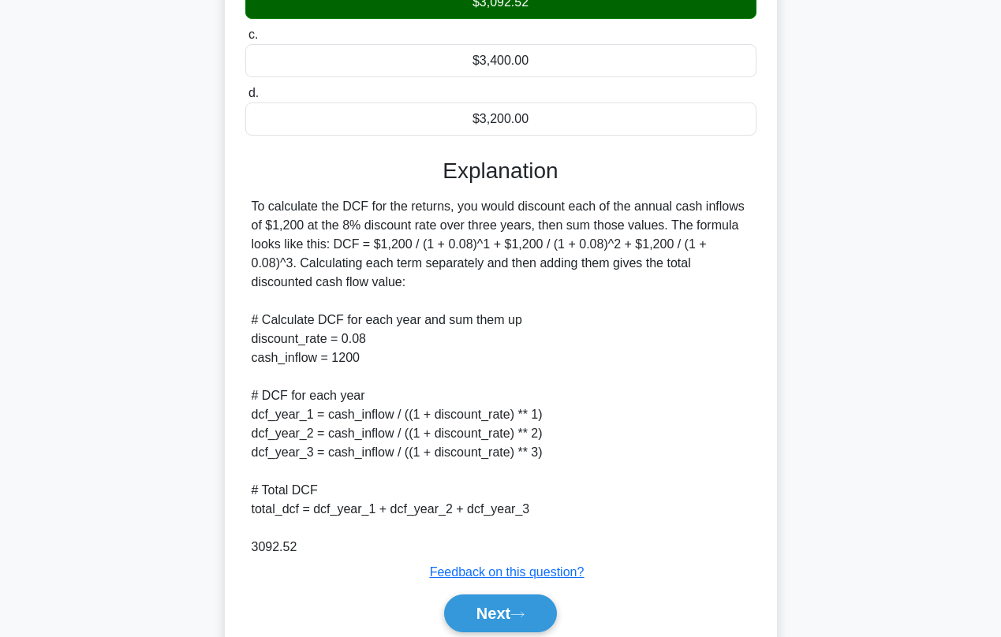
scroll to position [268, 0]
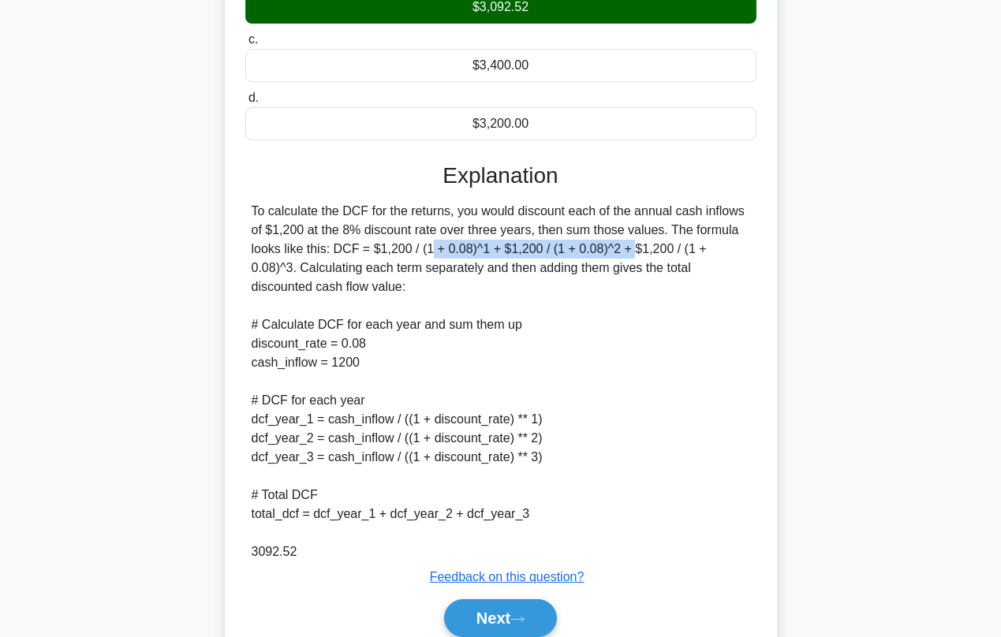
drag, startPoint x: 335, startPoint y: 248, endPoint x: 560, endPoint y: 252, distance: 224.8
click at [560, 252] on div "To calculate the DCF for the returns, you would discount each of the annual cas…" at bounding box center [501, 382] width 498 height 360
click at [542, 322] on div "To calculate the DCF for the returns, you would discount each of the annual cas…" at bounding box center [501, 382] width 498 height 360
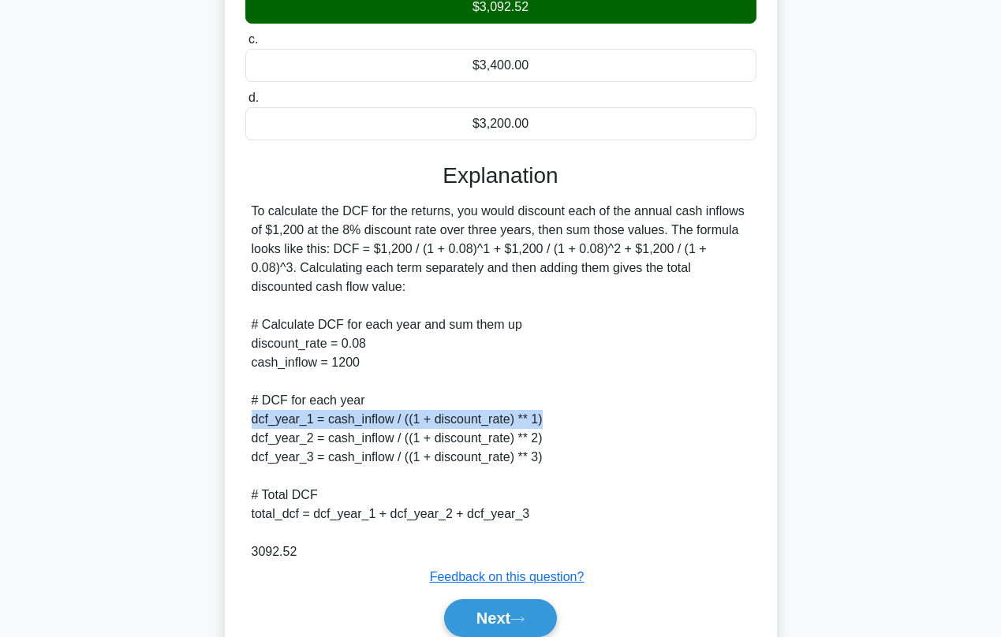
drag, startPoint x: 252, startPoint y: 419, endPoint x: 564, endPoint y: 416, distance: 311.5
click at [564, 416] on div "To calculate the DCF for the returns, you would discount each of the annual cas…" at bounding box center [501, 382] width 498 height 360
copy div "dcf_year_1 = cash_inflow / ((1 + discount_rate) ** 1)"
click at [516, 618] on button "Next" at bounding box center [500, 618] width 113 height 38
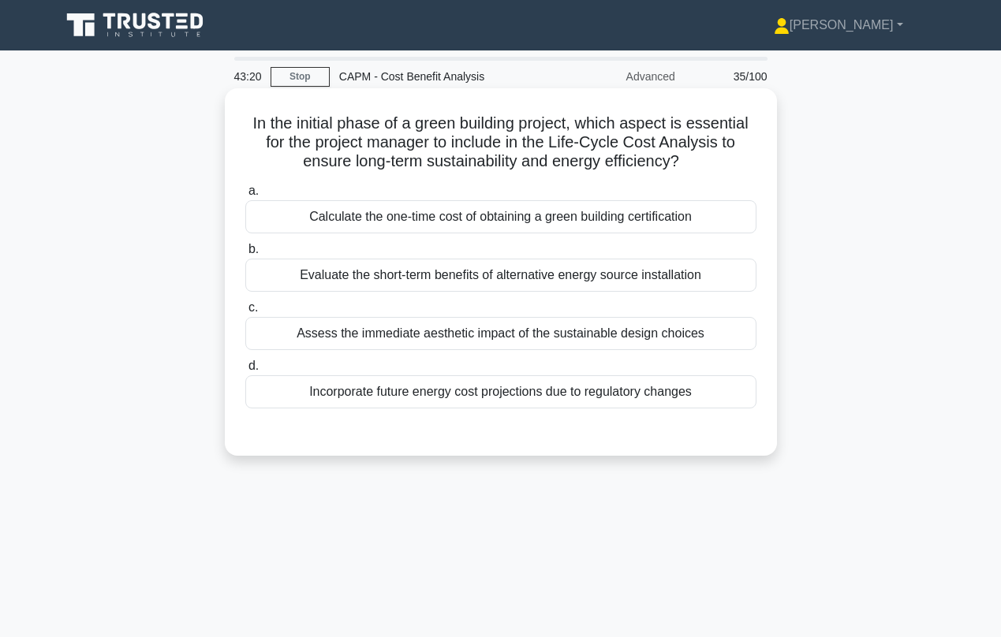
scroll to position [0, 0]
click at [428, 405] on div "Incorporate future energy cost projections due to regulatory changes" at bounding box center [500, 391] width 511 height 33
click at [245, 371] on input "d. Incorporate future energy cost projections due to regulatory changes" at bounding box center [245, 366] width 0 height 10
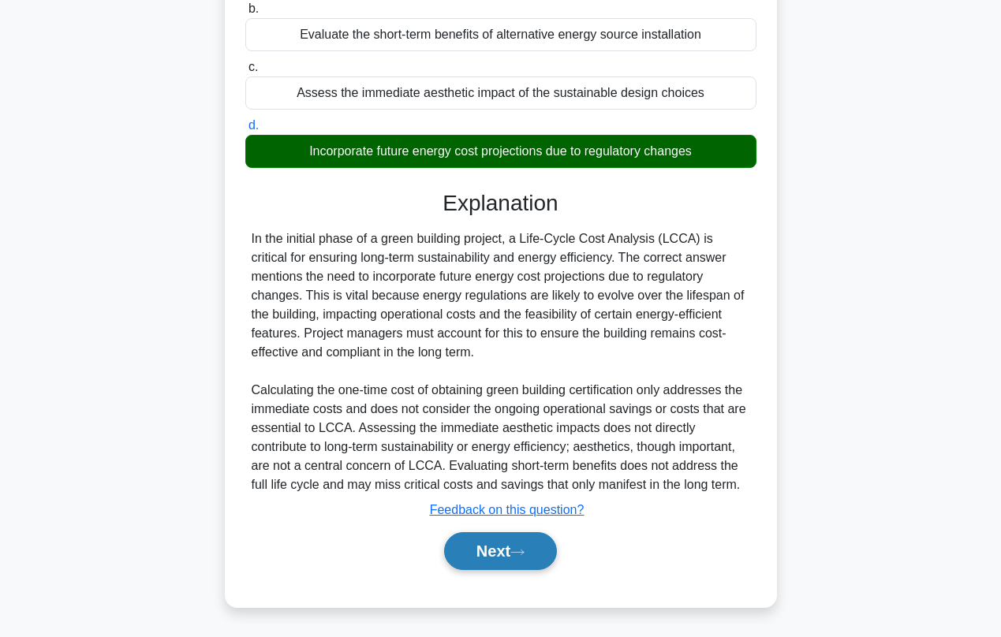
click at [514, 547] on button "Next" at bounding box center [500, 551] width 113 height 38
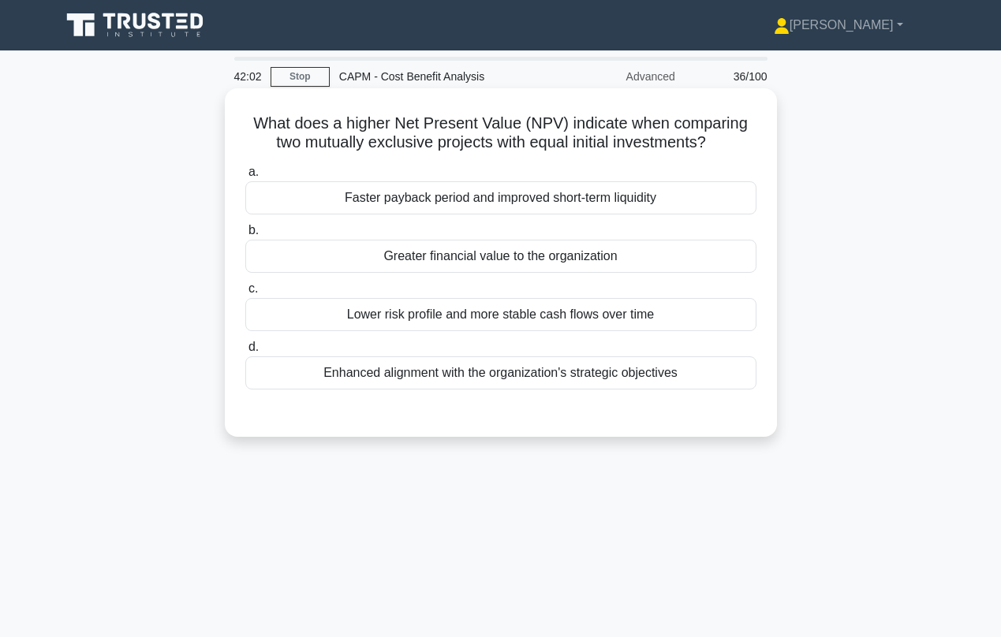
click at [431, 259] on div "Greater financial value to the organization" at bounding box center [500, 256] width 511 height 33
click at [245, 236] on input "b. Greater financial value to the organization" at bounding box center [245, 231] width 0 height 10
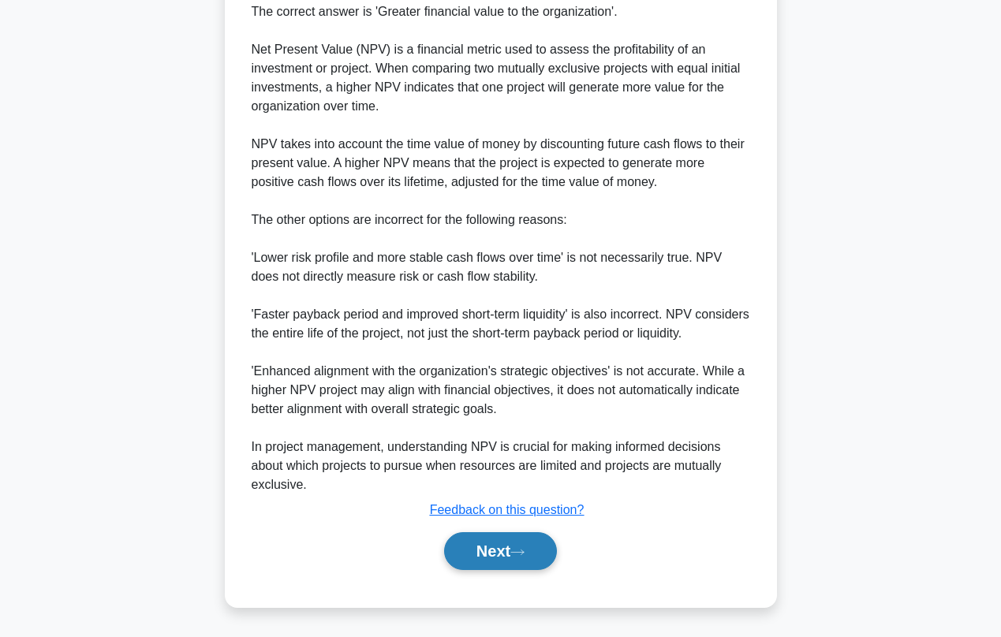
click at [506, 556] on button "Next" at bounding box center [500, 551] width 113 height 38
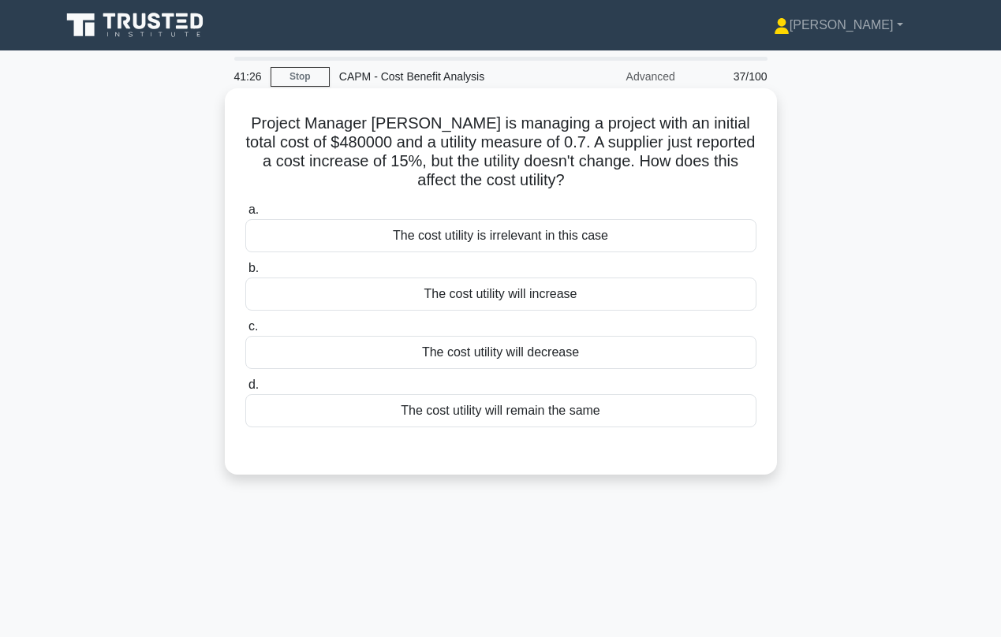
click at [469, 347] on div "The cost utility will decrease" at bounding box center [500, 352] width 511 height 33
click at [245, 332] on input "c. The cost utility will decrease" at bounding box center [245, 327] width 0 height 10
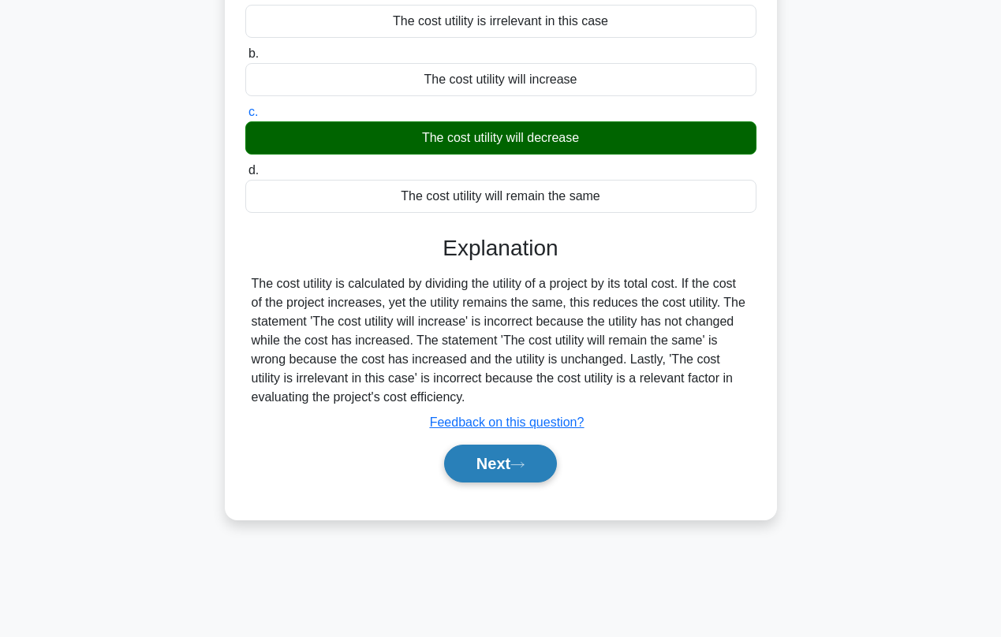
scroll to position [215, 0]
click at [505, 468] on button "Next" at bounding box center [500, 464] width 113 height 38
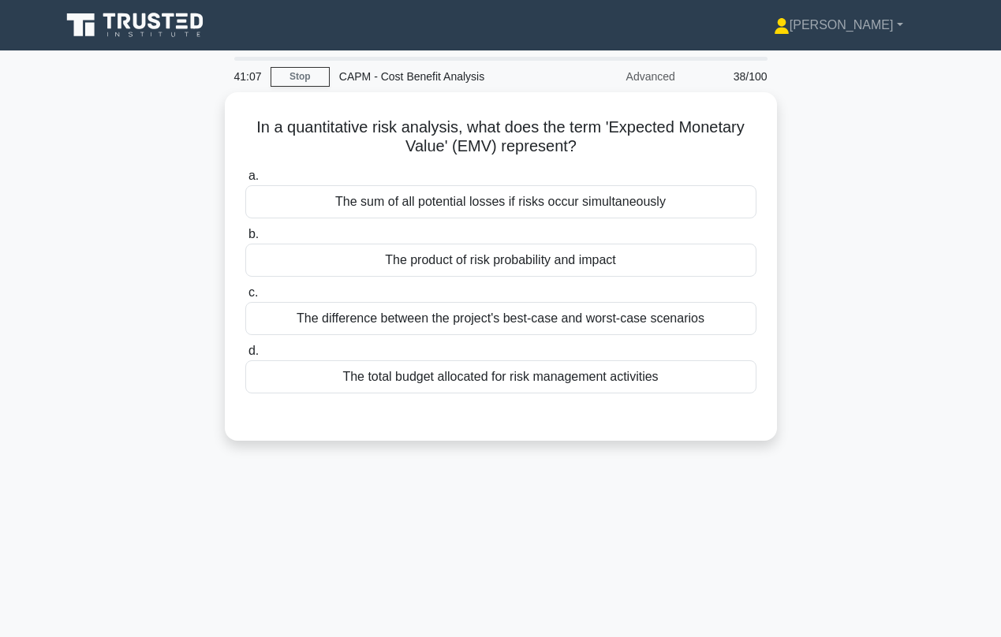
scroll to position [0, 0]
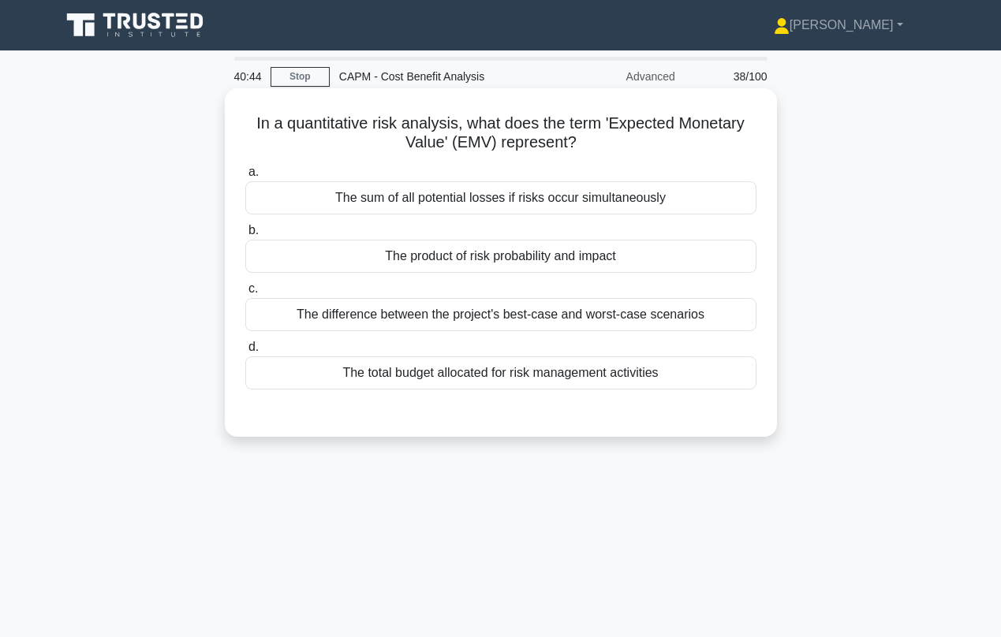
click at [409, 382] on div "The total budget allocated for risk management activities" at bounding box center [500, 372] width 511 height 33
click at [245, 353] on input "d. The total budget allocated for risk management activities" at bounding box center [245, 347] width 0 height 10
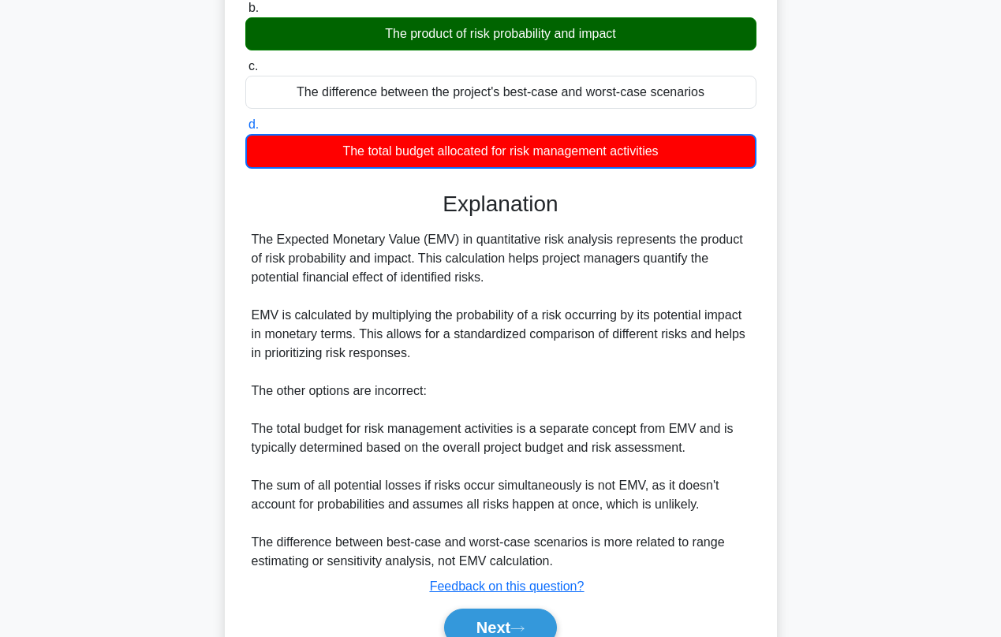
scroll to position [222, 0]
click at [505, 621] on button "Next" at bounding box center [500, 628] width 113 height 38
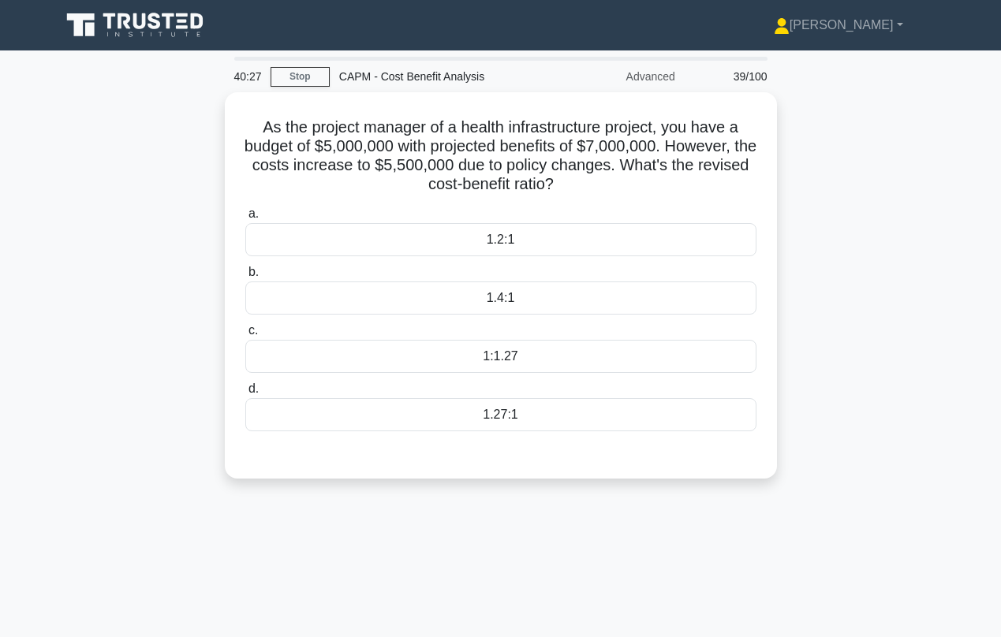
scroll to position [0, 0]
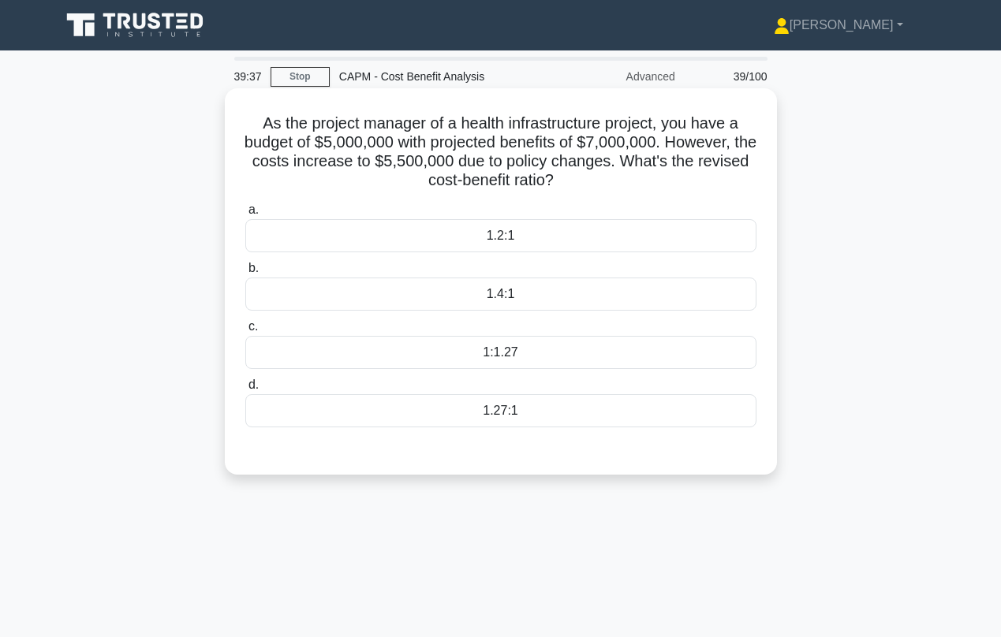
click at [521, 295] on div "1.4:1" at bounding box center [500, 294] width 511 height 33
click at [245, 274] on input "b. 1.4:1" at bounding box center [245, 268] width 0 height 10
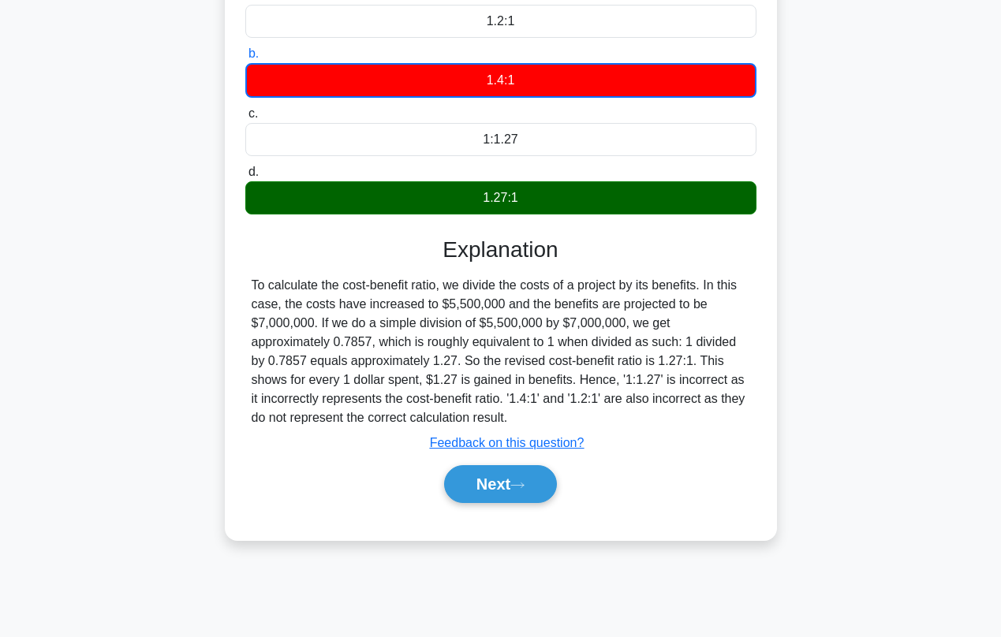
scroll to position [215, 0]
click at [510, 480] on button "Next" at bounding box center [500, 484] width 113 height 38
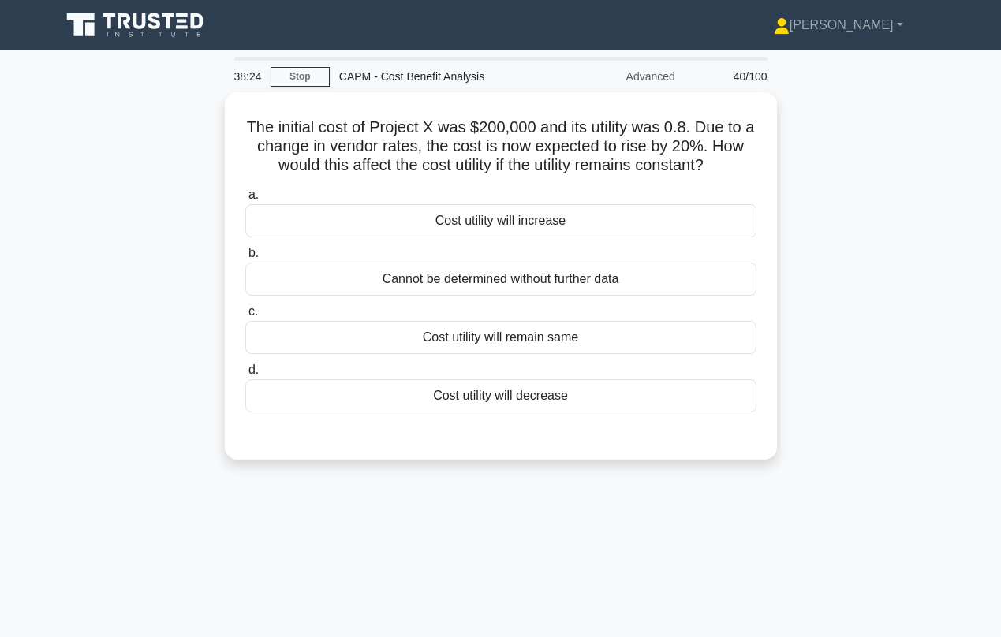
scroll to position [0, 0]
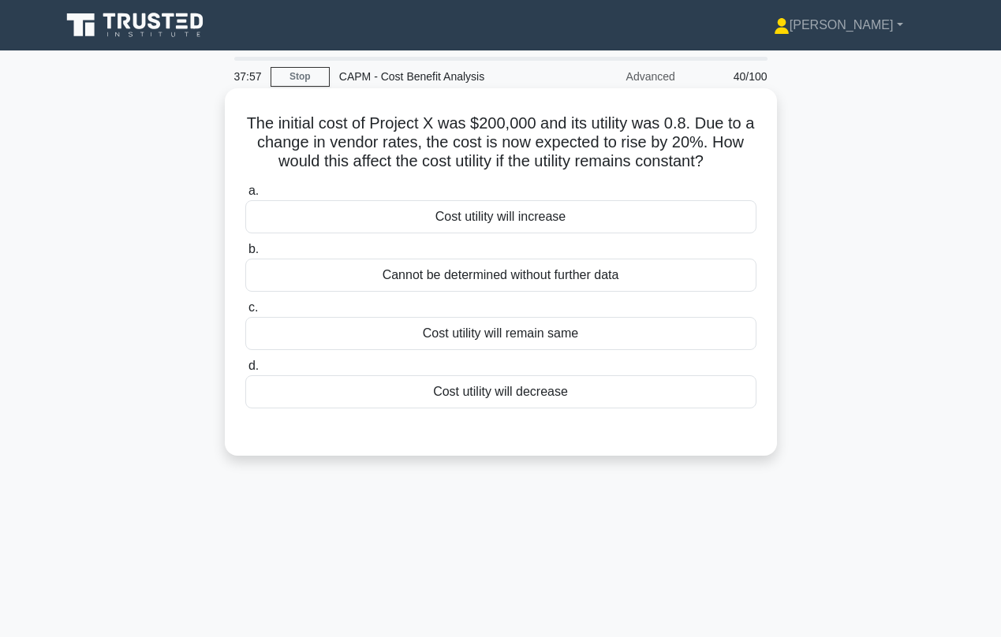
click at [461, 397] on div "Cost utility will decrease" at bounding box center [500, 391] width 511 height 33
click at [245, 371] on input "d. Cost utility will decrease" at bounding box center [245, 366] width 0 height 10
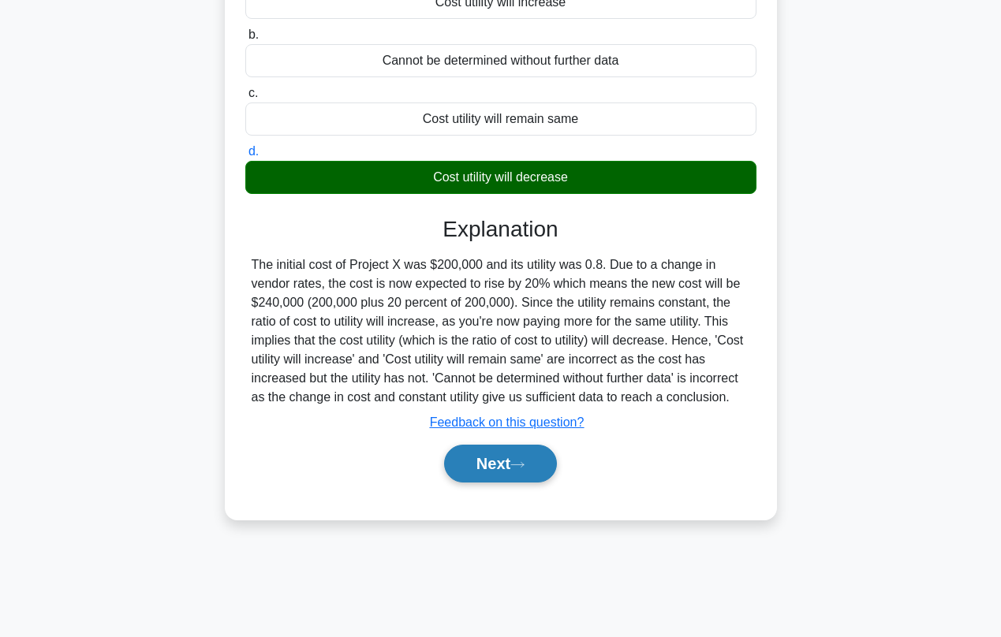
scroll to position [215, 0]
click at [487, 469] on button "Next" at bounding box center [500, 464] width 113 height 38
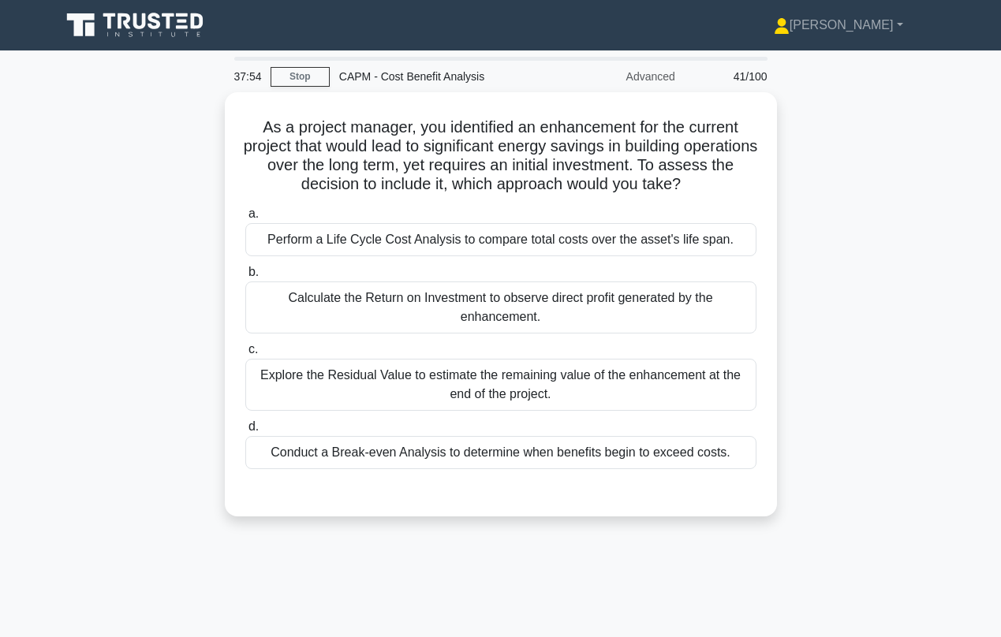
scroll to position [0, 0]
click at [290, 76] on link "Stop" at bounding box center [300, 77] width 59 height 20
